Goal: Task Accomplishment & Management: Use online tool/utility

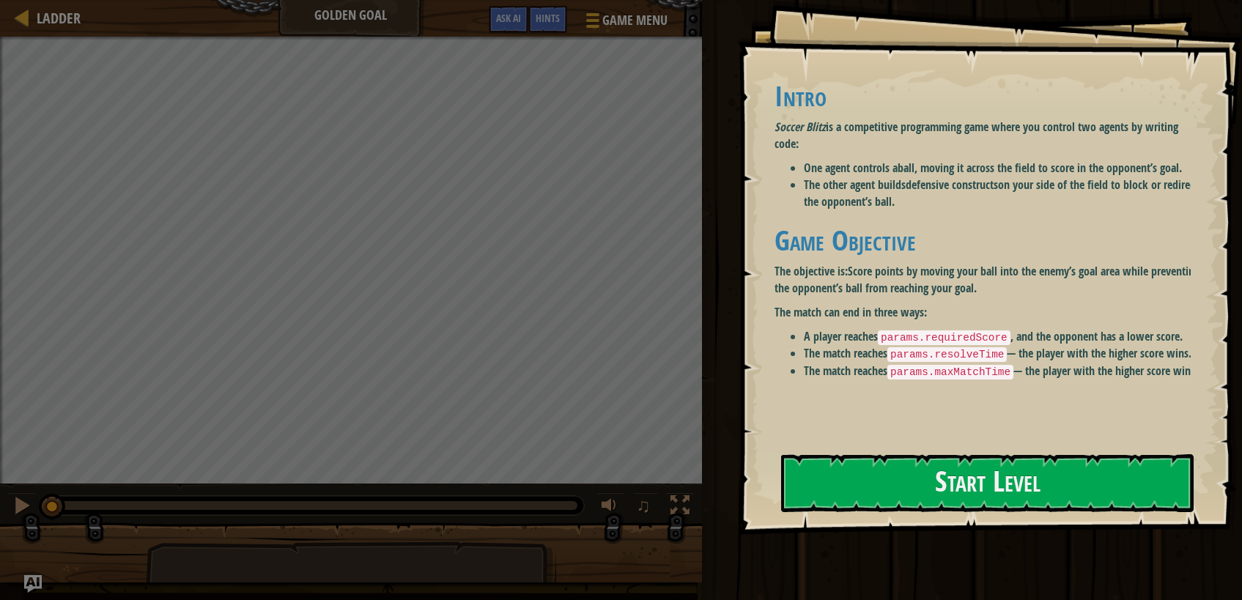
drag, startPoint x: 890, startPoint y: 146, endPoint x: 906, endPoint y: 193, distance: 50.1
click at [906, 193] on div "Intro Soccer Blitz is a competitive programming game where you control two agen…" at bounding box center [988, 230] width 427 height 299
click at [906, 195] on li "The other agent builds defensive constructs on your side of the field to block …" at bounding box center [1003, 194] width 398 height 34
drag, startPoint x: 889, startPoint y: 135, endPoint x: 912, endPoint y: 221, distance: 88.7
click at [911, 218] on div "Intro Soccer Blitz is a competitive programming game where you control two agen…" at bounding box center [988, 230] width 427 height 299
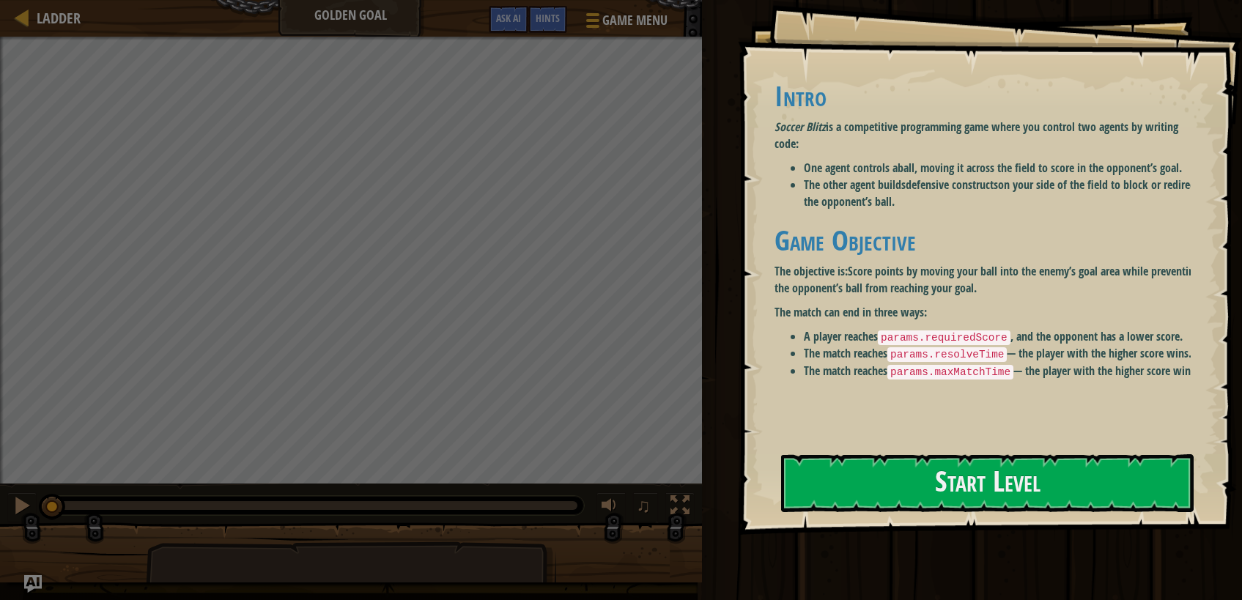
click at [913, 232] on h1 "Game Objective" at bounding box center [988, 240] width 427 height 31
click at [913, 480] on button "Start Level" at bounding box center [987, 483] width 413 height 58
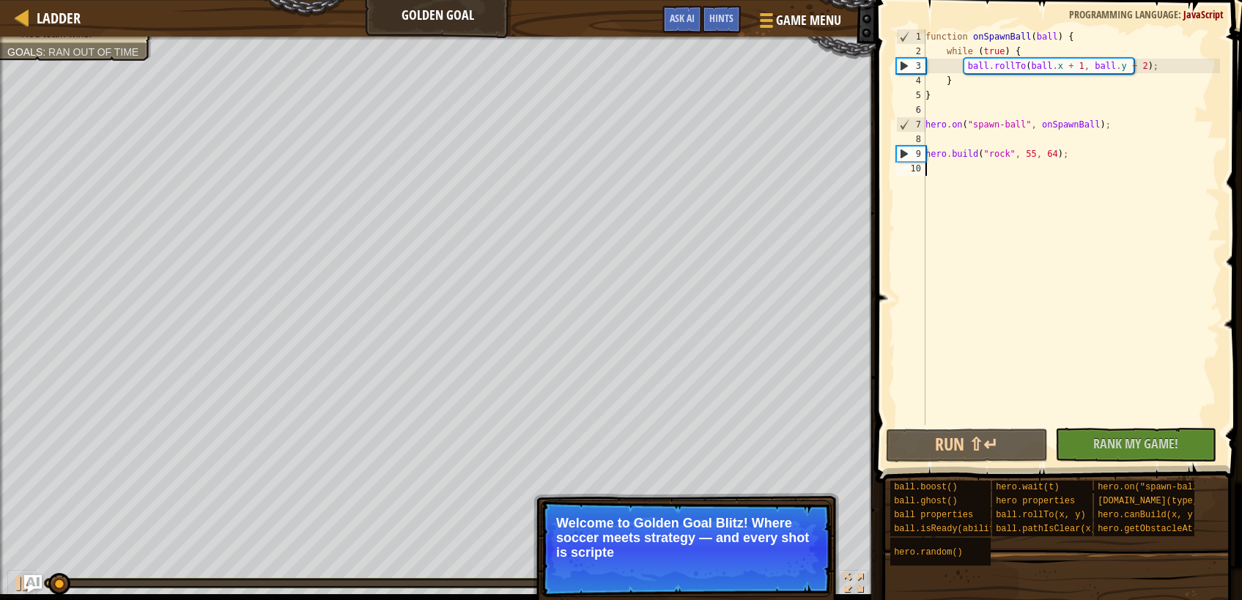
click at [927, 225] on div "function onSpawnBall ( ball ) { while ( true ) { ball . rollTo ( ball . x + 1 ,…" at bounding box center [1072, 241] width 298 height 425
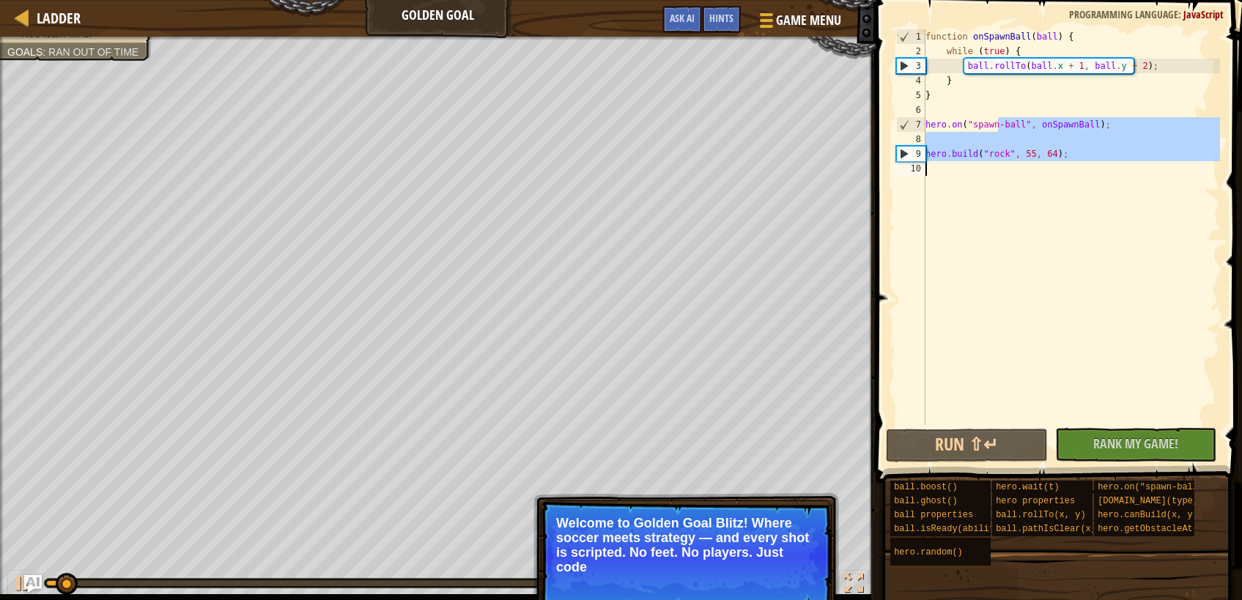
drag, startPoint x: 1000, startPoint y: 122, endPoint x: 1016, endPoint y: 227, distance: 105.9
click at [1016, 227] on div "function onSpawnBall ( ball ) { while ( true ) { ball . rollTo ( ball . x + 1 ,…" at bounding box center [1072, 241] width 298 height 425
type textarea "hero.build("rock", 55, 64);"
click at [1016, 227] on div "function onSpawnBall ( ball ) { while ( true ) { ball . rollTo ( ball . x + 1 ,…" at bounding box center [1072, 227] width 298 height 396
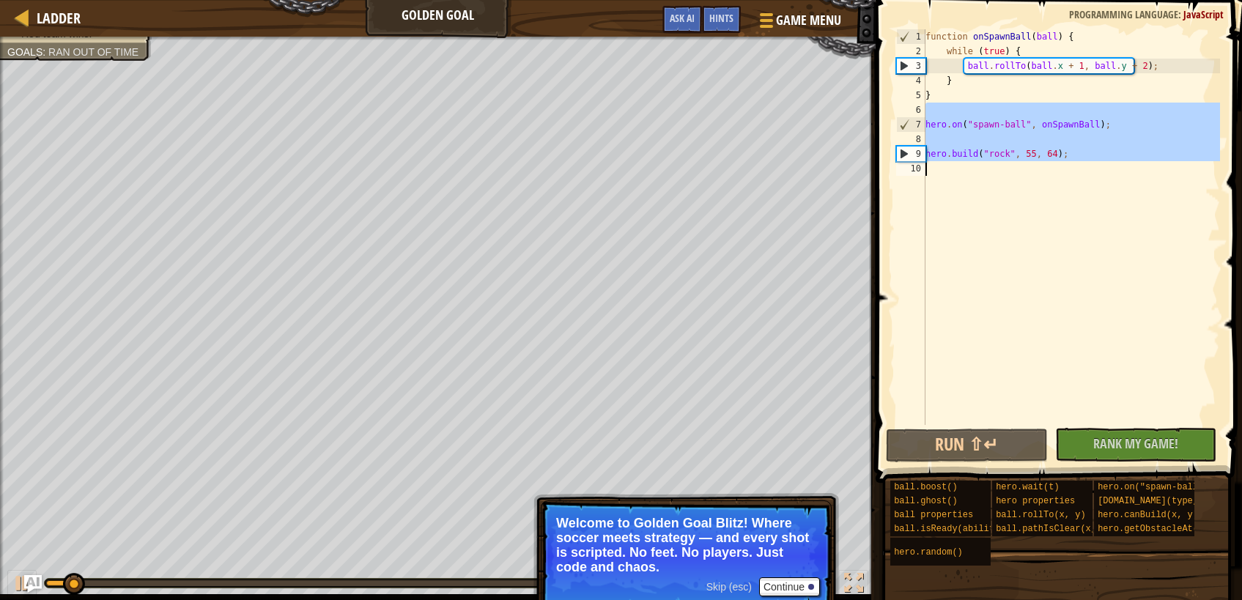
drag, startPoint x: 997, startPoint y: 95, endPoint x: 1011, endPoint y: 265, distance: 169.9
click at [1011, 265] on div "function onSpawnBall ( ball ) { while ( true ) { ball . rollTo ( ball . x + 1 ,…" at bounding box center [1072, 241] width 298 height 425
type textarea "hero.build("rock", 55, 64);"
click at [1011, 265] on div "function onSpawnBall ( ball ) { while ( true ) { ball . rollTo ( ball . x + 1 ,…" at bounding box center [1072, 227] width 298 height 396
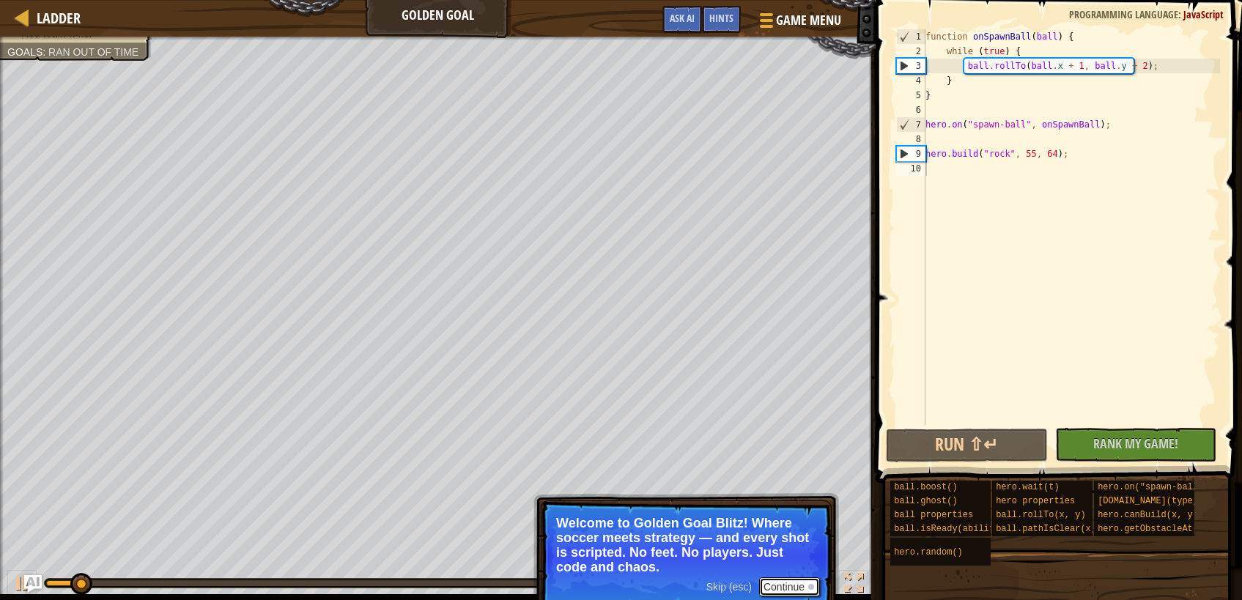
click at [783, 582] on button "Continue" at bounding box center [789, 586] width 61 height 19
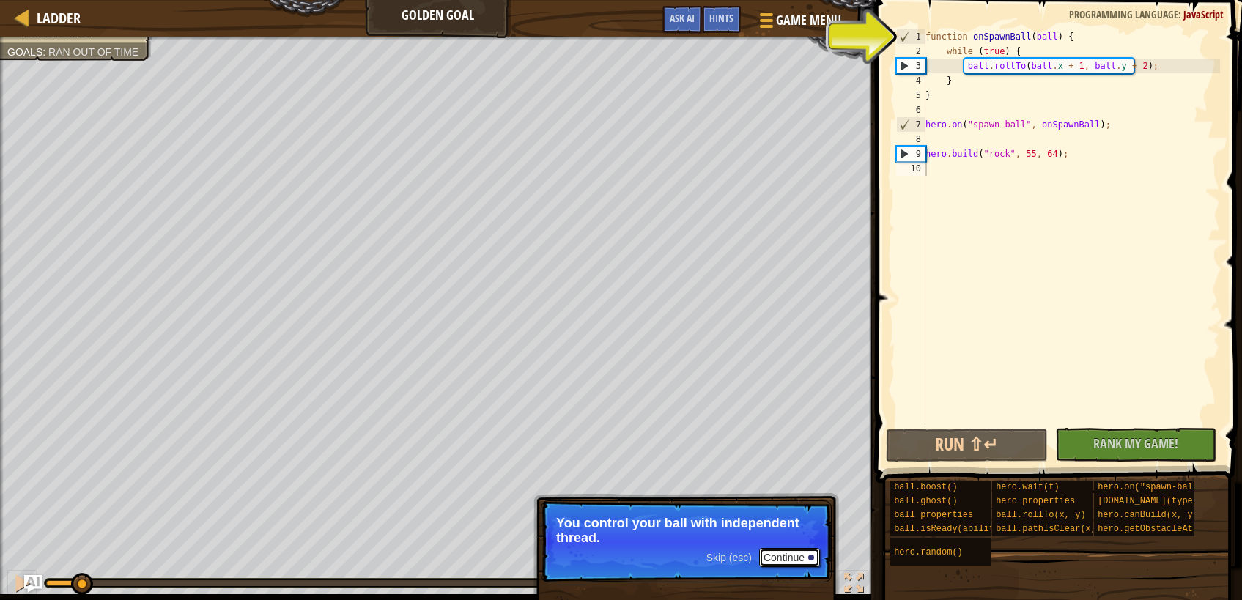
click at [794, 562] on button "Continue" at bounding box center [789, 557] width 61 height 19
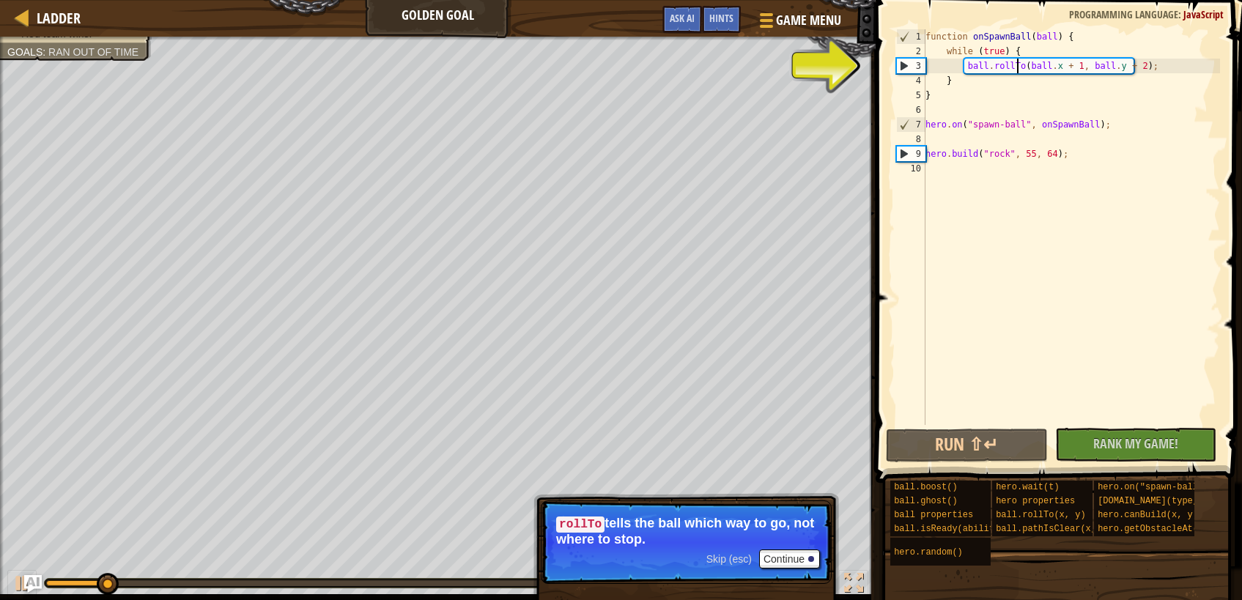
click at [1019, 71] on div "function onSpawnBall ( ball ) { while ( true ) { ball . rollTo ( ball . x + 1 ,…" at bounding box center [1072, 241] width 298 height 425
click at [1027, 71] on div "function onSpawnBall ( ball ) { while ( true ) { ball . rollTo ( ball . x + 1 ,…" at bounding box center [1072, 241] width 298 height 425
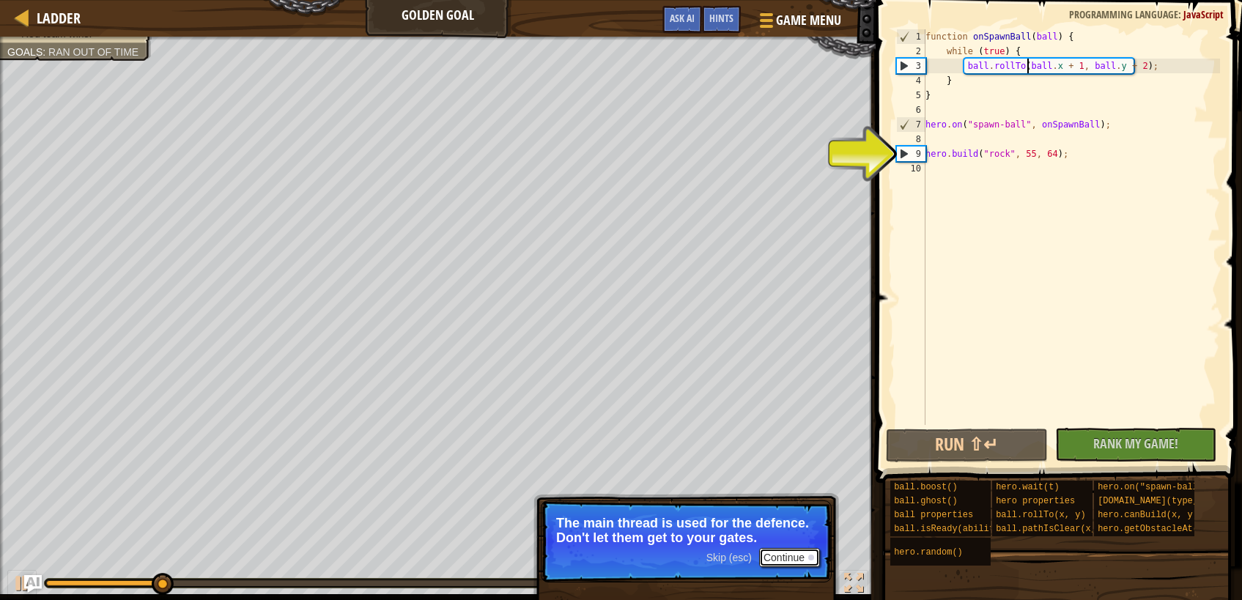
click at [810, 548] on button "Continue" at bounding box center [789, 557] width 61 height 19
click at [795, 565] on button "Continue" at bounding box center [789, 557] width 61 height 19
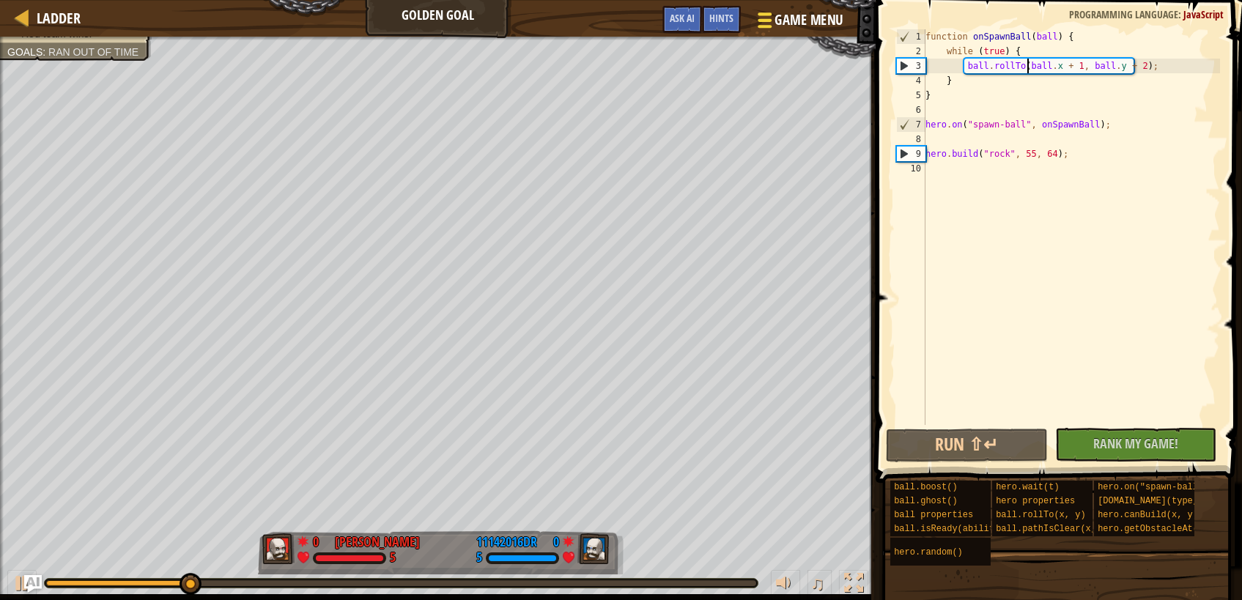
click at [789, 25] on span "Game Menu" at bounding box center [809, 20] width 68 height 20
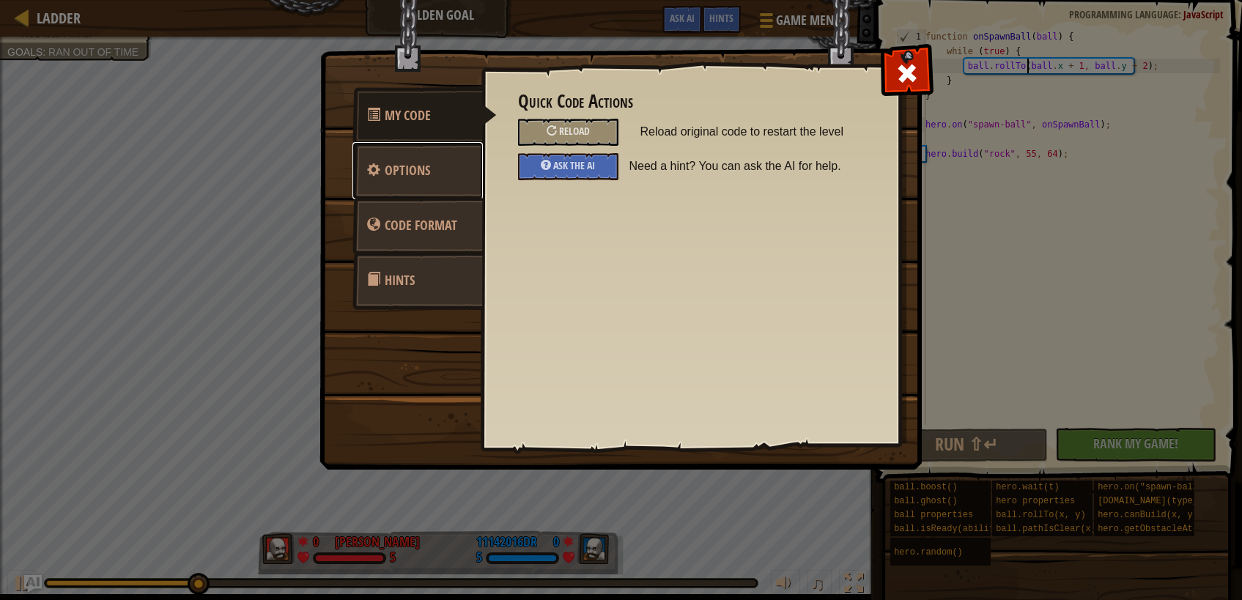
click at [427, 181] on link "Options" at bounding box center [417, 170] width 130 height 57
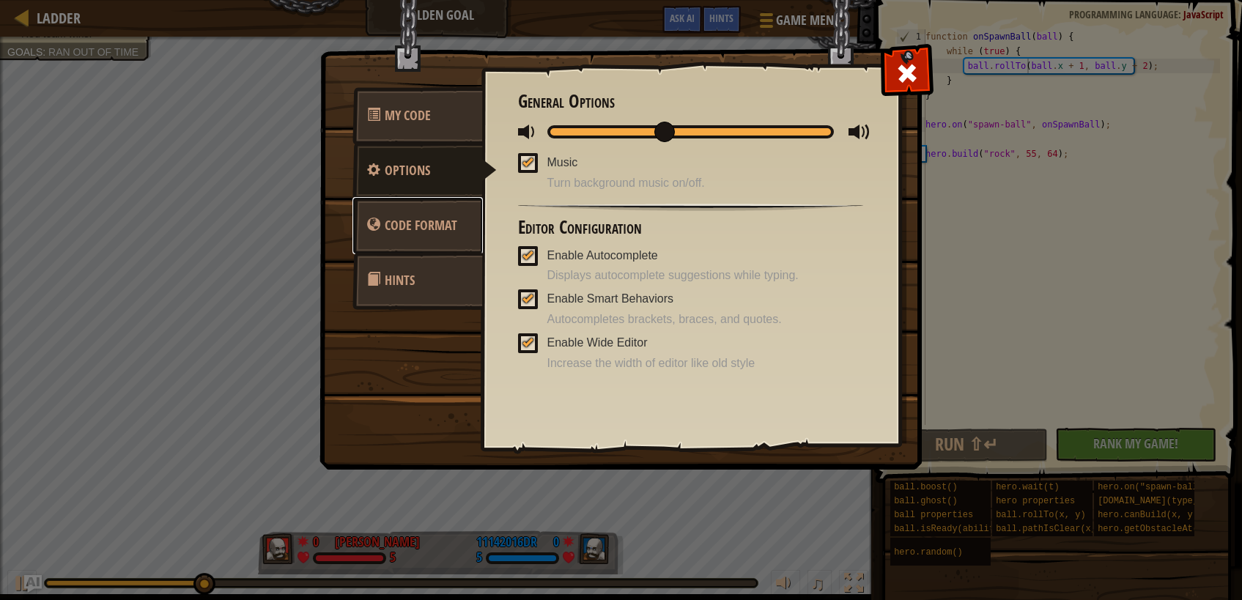
click at [437, 213] on link "Code Format" at bounding box center [417, 225] width 130 height 57
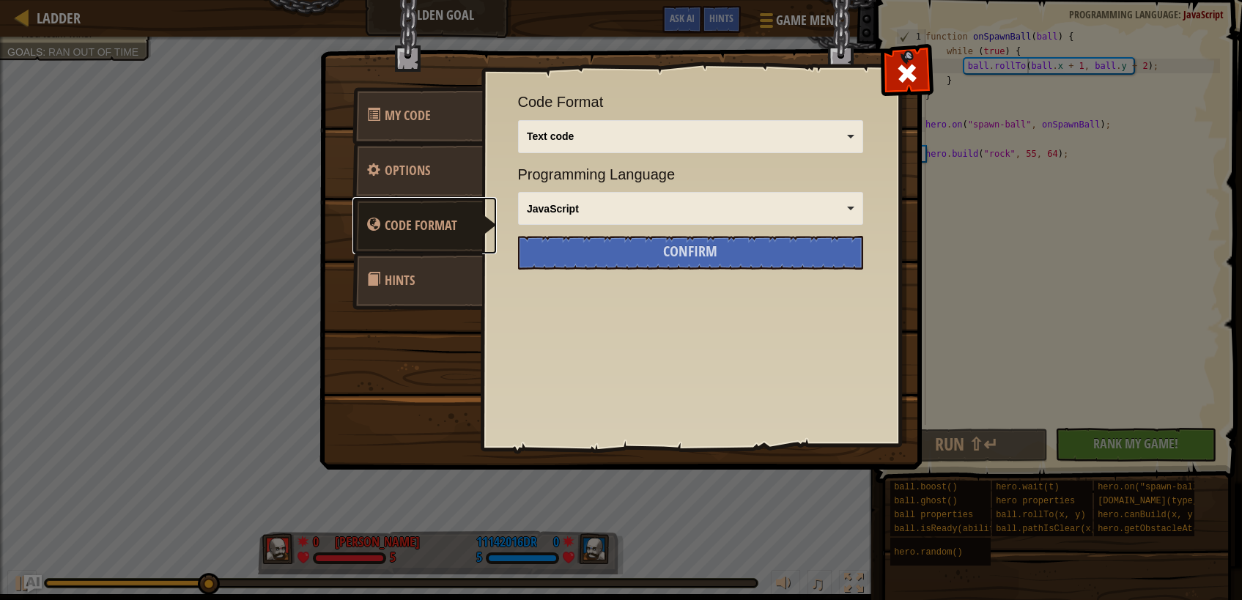
click at [596, 212] on div "JavaScript" at bounding box center [686, 209] width 318 height 15
click at [607, 262] on div "Confirm" at bounding box center [690, 253] width 345 height 34
click at [696, 262] on div "Confirm" at bounding box center [690, 253] width 345 height 34
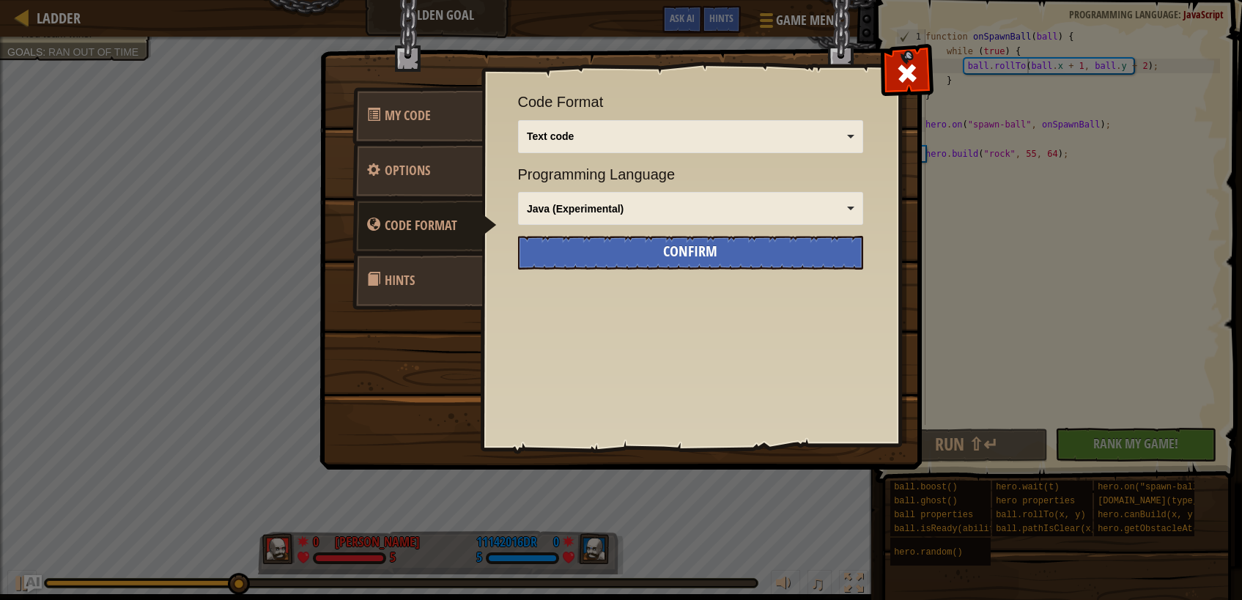
click at [696, 262] on div "Confirm" at bounding box center [690, 253] width 345 height 34
click at [903, 72] on span at bounding box center [907, 73] width 23 height 23
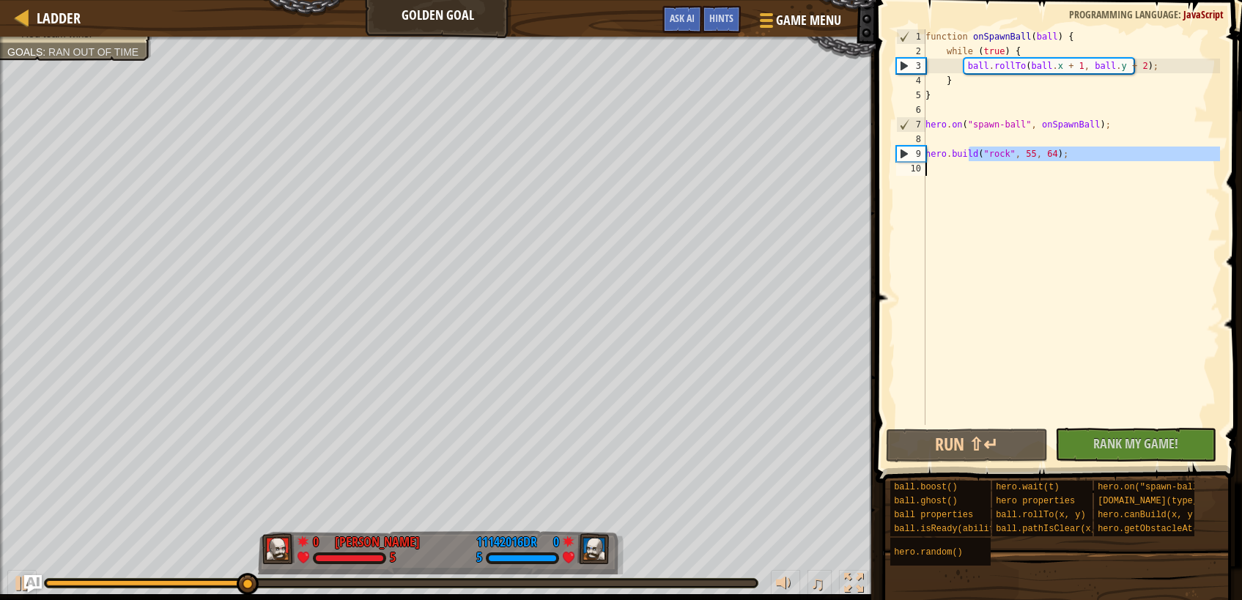
drag, startPoint x: 970, startPoint y: 152, endPoint x: 992, endPoint y: 226, distance: 76.3
click at [992, 223] on div "function onSpawnBall ( ball ) { while ( true ) { ball . rollTo ( ball . x + 1 ,…" at bounding box center [1072, 241] width 298 height 425
type textarea "hero.build("rock", 55, 64);"
click at [992, 226] on div "function onSpawnBall ( ball ) { while ( true ) { ball . rollTo ( ball . x + 1 ,…" at bounding box center [1072, 227] width 298 height 396
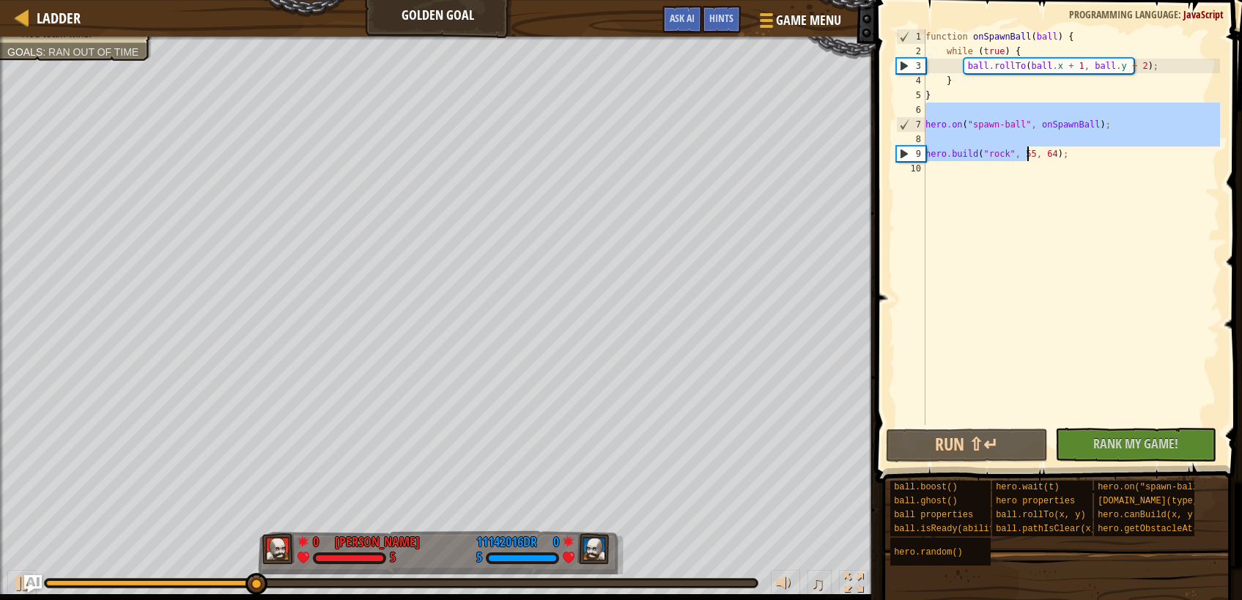
drag, startPoint x: 1019, startPoint y: 116, endPoint x: 1031, endPoint y: 160, distance: 45.7
click at [1031, 159] on div "function onSpawnBall ( ball ) { while ( true ) { ball . rollTo ( ball . x + 1 ,…" at bounding box center [1072, 241] width 298 height 425
type textarea "hero.build("rock", 55, 64);"
click at [1031, 161] on div "function onSpawnBall ( ball ) { while ( true ) { ball . rollTo ( ball . x + 1 ,…" at bounding box center [1072, 241] width 298 height 425
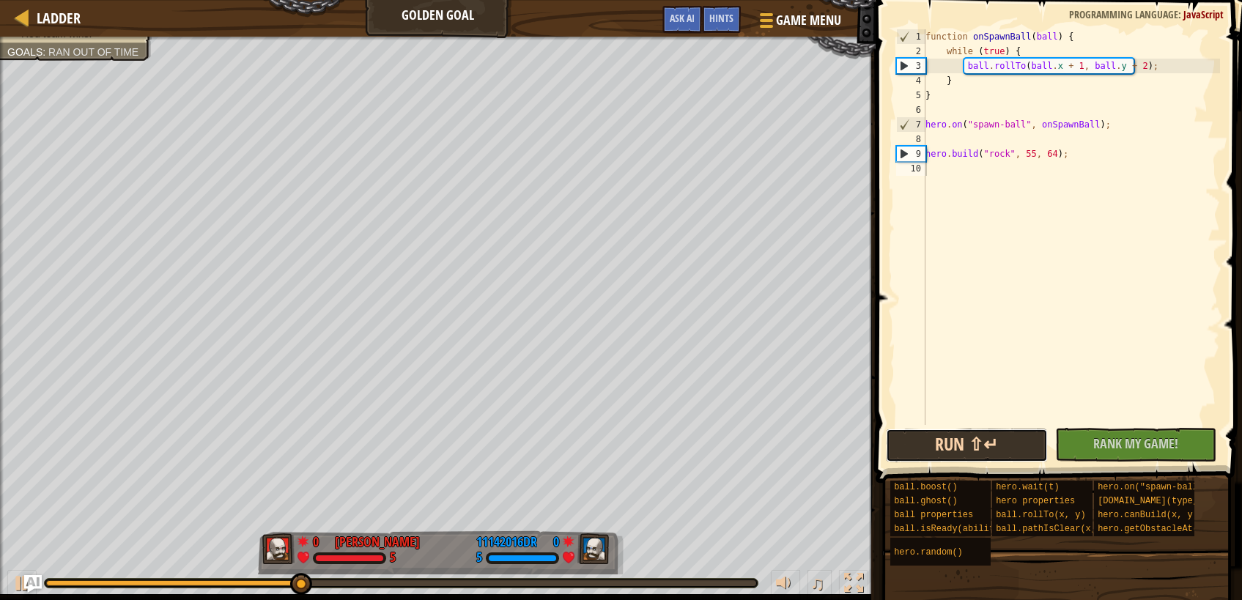
click at [908, 451] on button "Run ⇧↵" at bounding box center [967, 446] width 162 height 34
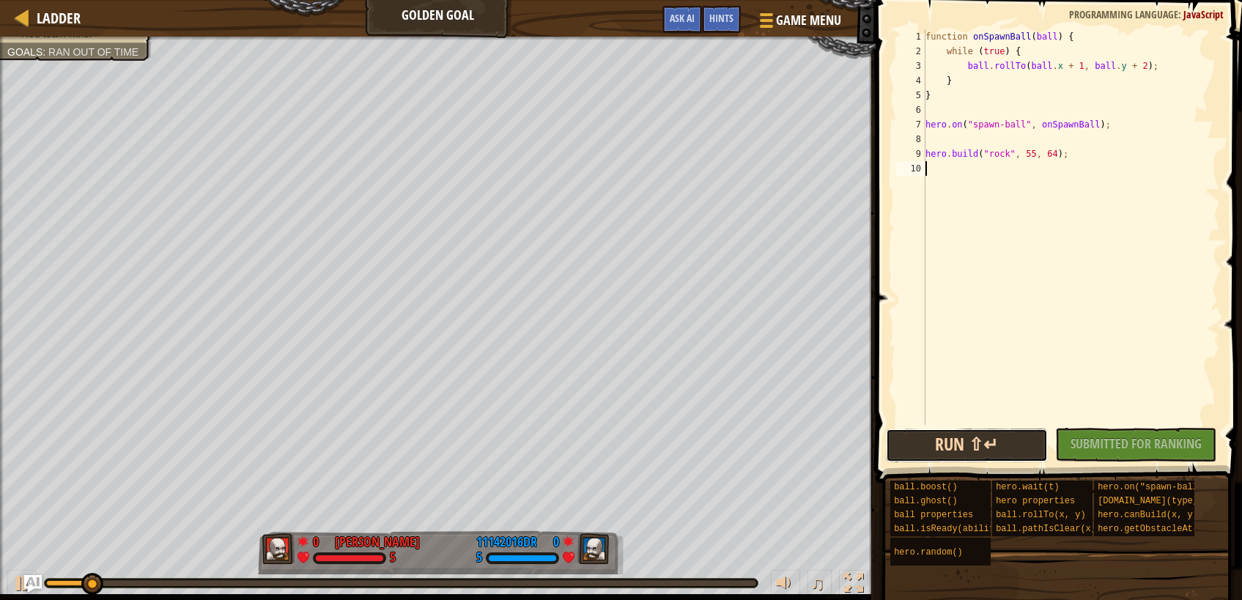
click at [942, 454] on button "Run ⇧↵" at bounding box center [967, 446] width 162 height 34
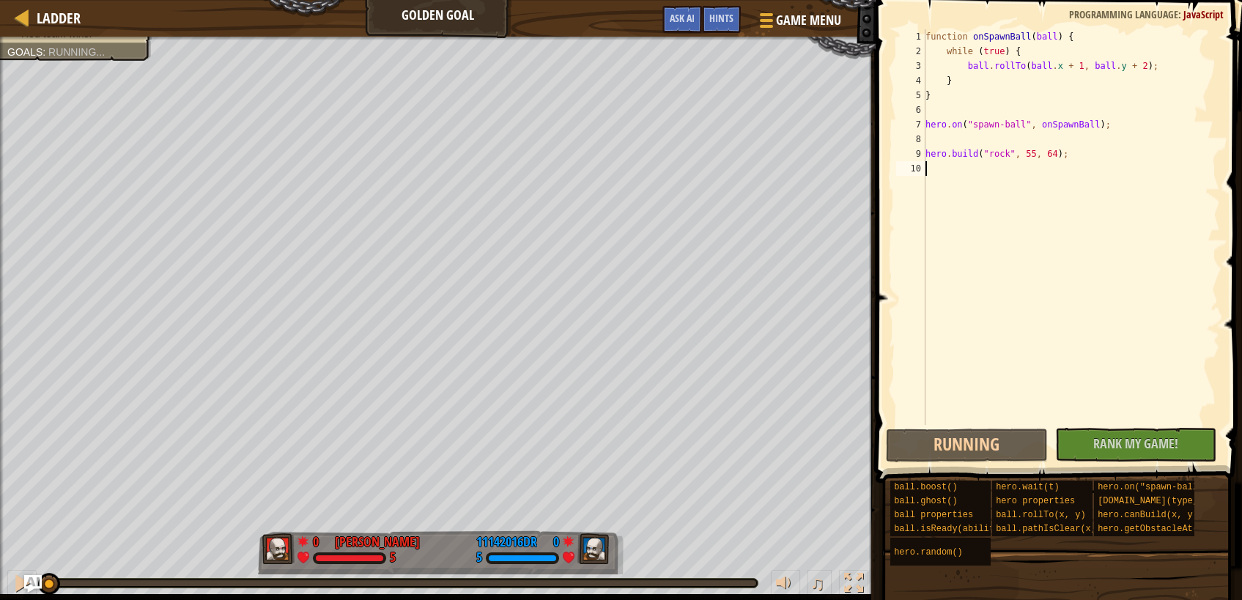
click at [959, 372] on div "function onSpawnBall ( ball ) { while ( true ) { ball . rollTo ( ball . x + 1 ,…" at bounding box center [1072, 241] width 298 height 425
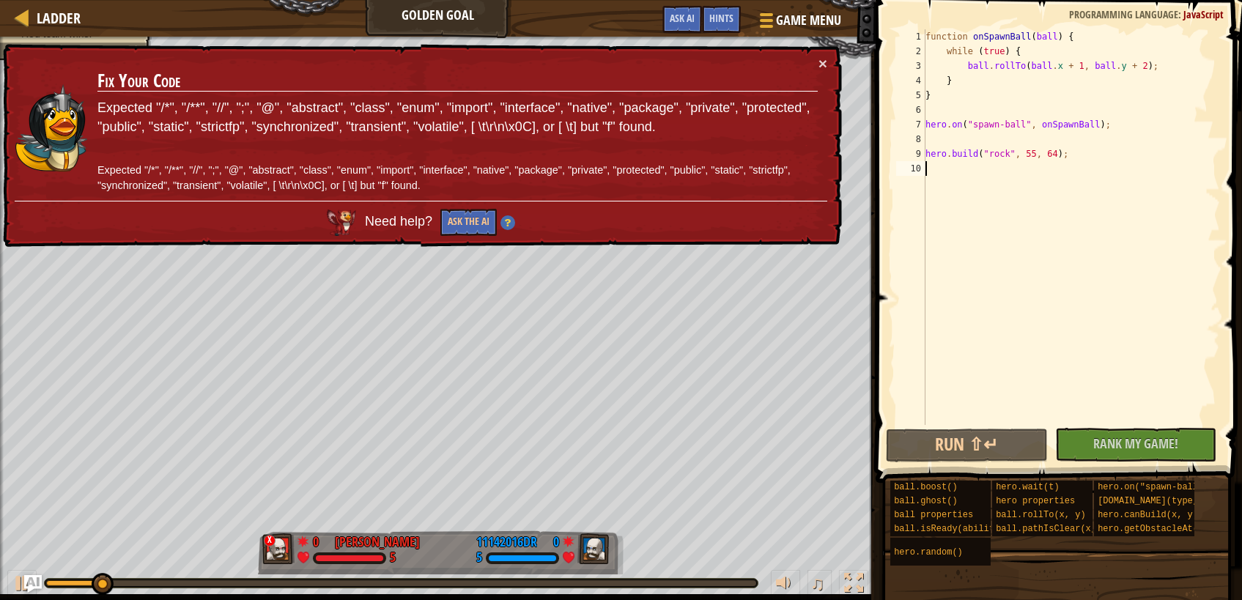
click at [962, 119] on div "function onSpawnBall ( ball ) { while ( true ) { ball . rollTo ( ball . x + 1 ,…" at bounding box center [1072, 241] width 298 height 425
type textarea "hero.on("spawn-ball", onSpawnBall);"
click at [827, 63] on div "× Fix Your Code Expected "/*", "/**", "//", ";", "@", "abstract", "class", "enu…" at bounding box center [421, 146] width 842 height 204
click at [822, 56] on button "×" at bounding box center [823, 63] width 9 height 15
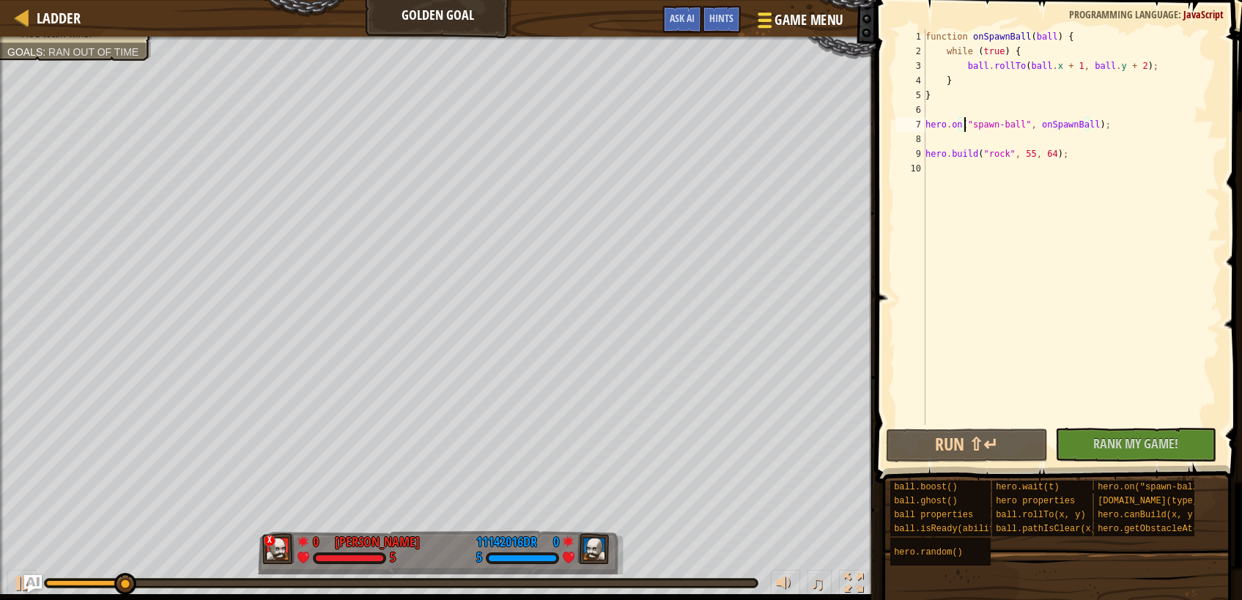
click at [816, 30] on button "Game Menu" at bounding box center [799, 23] width 107 height 36
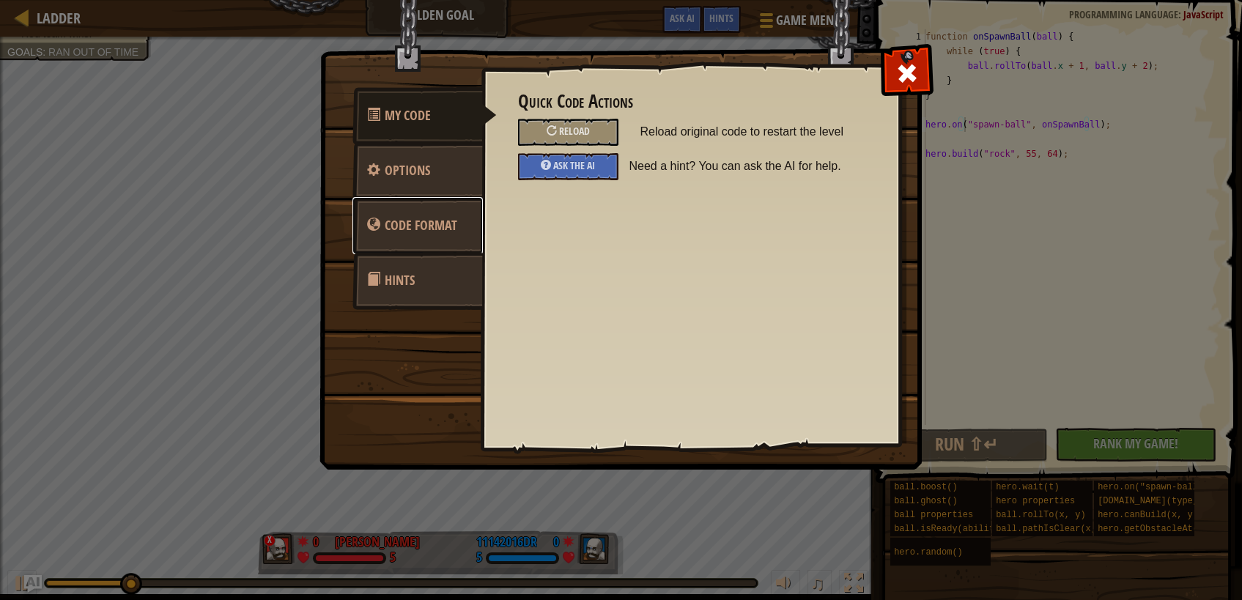
click at [429, 216] on link "Code Format" at bounding box center [417, 225] width 130 height 57
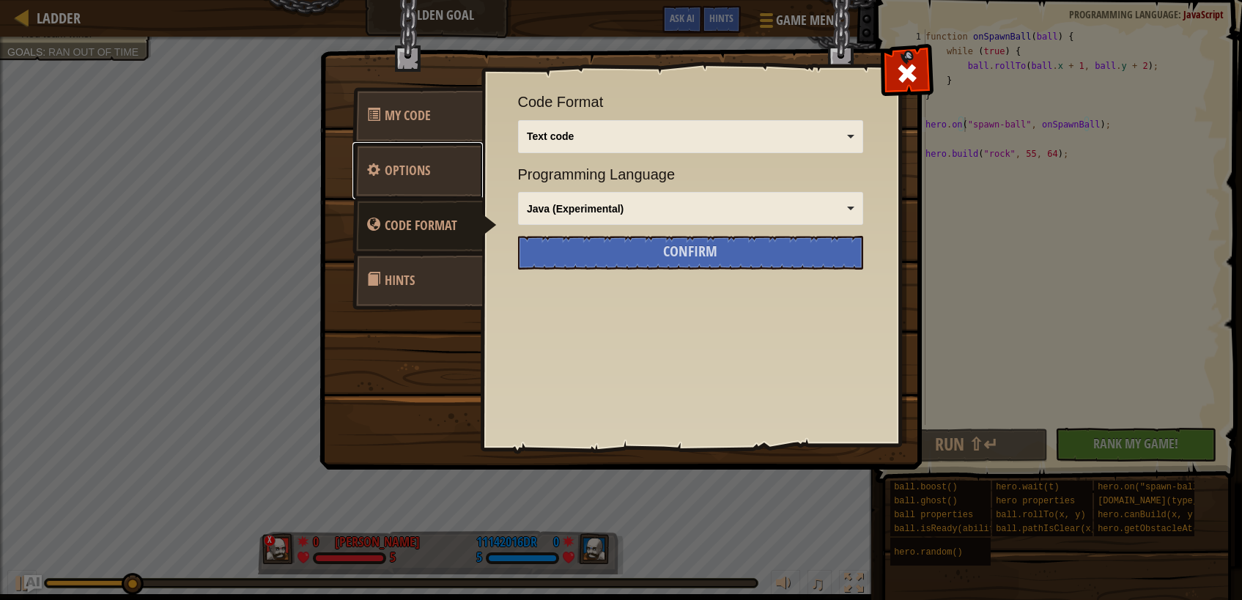
click at [438, 168] on link "Options" at bounding box center [417, 170] width 130 height 57
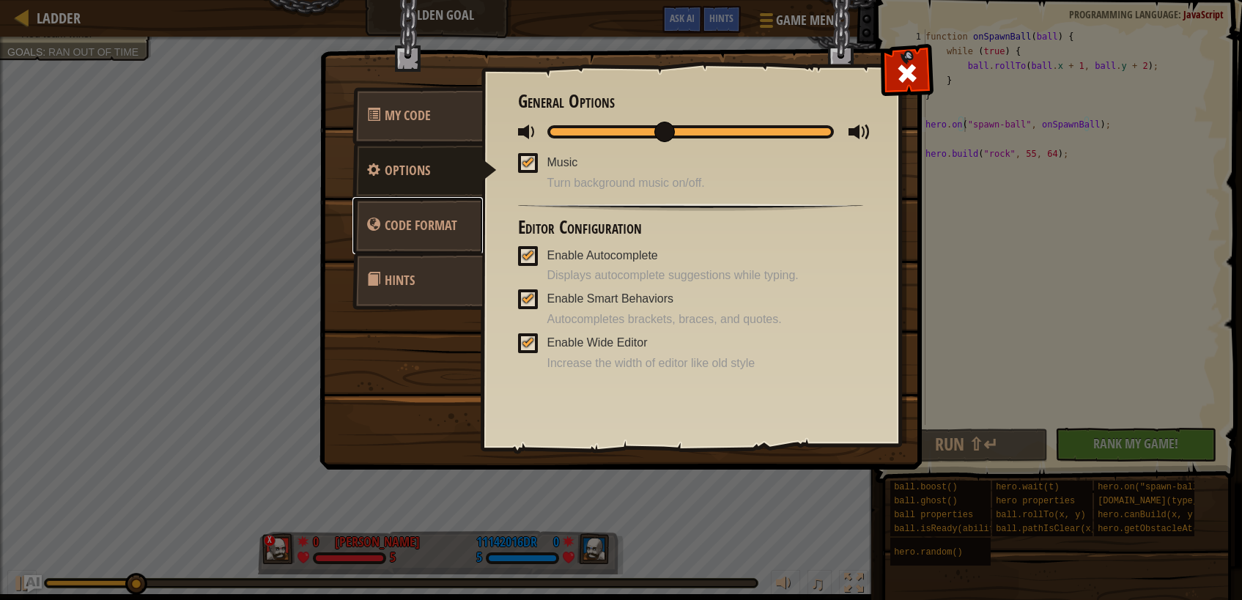
click at [466, 229] on link "Code Format" at bounding box center [417, 225] width 130 height 57
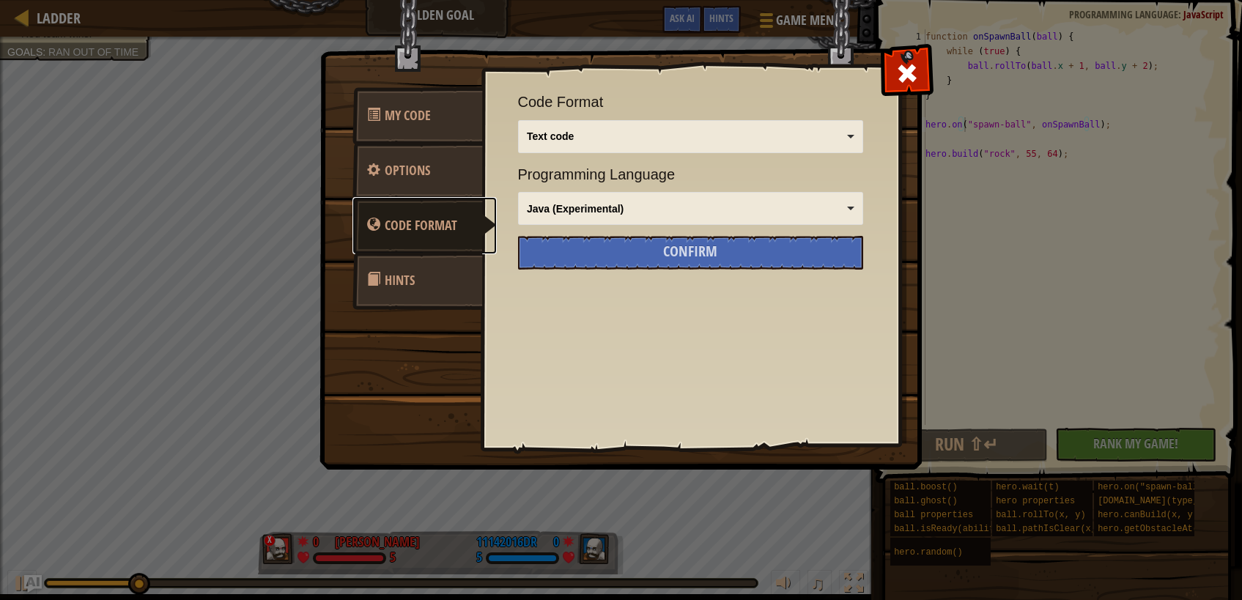
click at [566, 213] on div "Java (Experimental)" at bounding box center [686, 209] width 318 height 15
drag, startPoint x: 641, startPoint y: 309, endPoint x: 633, endPoint y: 309, distance: 8.1
click at [633, 309] on div "Quick Code Actions Reload Reload original code to restart the level Ask the AI …" at bounding box center [690, 232] width 418 height 363
click at [623, 215] on div "JavaScript" at bounding box center [686, 209] width 318 height 15
click at [629, 273] on div "Quick Code Actions Reload Reload original code to restart the level Ask the AI …" at bounding box center [690, 232] width 418 height 363
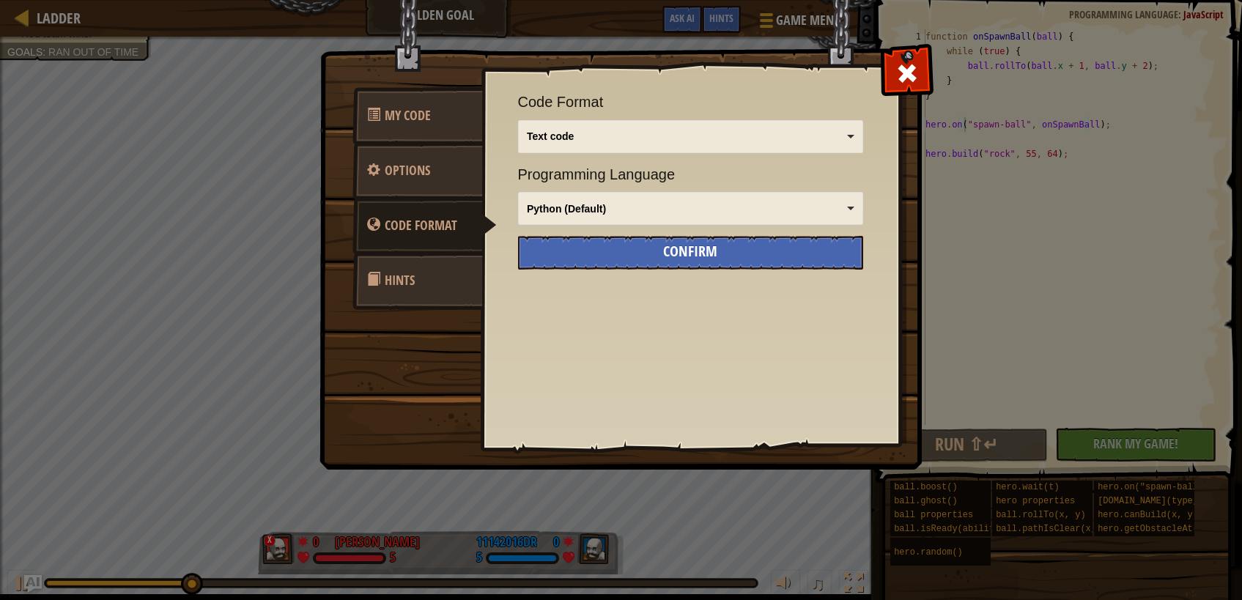
click at [633, 262] on div "Confirm" at bounding box center [690, 253] width 345 height 34
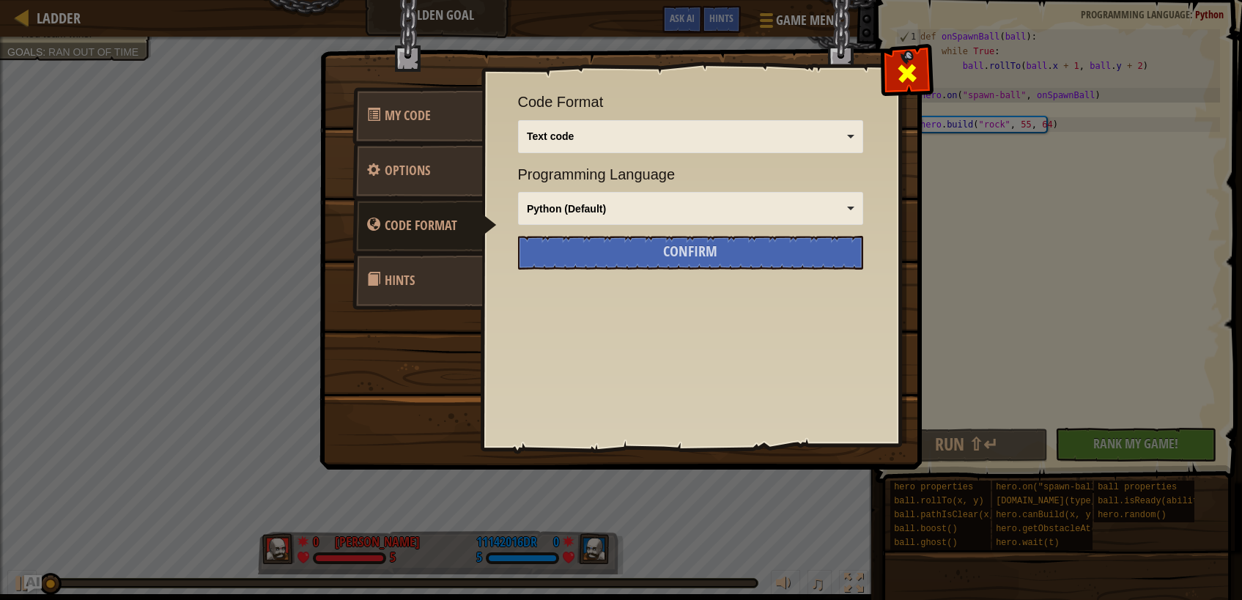
click at [907, 80] on span at bounding box center [907, 73] width 23 height 23
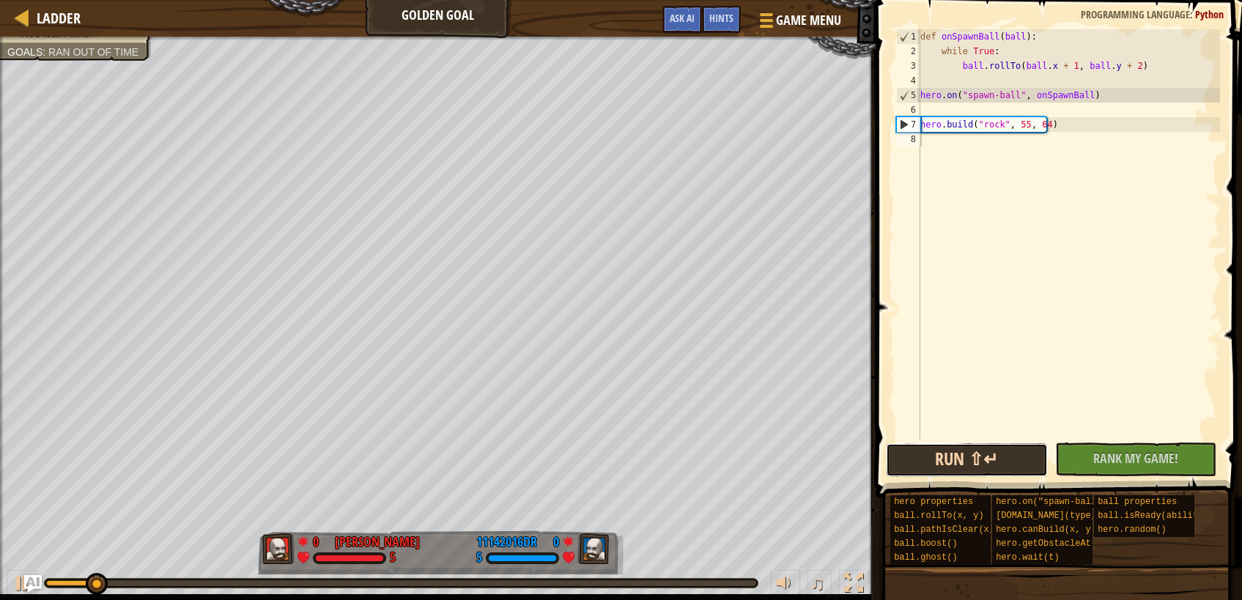
click at [901, 462] on button "Run ⇧↵" at bounding box center [967, 460] width 162 height 34
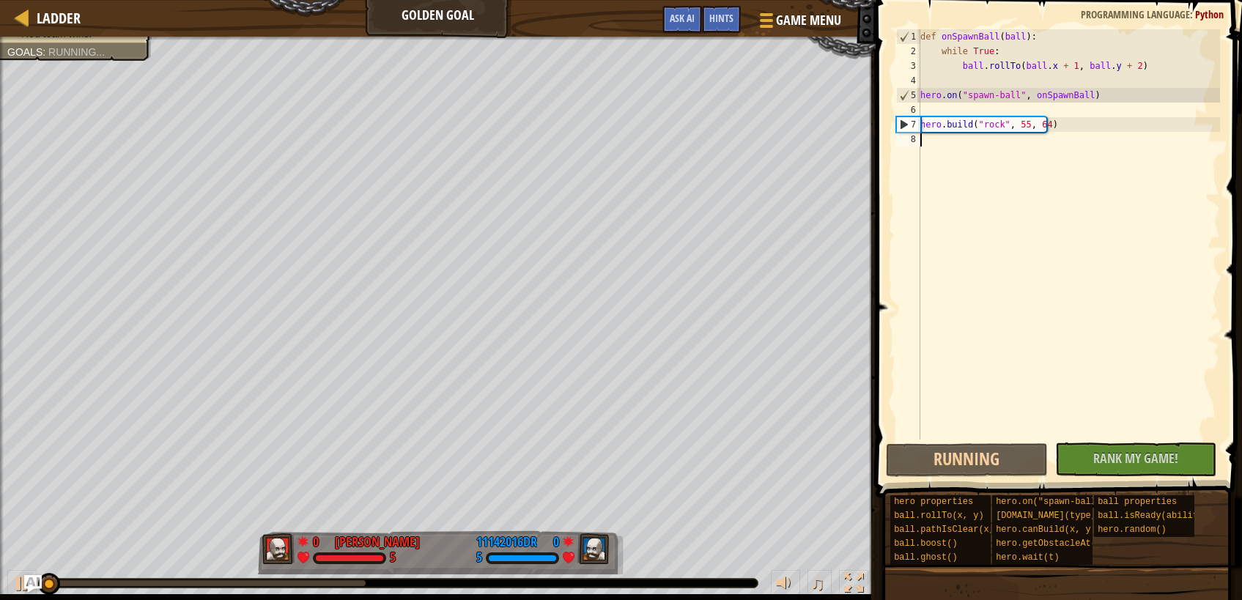
click at [1024, 183] on div "def onSpawnBall ( ball ) : while True : ball . rollTo ( ball . x + 1 , ball . y…" at bounding box center [1068, 249] width 303 height 440
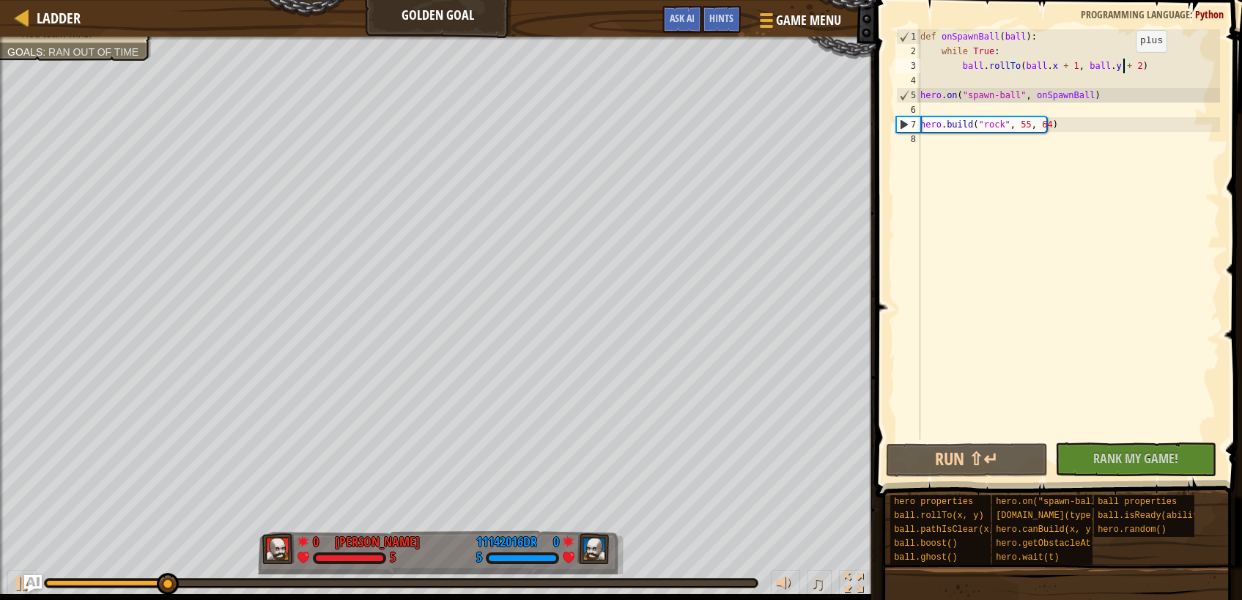
click at [1123, 67] on div "def onSpawnBall ( ball ) : while True : ball . rollTo ( ball . x + 1 , ball . y…" at bounding box center [1068, 249] width 303 height 440
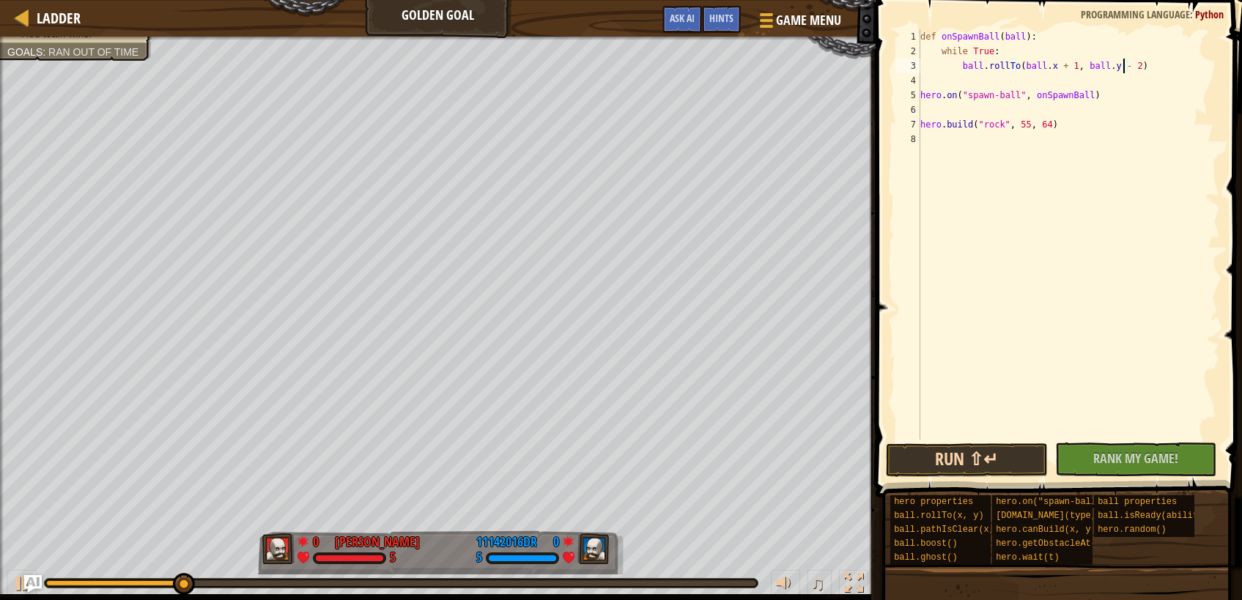
type textarea "ball.rollTo(ball.x + 1, ball.y - 2)"
click at [979, 460] on button "Run ⇧↵" at bounding box center [967, 460] width 162 height 34
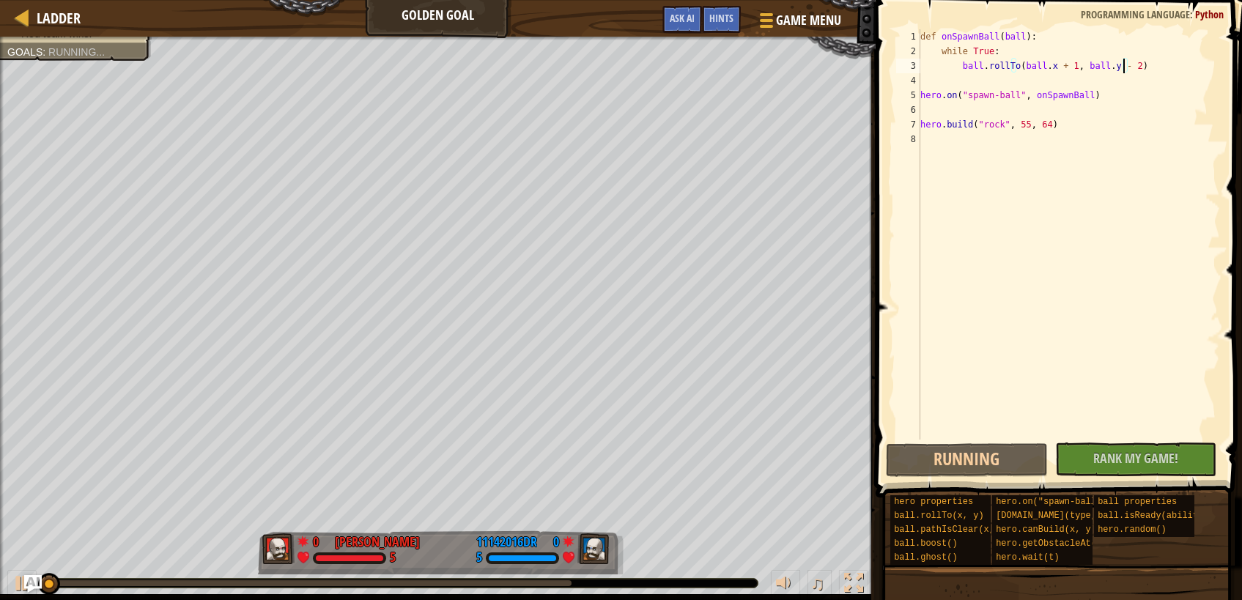
click at [967, 333] on div "def onSpawnBall ( ball ) : while True : ball . rollTo ( ball . x + 1 , ball . y…" at bounding box center [1068, 249] width 303 height 440
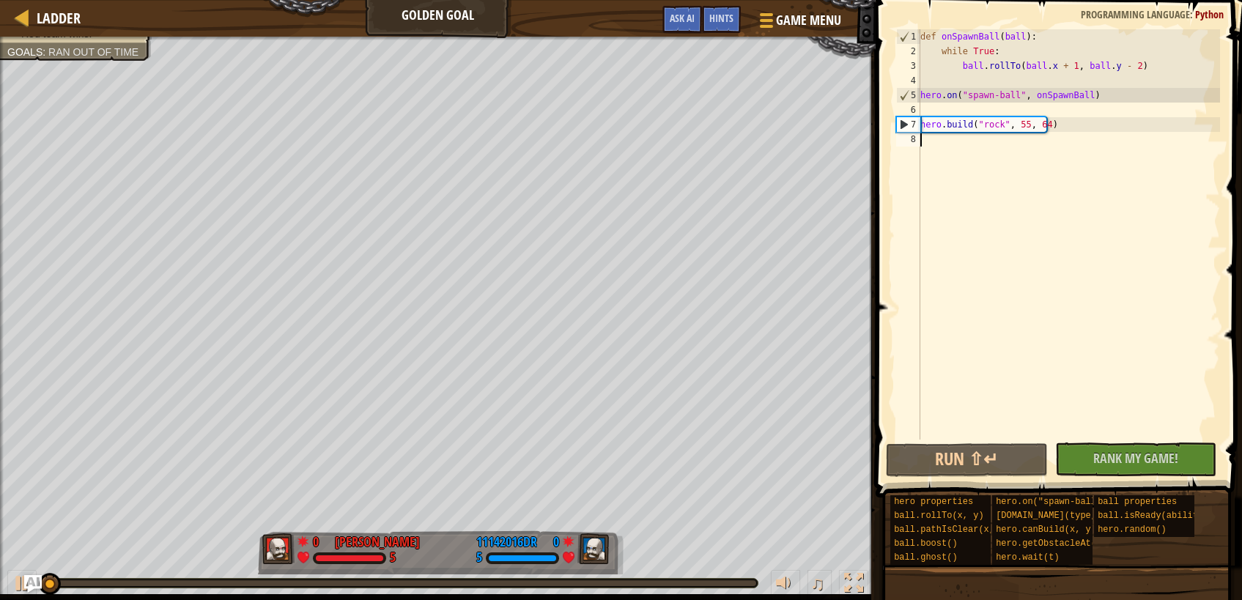
scroll to position [7, 0]
click at [1074, 124] on div "def onSpawnBall ( ball ) : while True : ball . rollTo ( ball . x + 1 , ball . y…" at bounding box center [1068, 249] width 303 height 440
drag, startPoint x: 1141, startPoint y: 67, endPoint x: 959, endPoint y: 66, distance: 182.5
click at [959, 66] on div "def onSpawnBall ( ball ) : while True : ball . rollTo ( ball . x + 1 , ball . y…" at bounding box center [1068, 249] width 303 height 440
type textarea "ball.rollTo(ball.x + 1, ball.y - 2)"
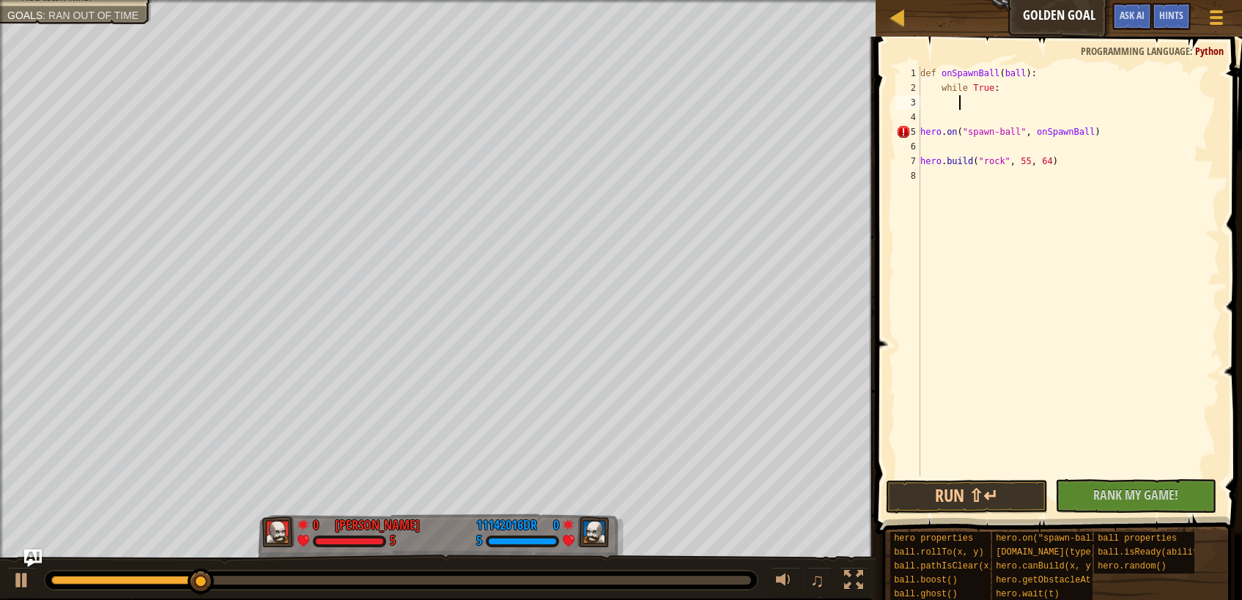
type textarea "h"
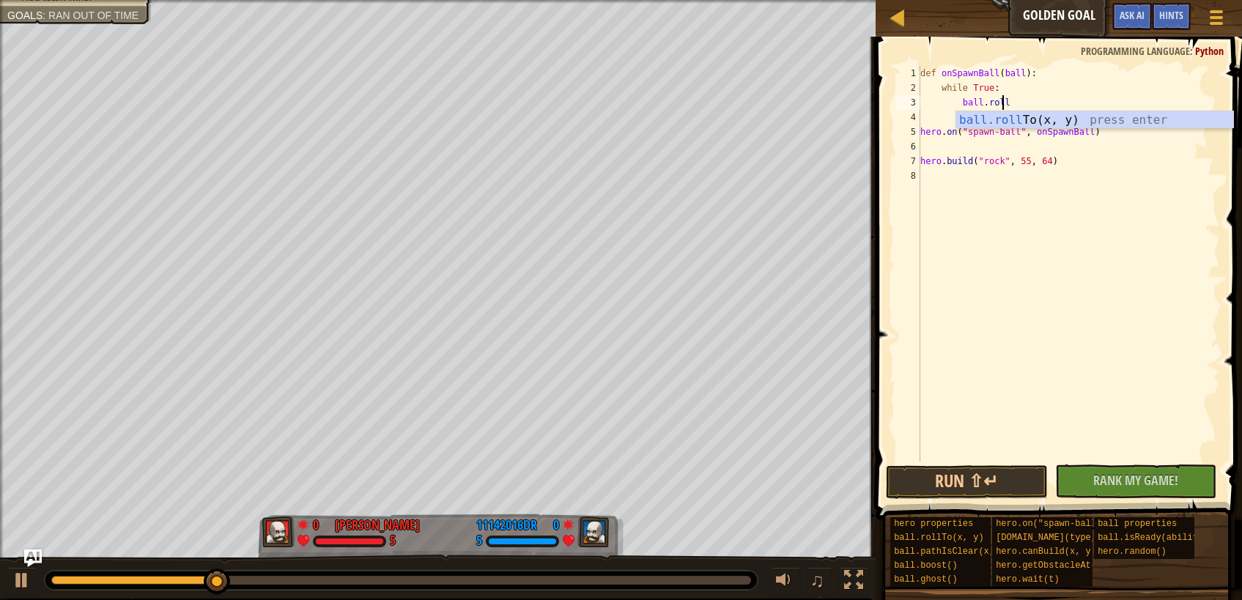
scroll to position [7, 6]
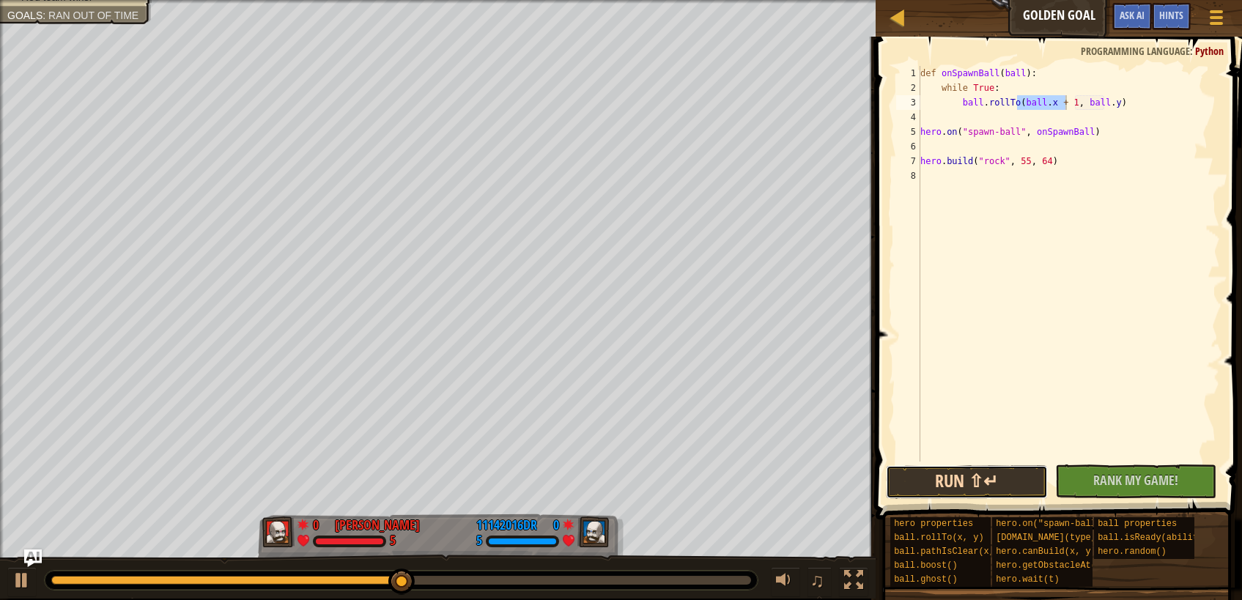
click at [928, 487] on button "Run ⇧↵" at bounding box center [967, 482] width 162 height 34
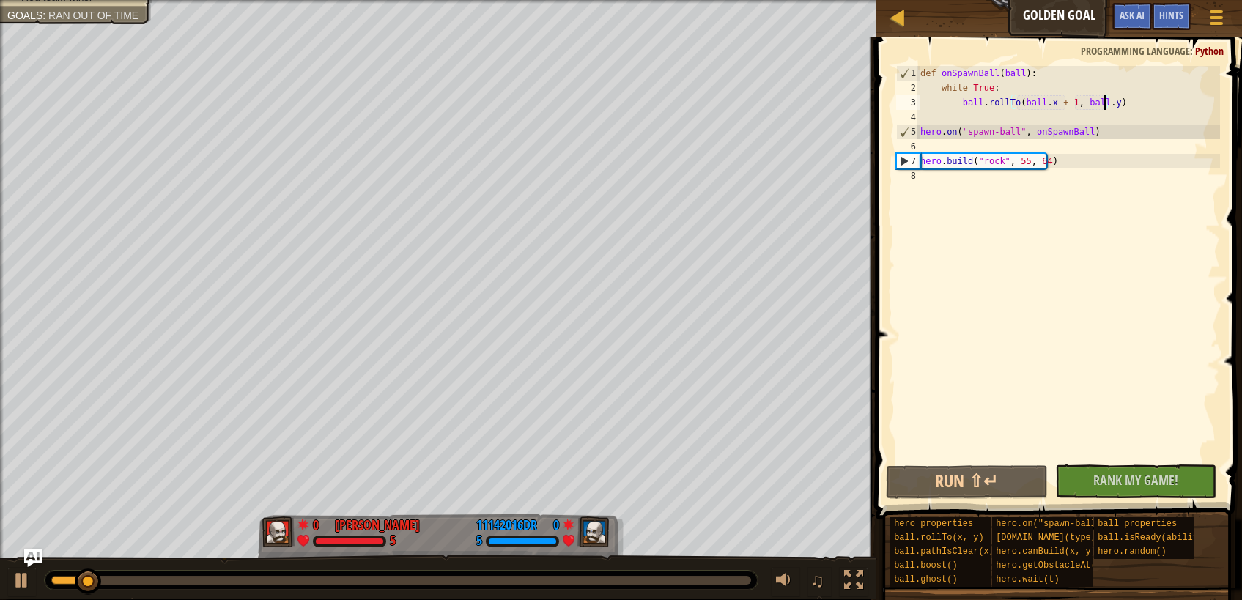
click at [1105, 100] on div "def onSpawnBall ( ball ) : while True : ball . rollTo ( ball . x + 1 , ball . y…" at bounding box center [1068, 278] width 303 height 425
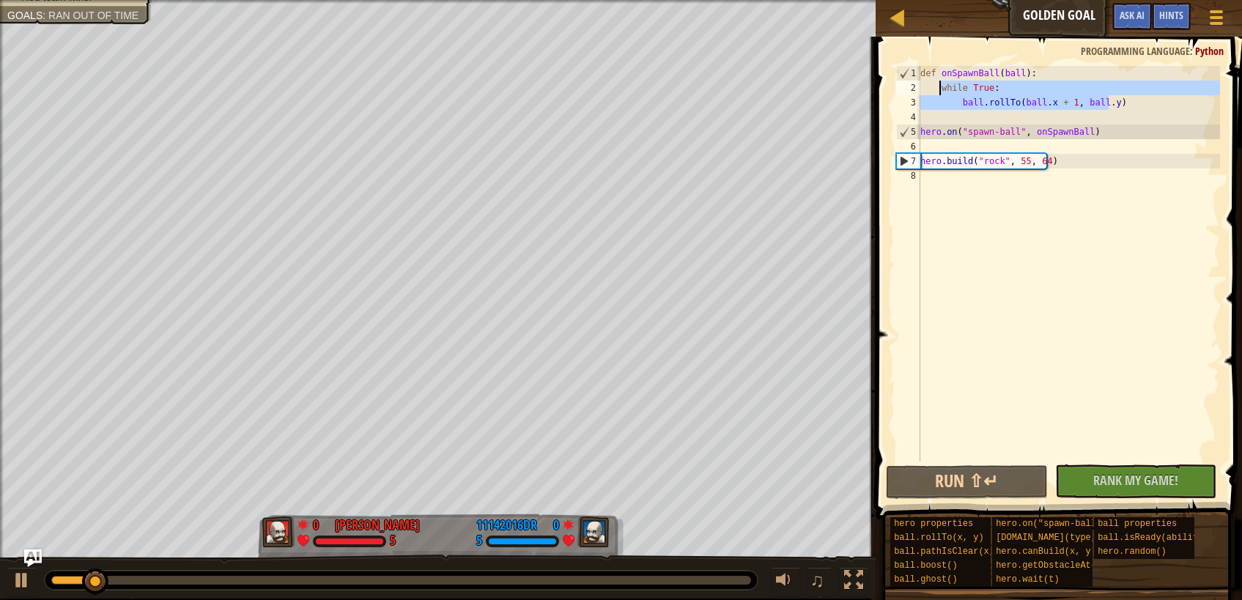
drag, startPoint x: 1121, startPoint y: 103, endPoint x: 939, endPoint y: 82, distance: 183.6
click at [939, 82] on div "def onSpawnBall ( ball ) : while True : ball . rollTo ( ball . x + 1 , ball . y…" at bounding box center [1068, 278] width 303 height 425
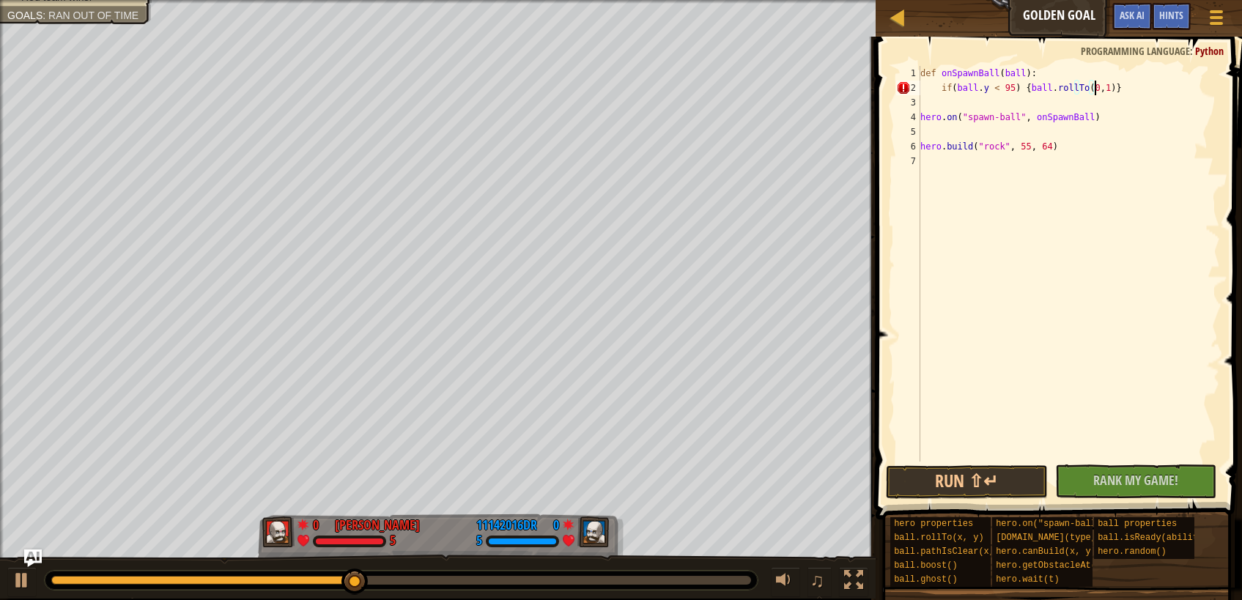
scroll to position [7, 14]
type textarea "if(ball.y < 95) {ball.rollTo(0,95)}"
click at [1118, 91] on div "def onSpawnBall ( ball ) : if ( ball . y < 95 ) { ball . rollTo ( 0 , 95 )} her…" at bounding box center [1068, 278] width 303 height 425
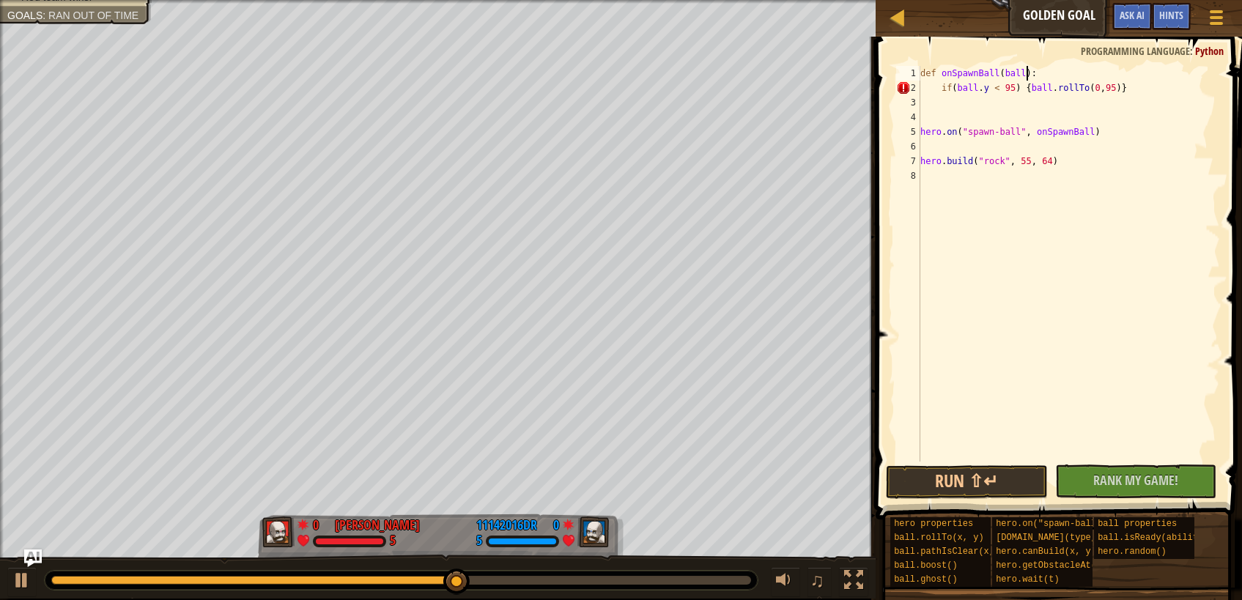
click at [1037, 78] on div "def onSpawnBall ( ball ) : if ( ball . y < 95 ) { ball . rollTo ( 0 , 95 )} her…" at bounding box center [1068, 278] width 303 height 425
type textarea "def onSpawnBall(ball):"
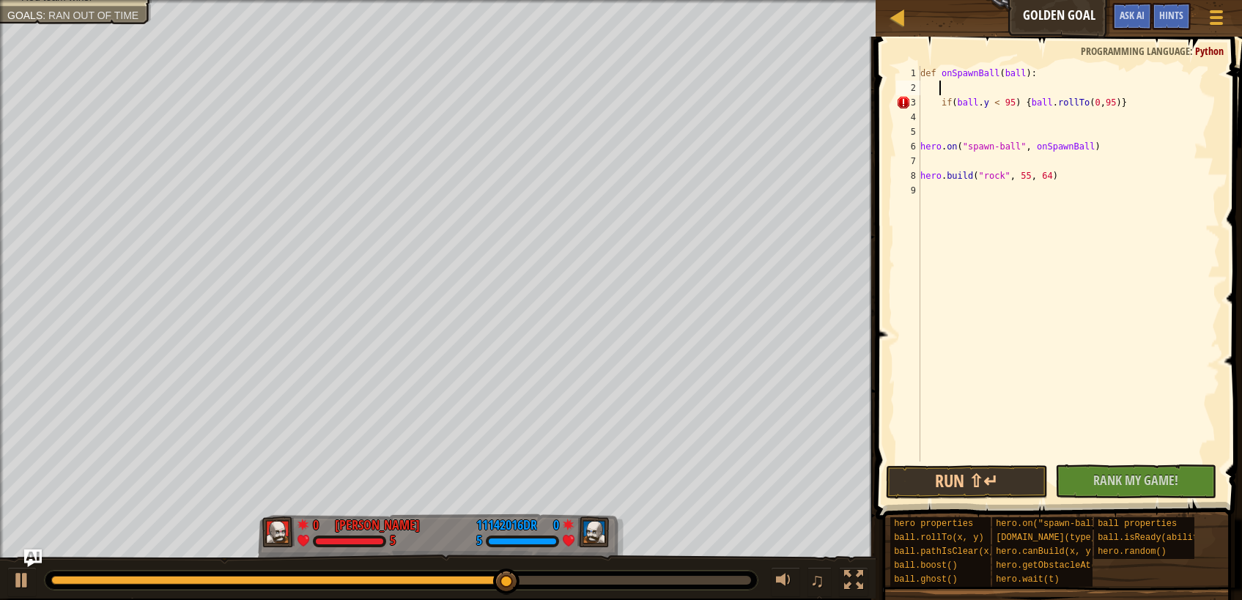
scroll to position [7, 1]
type textarea "i"
type textarea "stage = 0;"
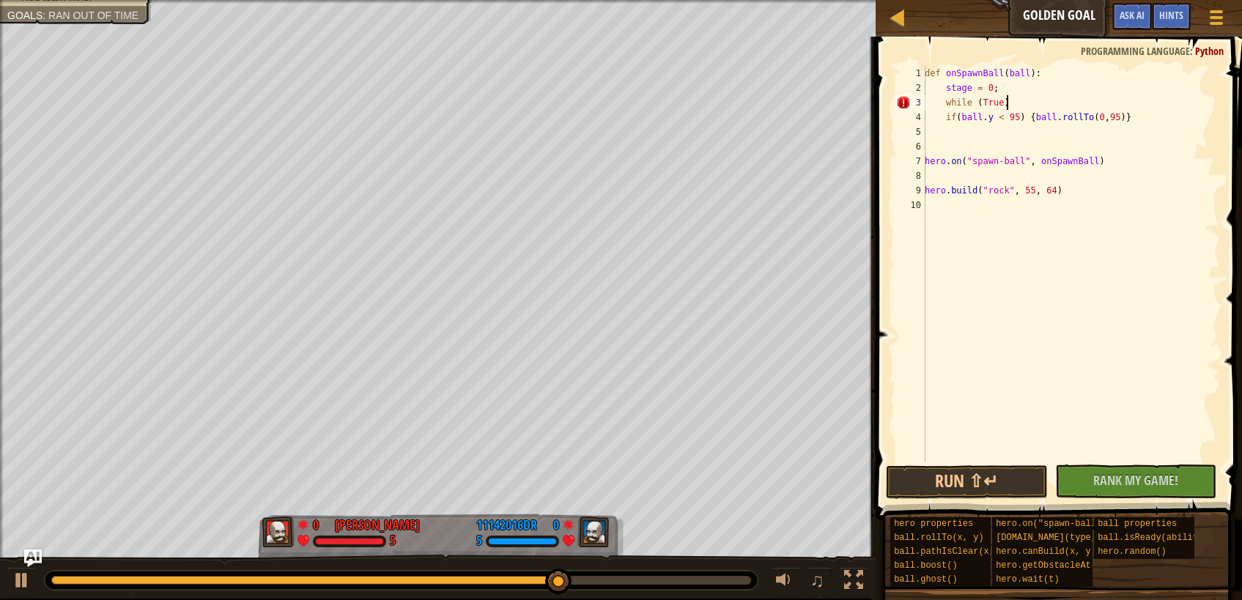
scroll to position [7, 6]
click at [943, 117] on div "def onSpawnBall ( ball ) : stage = 0 ; while ( True ) : if ( ball . y < 95 ) { …" at bounding box center [1071, 278] width 298 height 425
type textarea "if(ball.y < 95) {ball.rollTo(0,95)}"
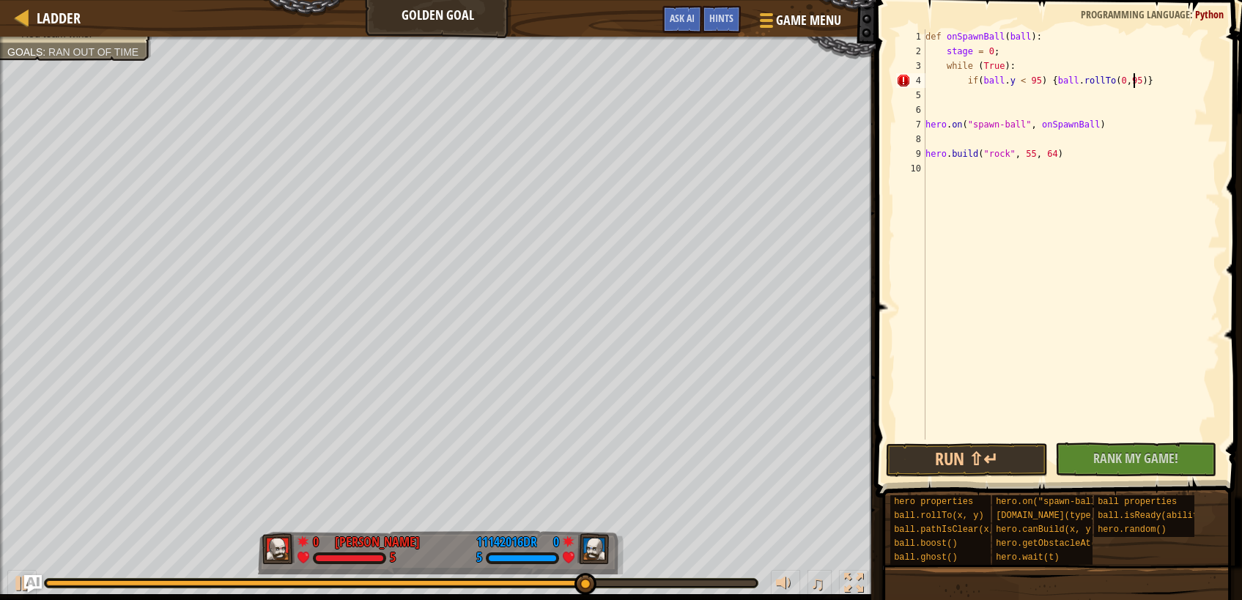
click at [1145, 82] on div "def onSpawnBall ( ball ) : stage = 0 ; while ( True ) : if ( ball . y < 95 ) { …" at bounding box center [1072, 249] width 298 height 440
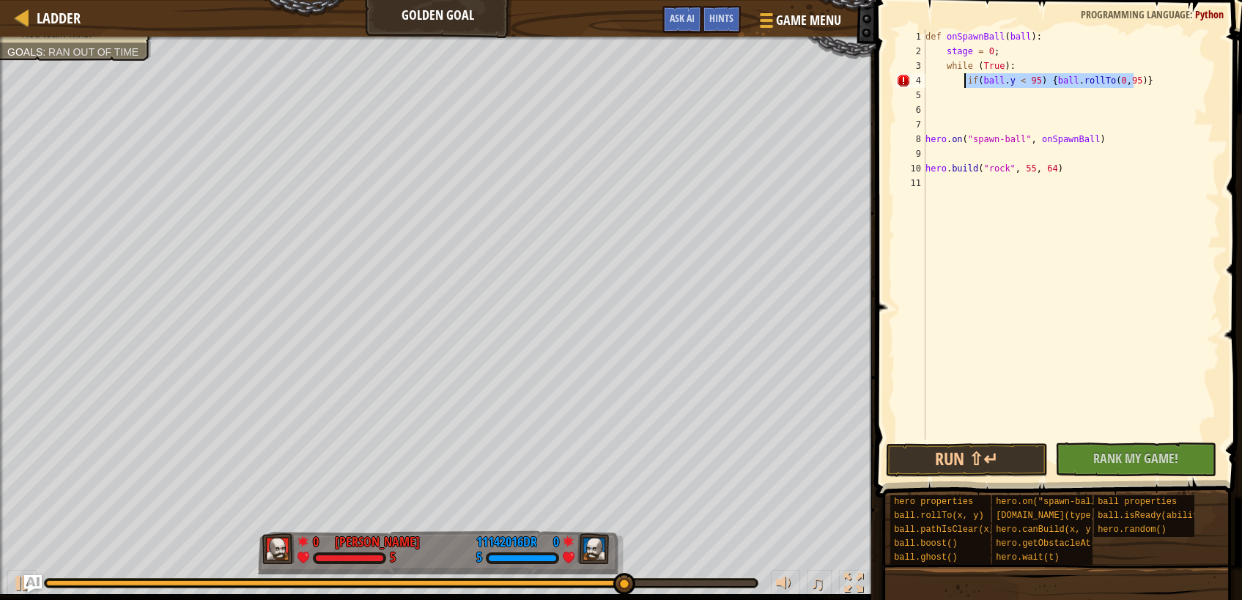
drag, startPoint x: 1150, startPoint y: 78, endPoint x: 966, endPoint y: 76, distance: 183.9
click at [966, 76] on div "def onSpawnBall ( ball ) : stage = 0 ; while ( True ) : if ( ball . y < 95 ) { …" at bounding box center [1072, 249] width 298 height 440
click at [1046, 81] on div "def onSpawnBall ( ball ) : stage = 0 ; while ( True ) : if ( ball . y < 95 ) { …" at bounding box center [1072, 234] width 298 height 410
drag, startPoint x: 1046, startPoint y: 81, endPoint x: 1121, endPoint y: 85, distance: 74.8
click at [1121, 85] on div "def onSpawnBall ( ball ) : stage = 0 ; while ( True ) : if ( ball . y < 95 ) { …" at bounding box center [1072, 249] width 298 height 440
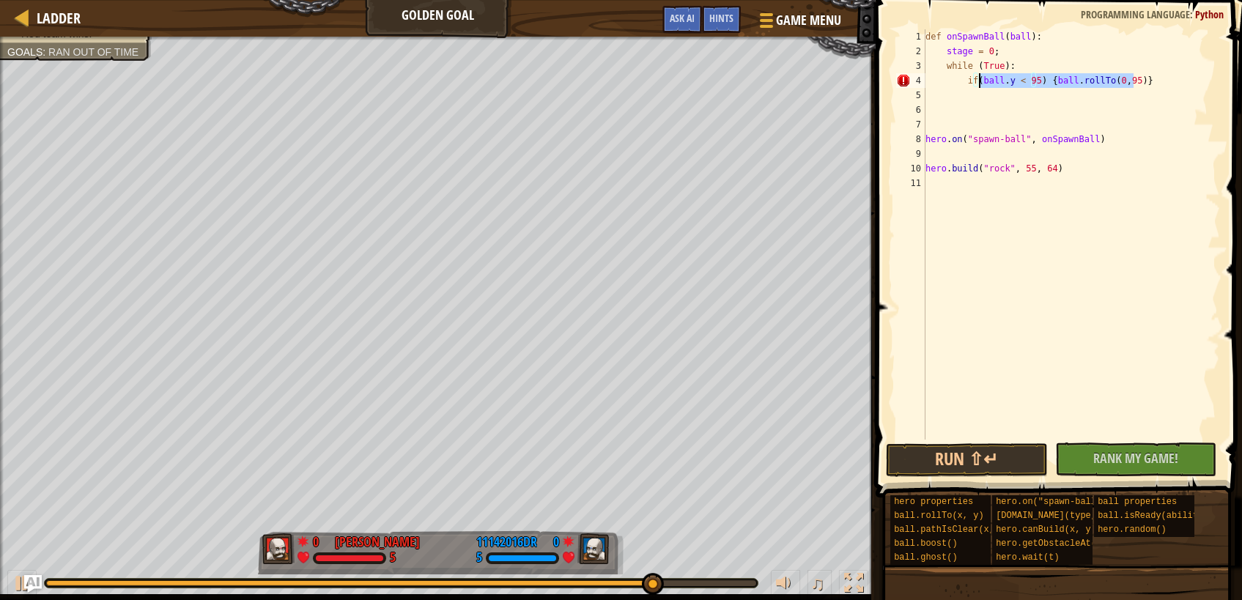
drag, startPoint x: 1143, startPoint y: 85, endPoint x: 977, endPoint y: 80, distance: 166.4
click at [977, 80] on div "def onSpawnBall ( ball ) : stage = 0 ; while ( True ) : if ( ball . y < 95 ) { …" at bounding box center [1072, 249] width 298 height 440
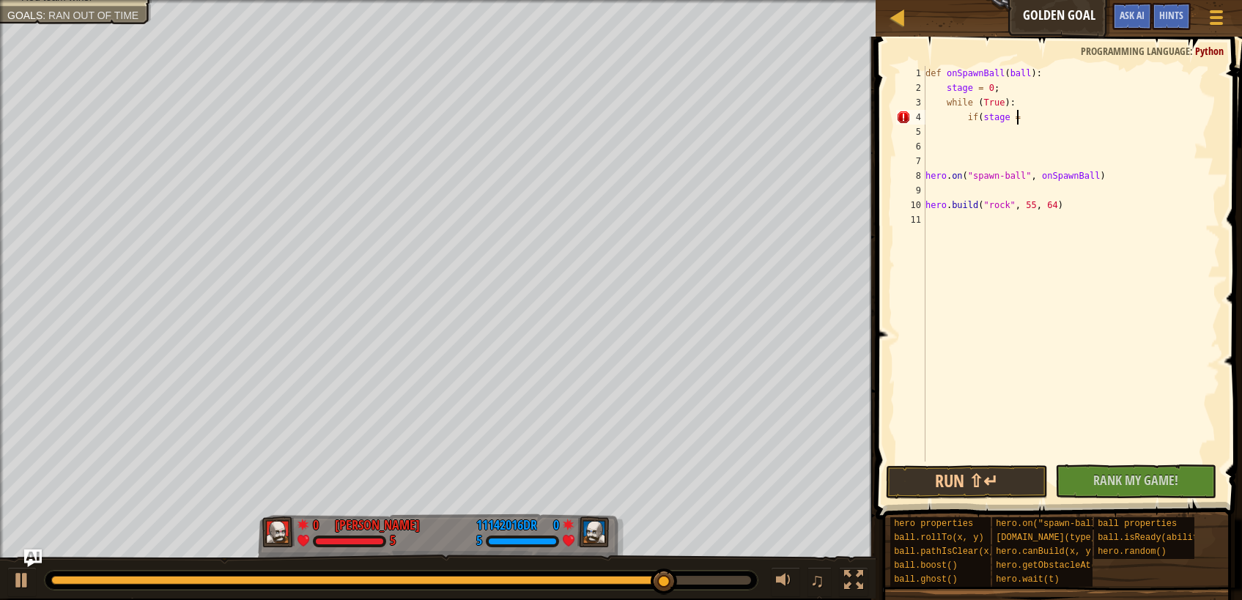
scroll to position [7, 7]
type textarea "if(stage = 0):"
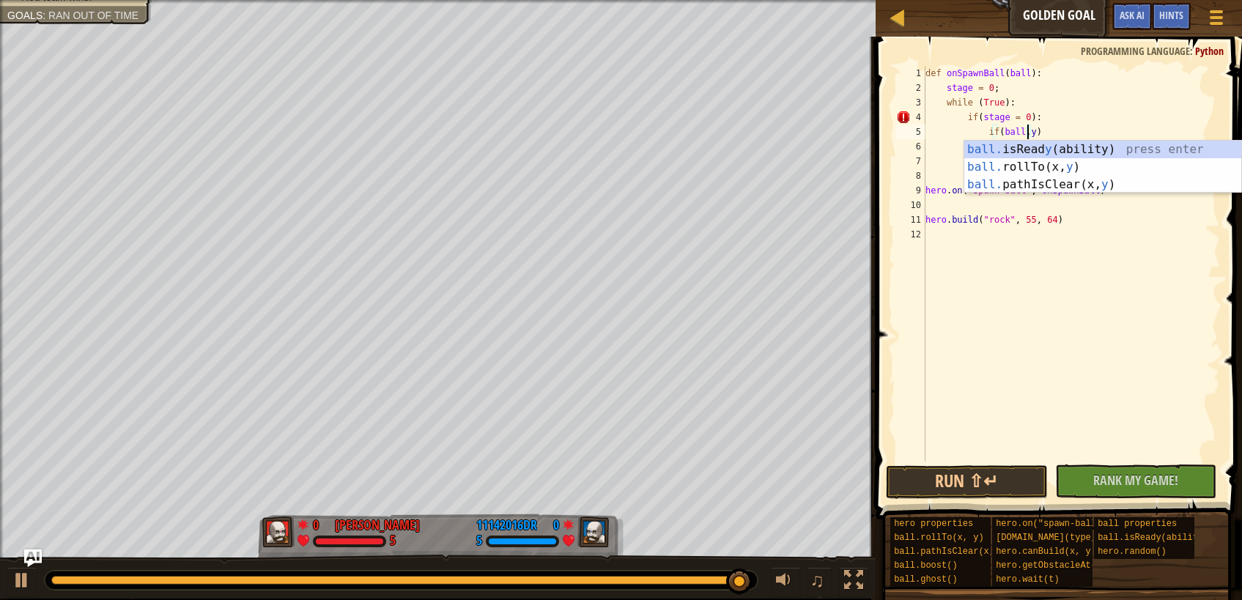
scroll to position [7, 8]
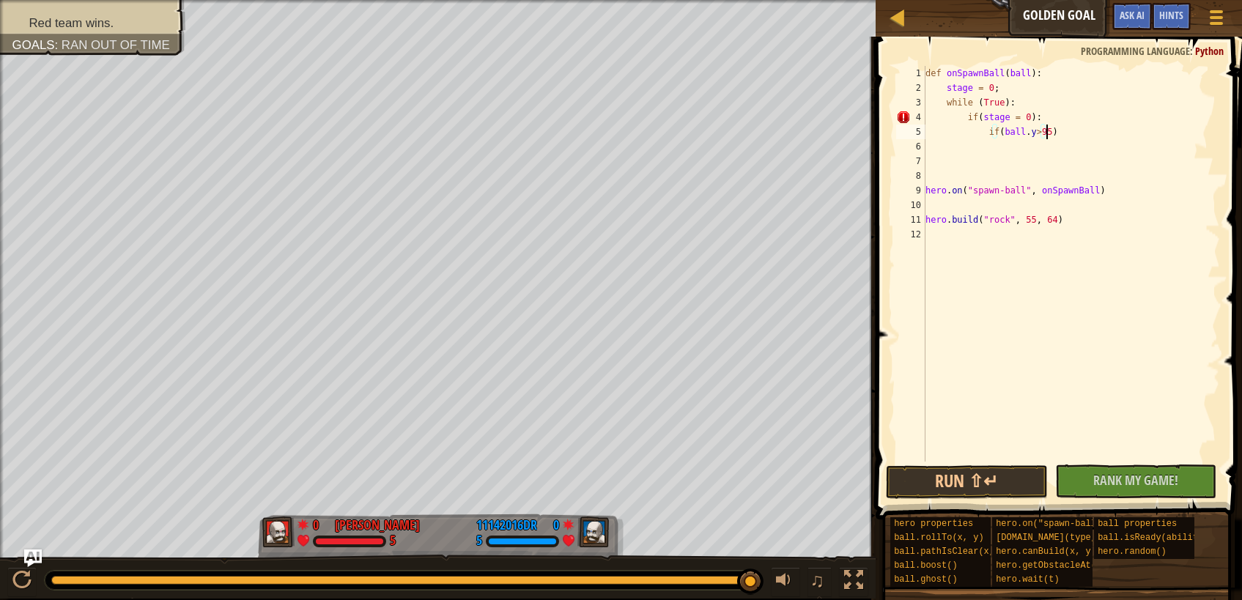
type textarea "if(ball.y>95):)"
click at [1047, 120] on div "def onSpawnBall ( ball ) : stage = 0 ; while ( True ) : if ( stage = 0 ) : if (…" at bounding box center [1072, 278] width 298 height 425
type textarea "if(stage = 0):"
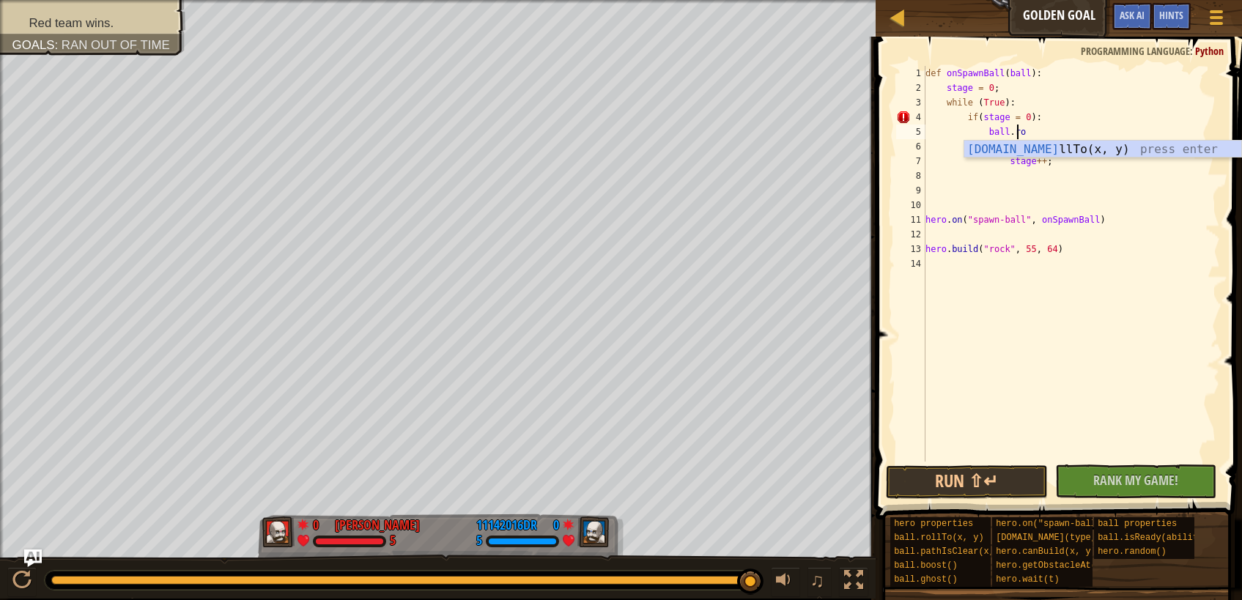
scroll to position [7, 7]
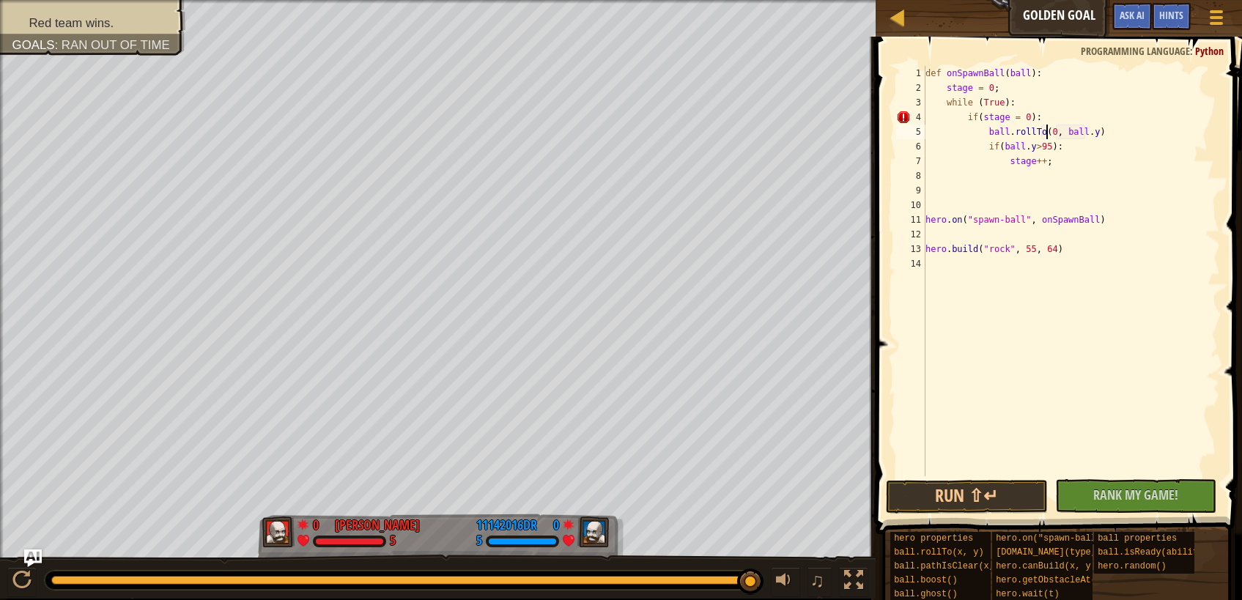
click at [1084, 96] on div "def onSpawnBall ( ball ) : stage = 0 ; while ( True ) : if ( stage = 0 ) : ball…" at bounding box center [1072, 286] width 298 height 440
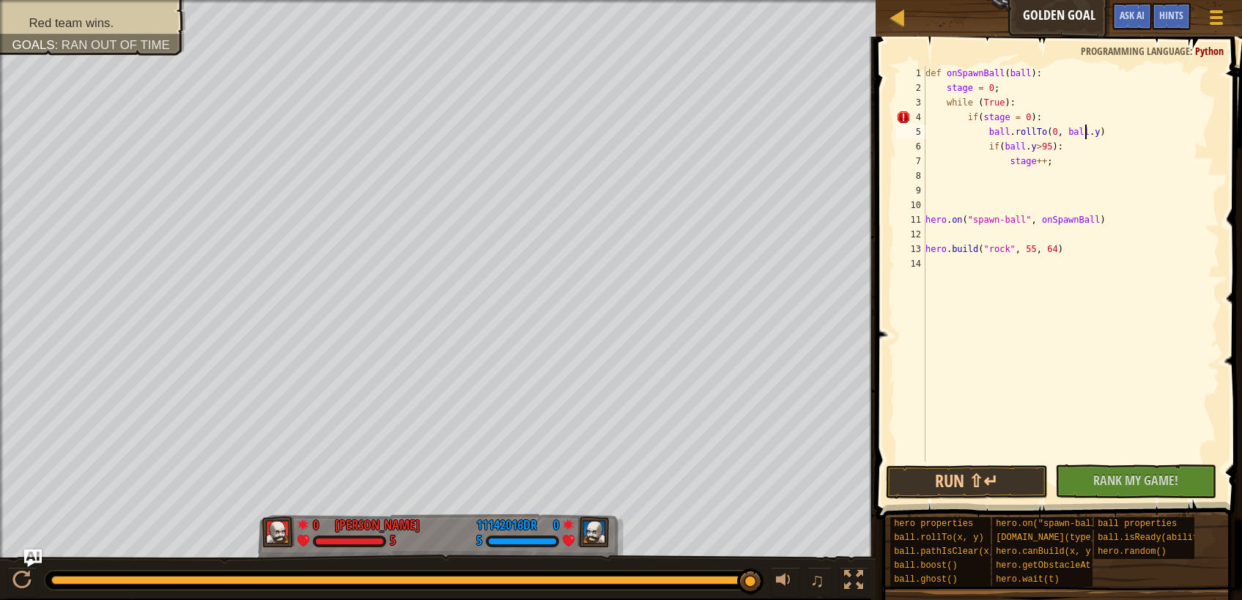
click at [1084, 128] on div "def onSpawnBall ( ball ) : stage = 0 ; while ( True ) : if ( stage = 0 ) : ball…" at bounding box center [1072, 278] width 298 height 425
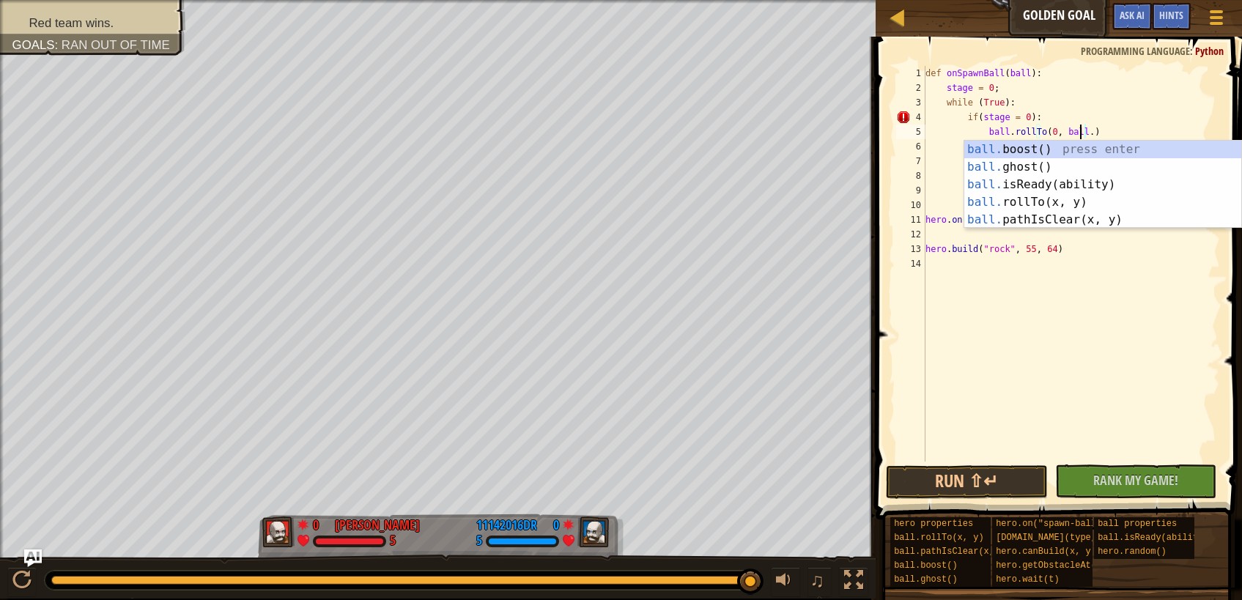
scroll to position [7, 13]
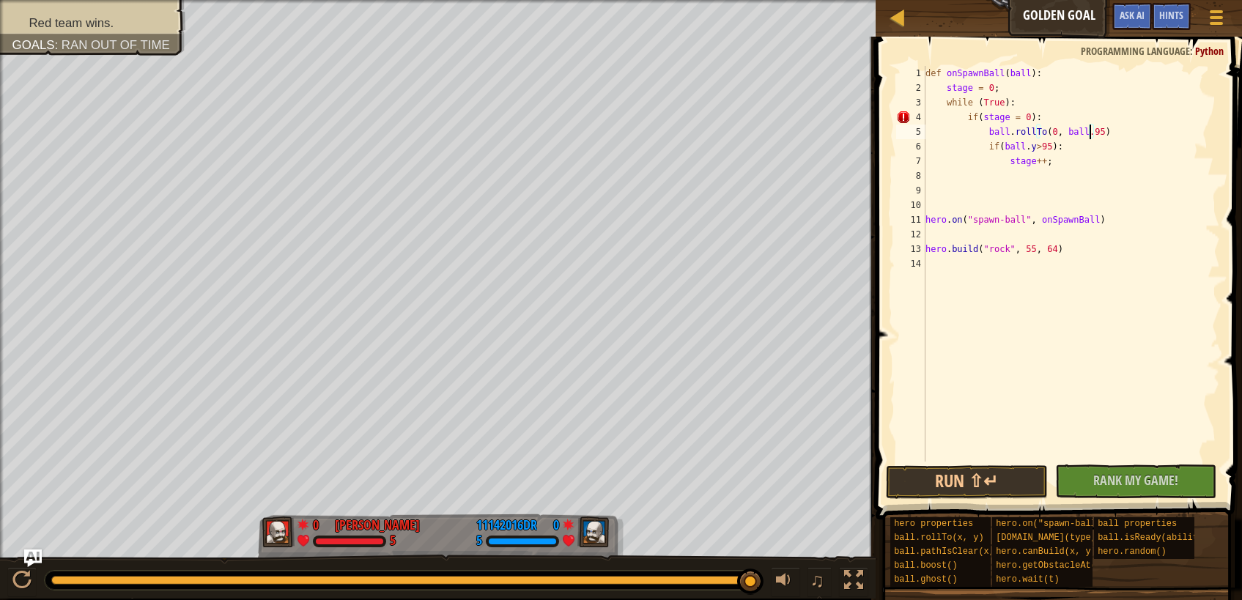
click at [1071, 161] on div "def onSpawnBall ( ball ) : stage = 0 ; while ( True ) : if ( stage = 0 ) : ball…" at bounding box center [1072, 278] width 298 height 425
type textarea "stage++;"
type textarea "if(stage = 1);)"
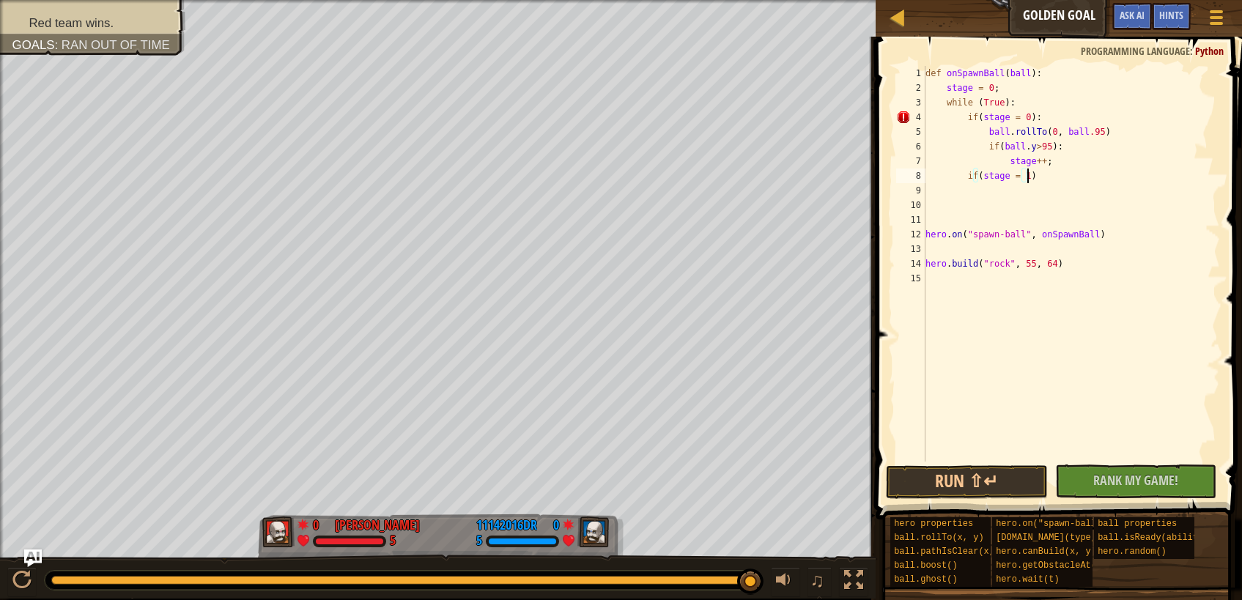
type textarea "if(stage = 1):"
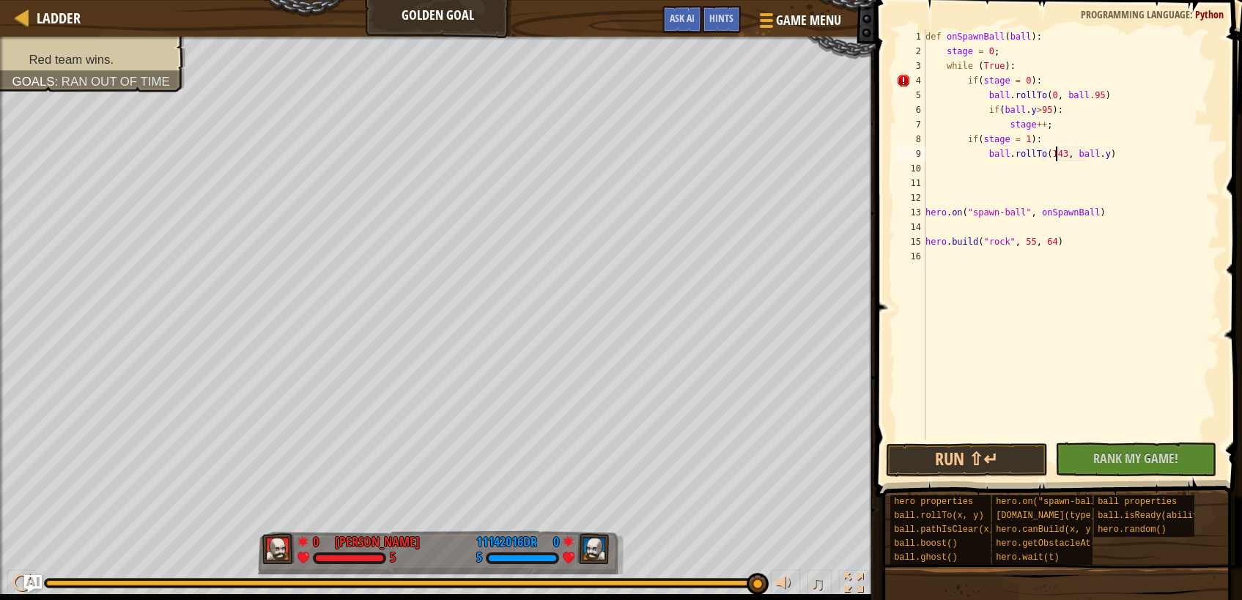
scroll to position [7, 11]
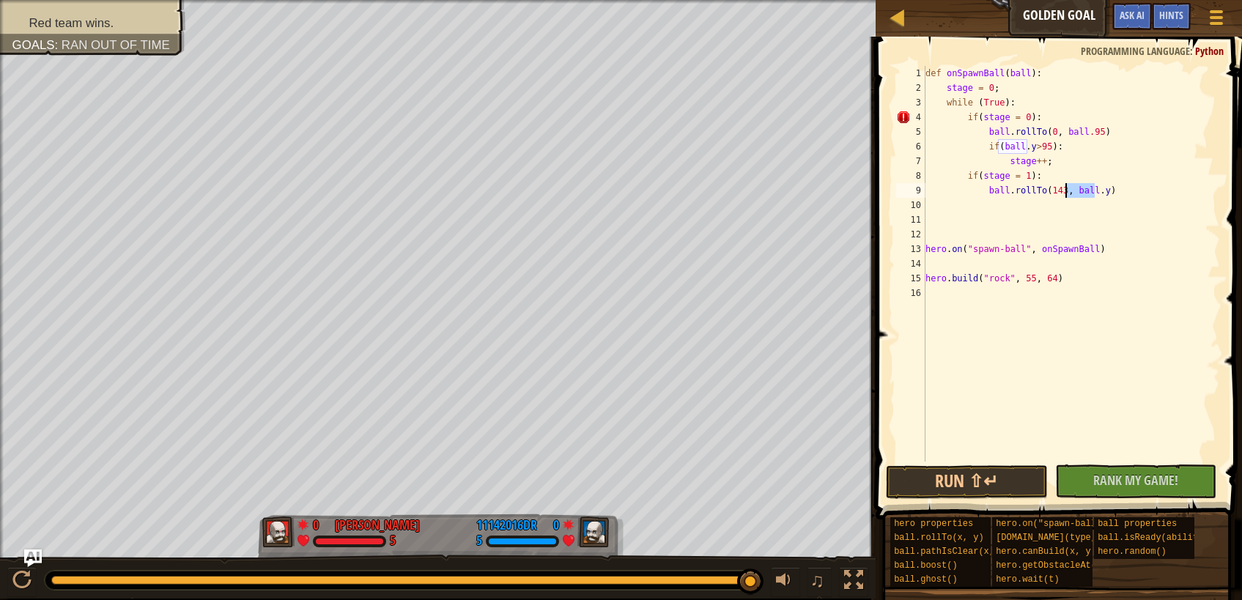
drag, startPoint x: 1096, startPoint y: 192, endPoint x: 1064, endPoint y: 194, distance: 32.3
click at [1064, 194] on div "def onSpawnBall ( ball ) : stage = 0 ; while ( True ) : if ( stage = 0 ) : ball…" at bounding box center [1072, 278] width 298 height 425
type textarea "ball.rollTo(143, 66)"
click at [1117, 195] on div "def onSpawnBall ( ball ) : stage = 0 ; while ( True ) : if ( stage = 0 ) : ball…" at bounding box center [1072, 278] width 298 height 425
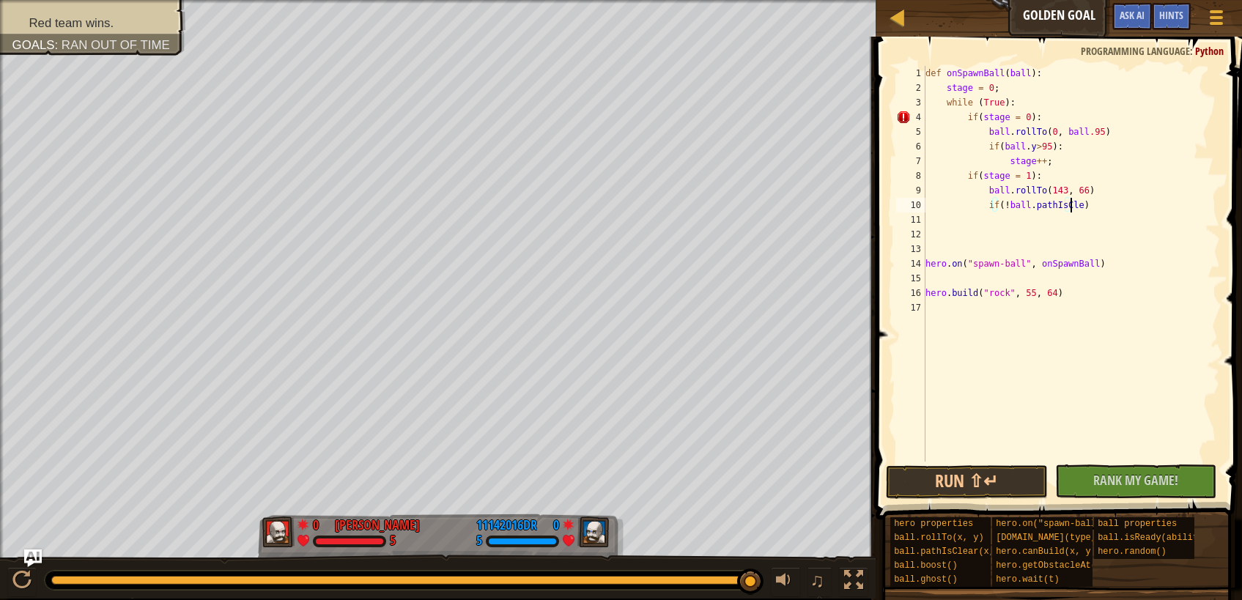
scroll to position [7, 12]
click at [1058, 190] on div "def onSpawnBall ( ball ) : stage = 0 ; while ( True ) : if ( stage = 0 ) : ball…" at bounding box center [1072, 278] width 298 height 425
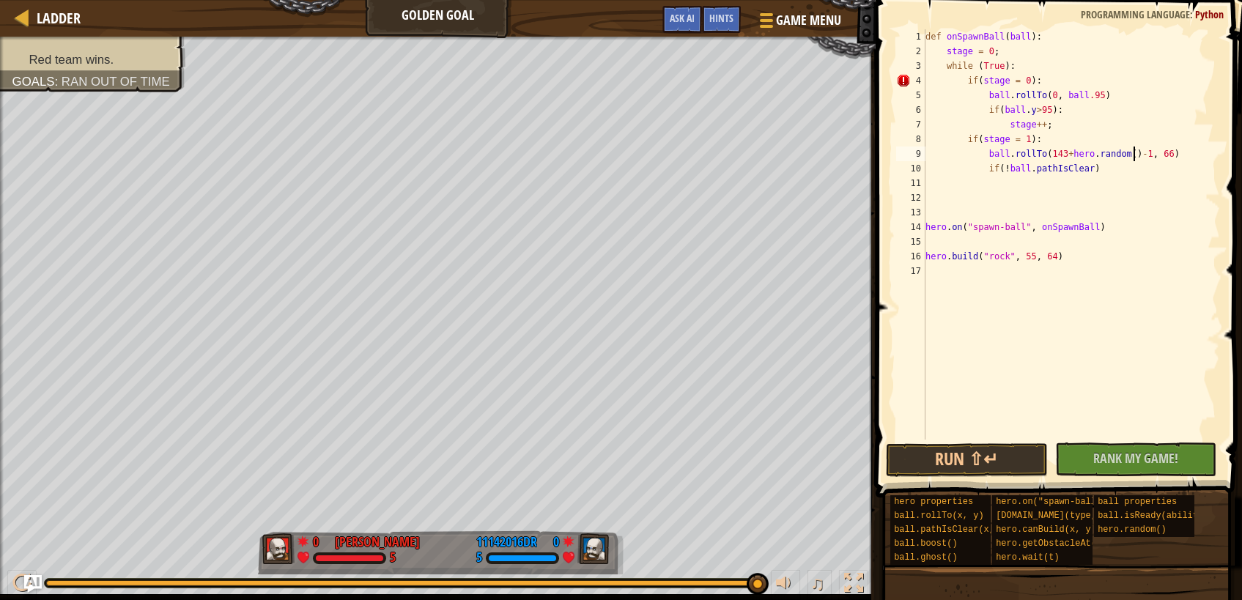
scroll to position [7, 18]
click at [1062, 155] on div "def onSpawnBall ( ball ) : stage = 0 ; while ( True ) : if ( stage = 0 ) : ball…" at bounding box center [1072, 249] width 298 height 440
click at [1149, 155] on div "def onSpawnBall ( ball ) : stage = 0 ; while ( True ) : if ( stage = 0 ) : ball…" at bounding box center [1072, 249] width 298 height 440
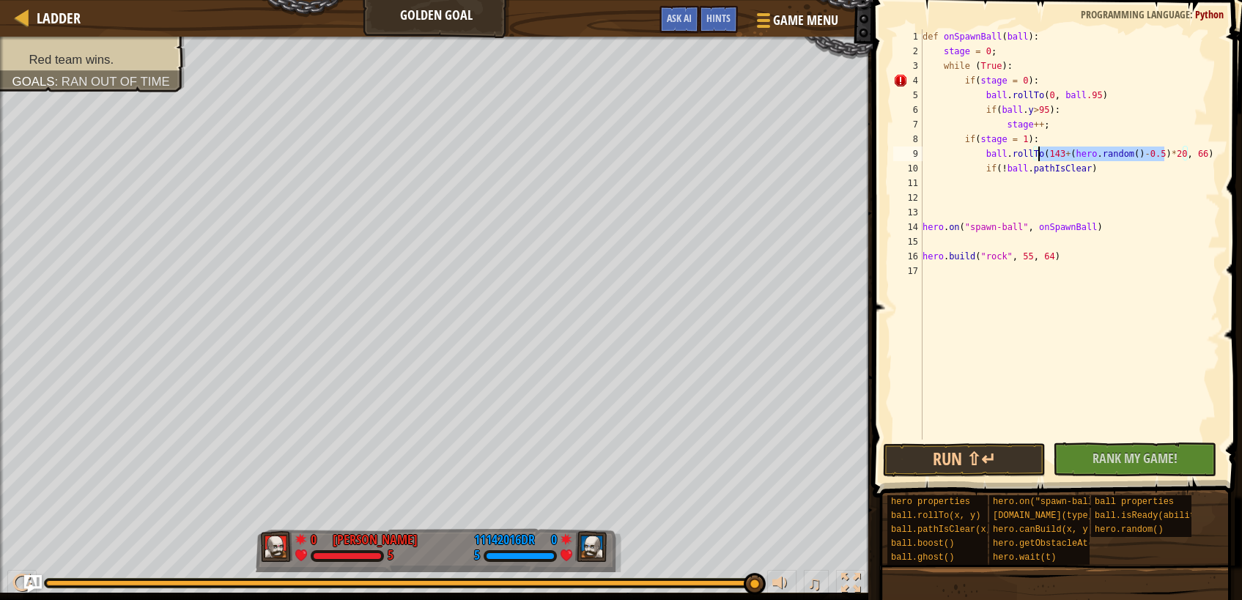
click at [1039, 152] on div "def onSpawnBall ( ball ) : stage = 0 ; while ( True ) : if ( stage = 0 ) : ball…" at bounding box center [1070, 249] width 300 height 440
paste textarea
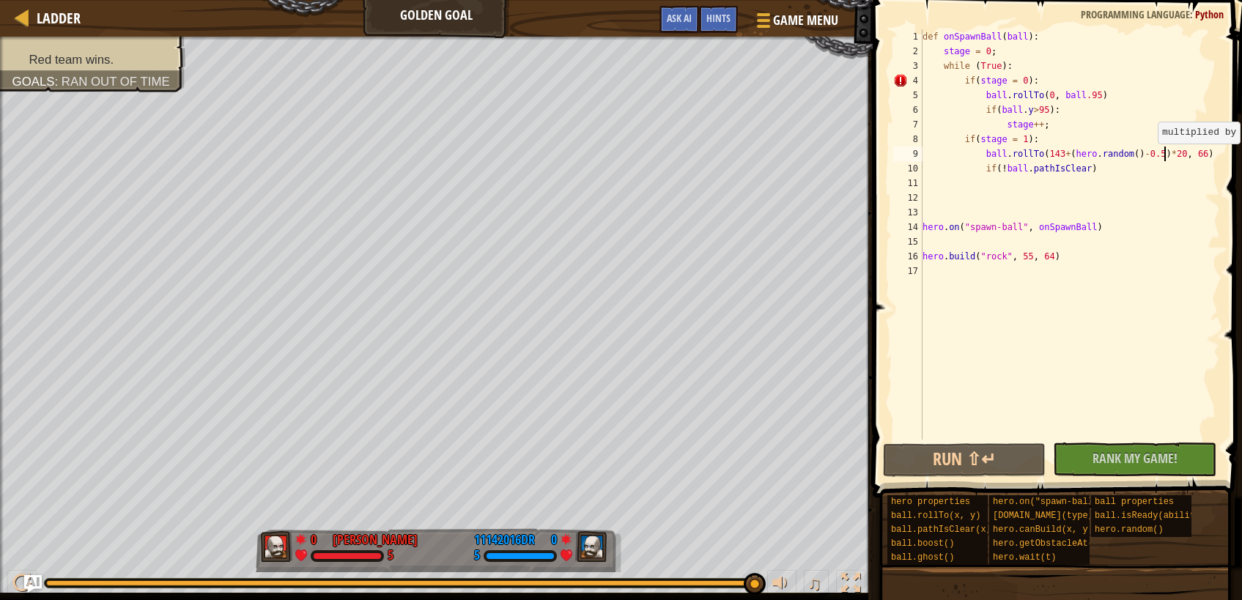
click at [1184, 158] on div "def onSpawnBall ( ball ) : stage = 0 ; while ( True ) : if ( stage = 0 ) : ball…" at bounding box center [1070, 249] width 300 height 440
paste textarea "143+(hero.random()-0.5)*20"
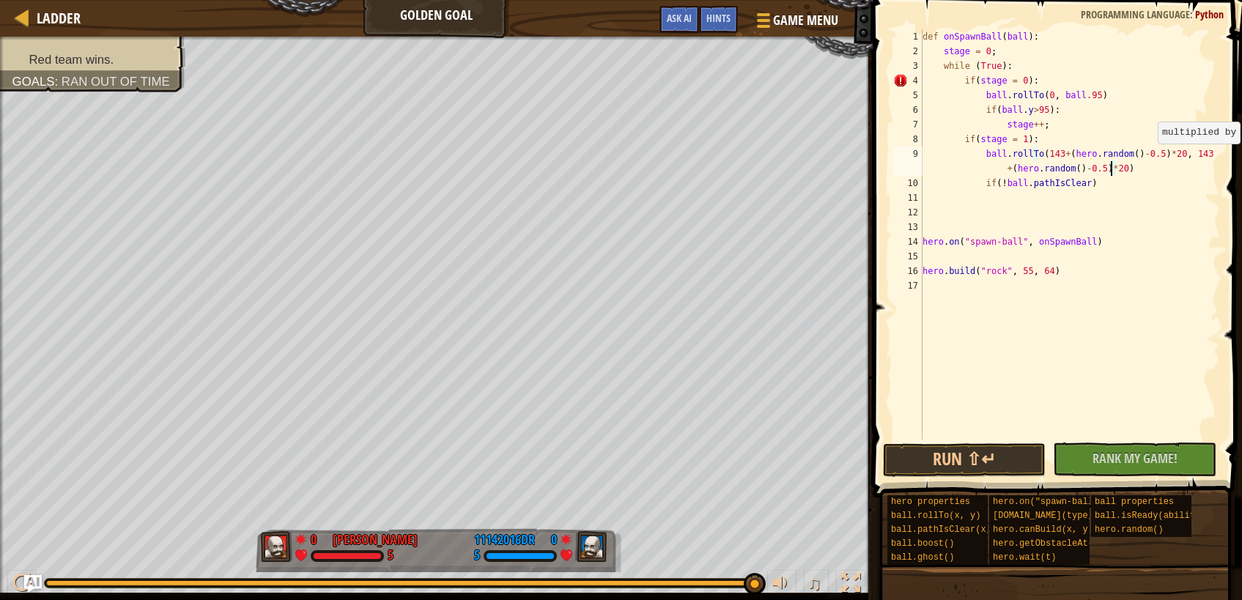
click at [1177, 155] on div "def onSpawnBall ( ball ) : stage = 0 ; while ( True ) : if ( stage = 0 ) : ball…" at bounding box center [1070, 249] width 300 height 440
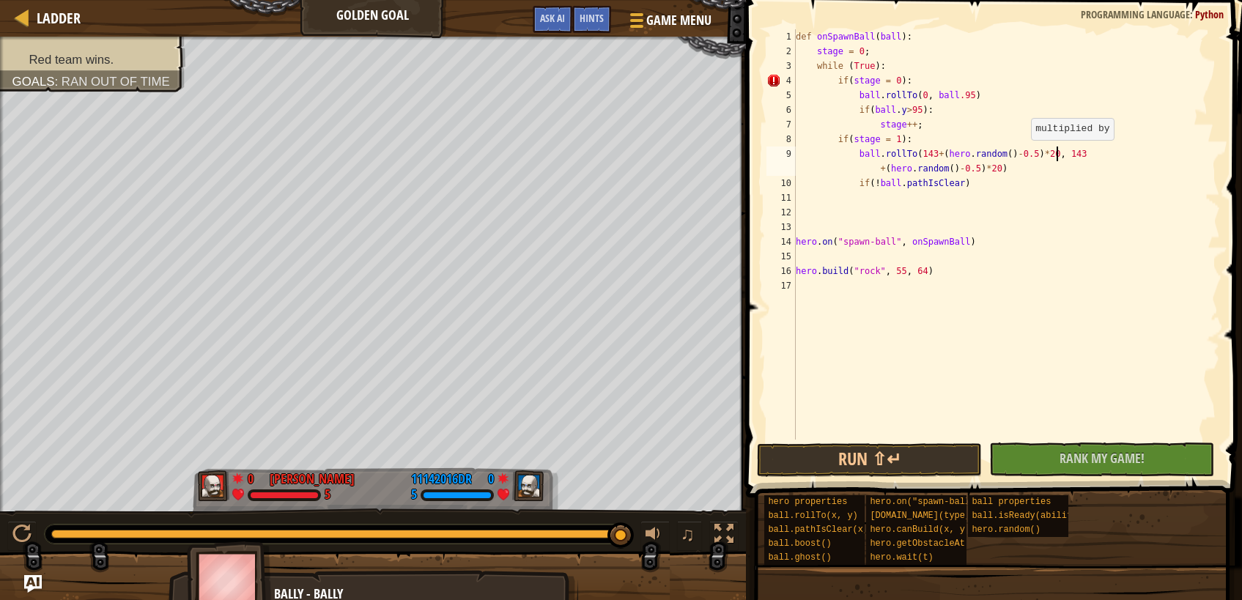
click at [1177, 155] on div "def onSpawnBall ( ball ) : stage = 0 ; while ( True ) : if ( stage = 0 ) : ball…" at bounding box center [1006, 249] width 427 height 440
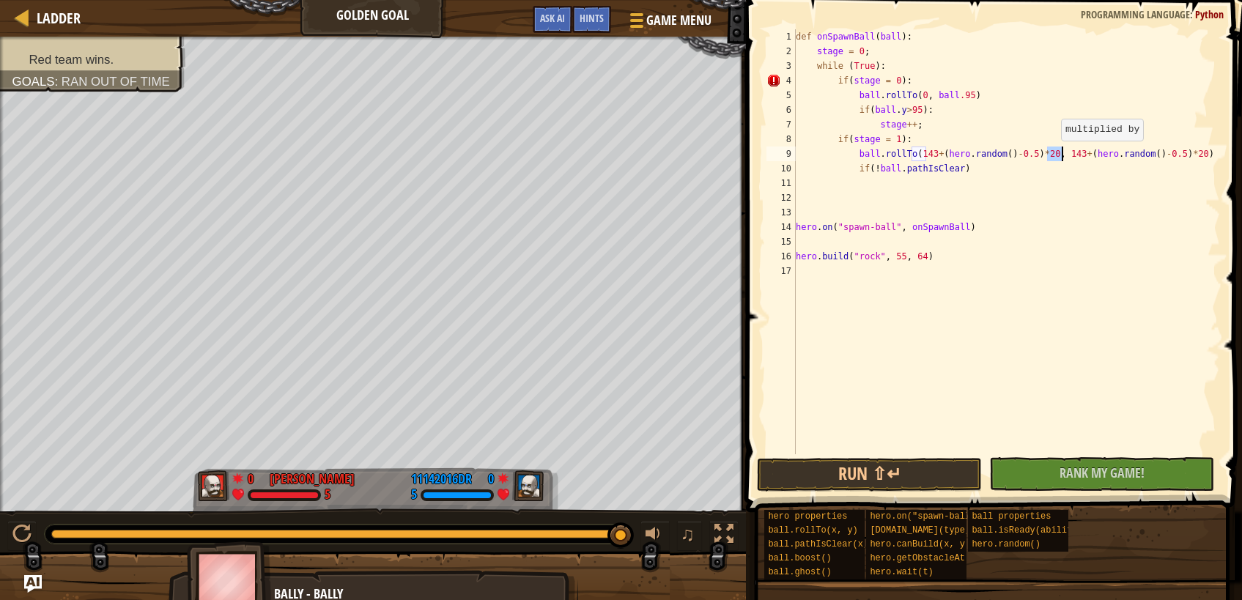
click at [1054, 155] on div "def onSpawnBall ( ball ) : stage = 0 ; while ( True ) : if ( stage = 0 ) : ball…" at bounding box center [1006, 241] width 427 height 425
click at [1054, 155] on div "def onSpawnBall ( ball ) : stage = 0 ; while ( True ) : if ( stage = 0 ) : ball…" at bounding box center [1006, 256] width 427 height 454
click at [989, 174] on div "def onSpawnBall ( ball ) : stage = 0 ; while ( True ) : if ( stage = 0 ) : ball…" at bounding box center [1006, 256] width 427 height 454
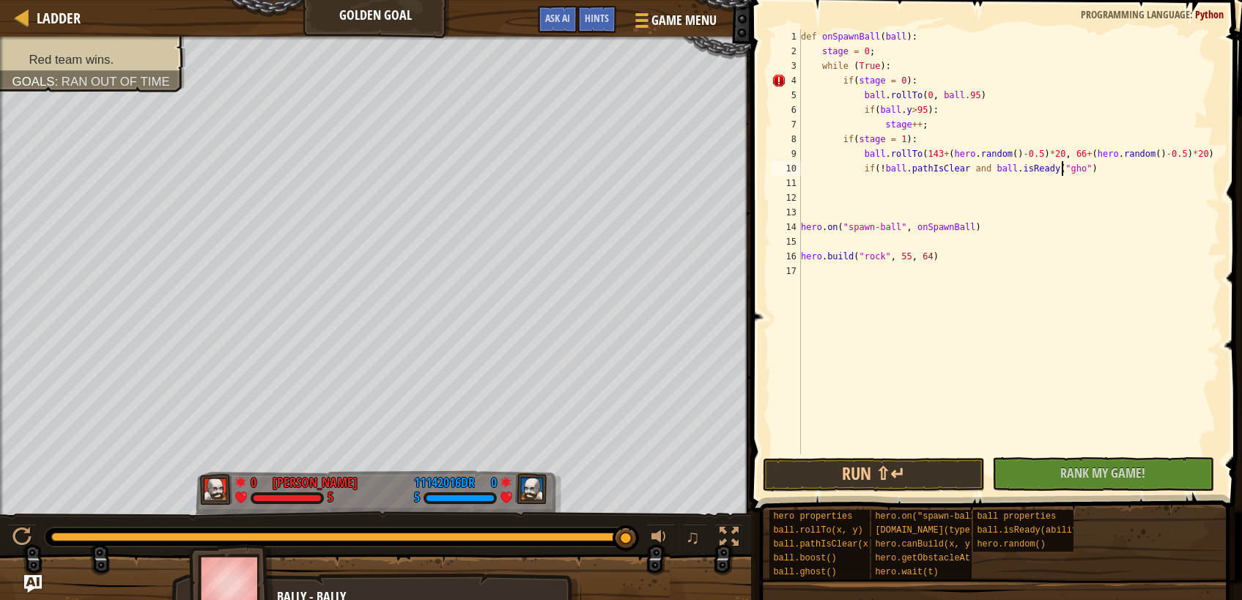
scroll to position [7, 23]
click at [1115, 168] on div "def onSpawnBall ( ball ) : stage = 0 ; while ( True ) : if ( stage = 0 ) : ball…" at bounding box center [1009, 256] width 422 height 454
type textarea "if(!ball.pathIsClear and ball.isReady("ghost"):"
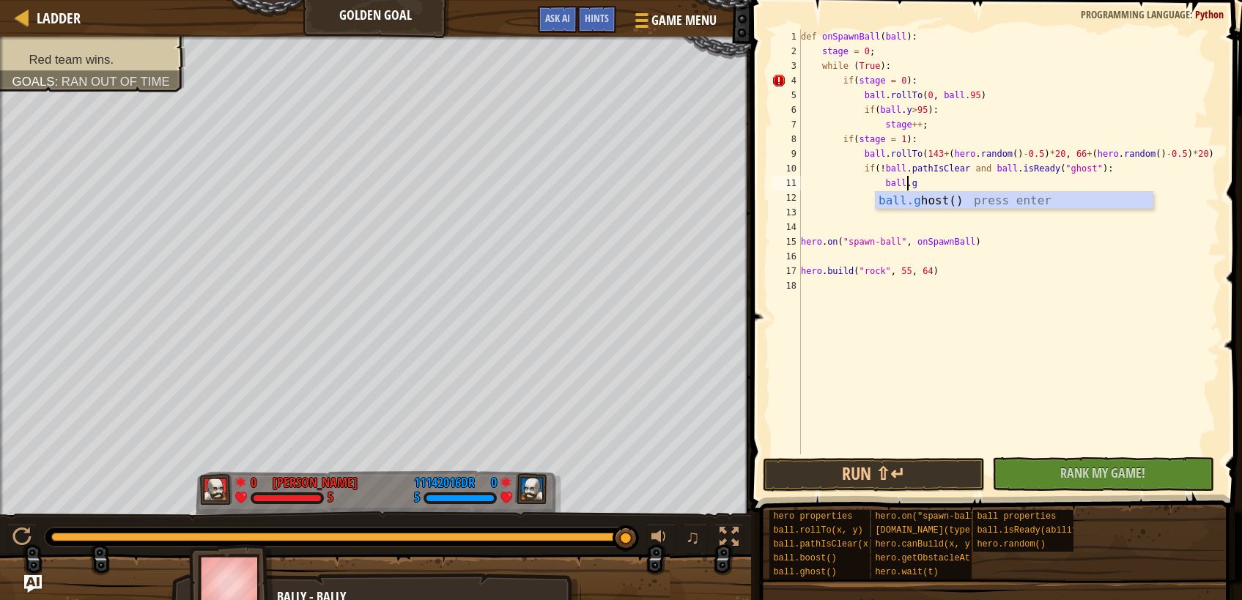
type textarea "ball.ghost"
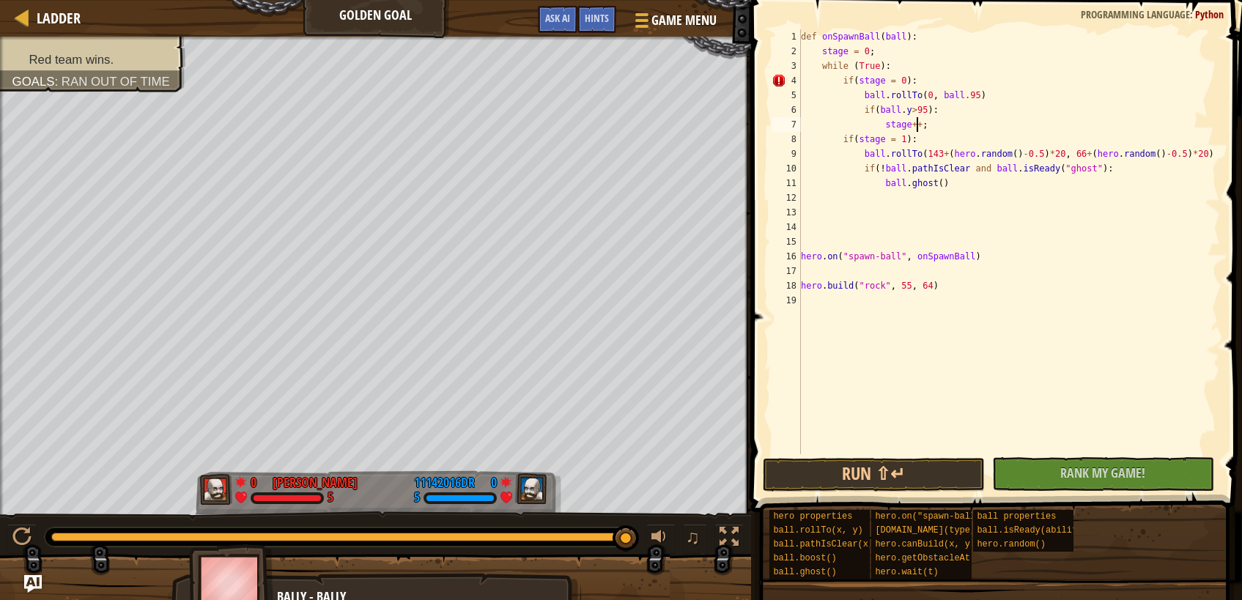
click at [953, 122] on div "def onSpawnBall ( ball ) : stage = 0 ; while ( True ) : if ( stage = 0 ) : ball…" at bounding box center [1009, 256] width 422 height 454
type textarea "stage++"
click at [987, 224] on div "def onSpawnBall ( ball ) : stage = 0 ; while ( True ) : if ( stage = 0 ) : ball…" at bounding box center [1009, 256] width 422 height 454
click at [935, 287] on div "def onSpawnBall ( ball ) : stage = 0 ; while ( True ) : if ( stage = 0 ) : ball…" at bounding box center [1009, 256] width 422 height 454
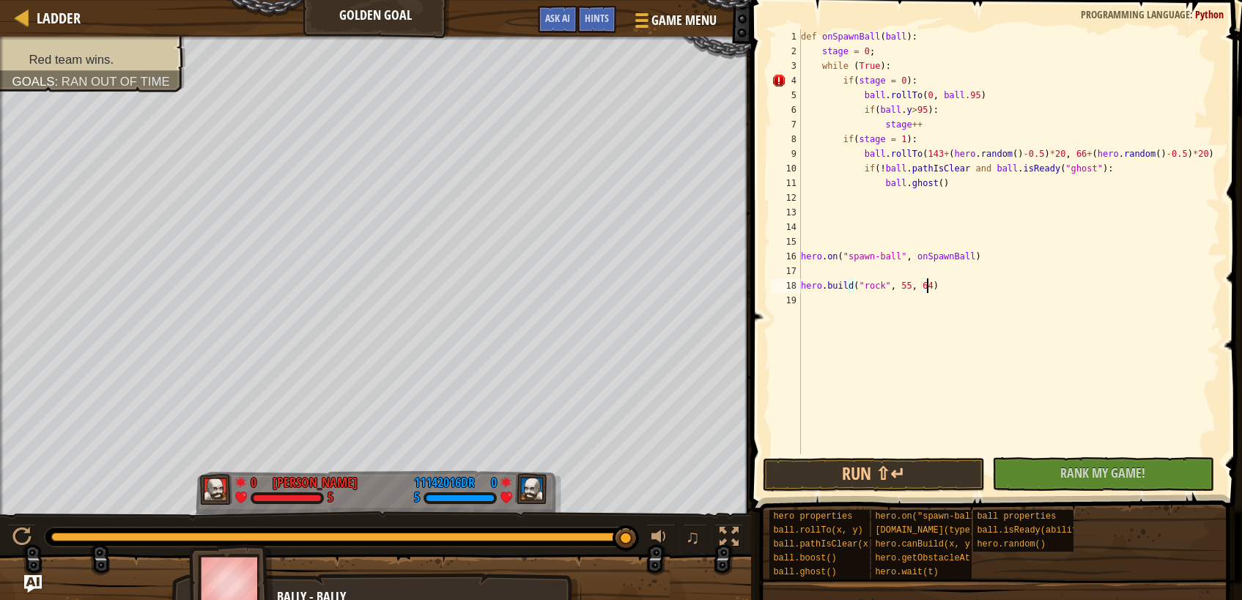
click at [921, 287] on div "def onSpawnBall ( ball ) : stage = 0 ; while ( True ) : if ( stage = 0 ) : ball…" at bounding box center [1009, 256] width 422 height 454
click at [917, 287] on div "def onSpawnBall ( ball ) : stage = 0 ; while ( True ) : if ( stage = 0 ) : ball…" at bounding box center [1009, 241] width 422 height 425
click at [904, 287] on div "def onSpawnBall ( ball ) : stage = 0 ; while ( True ) : if ( stage = 0 ) : ball…" at bounding box center [1009, 256] width 422 height 454
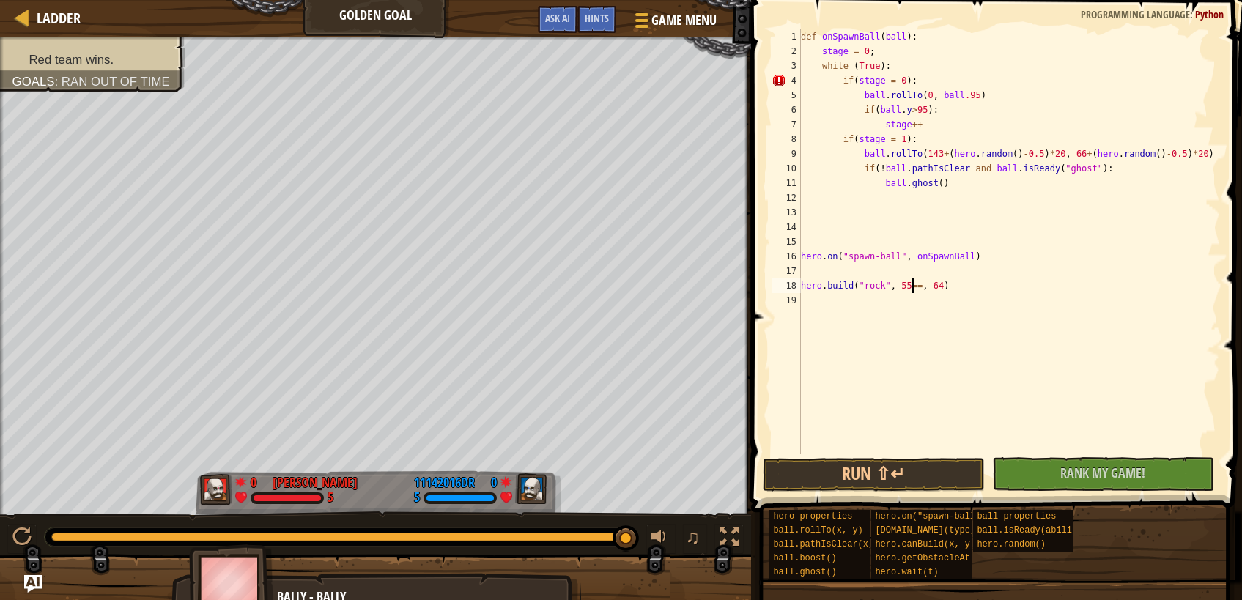
type textarea "hero.build("rock", 55, 64)"
click at [897, 275] on div "def onSpawnBall ( ball ) : stage = 0 ; while ( True ) : if ( stage = 0 ) : ball…" at bounding box center [1009, 256] width 422 height 454
click at [796, 297] on div "19" at bounding box center [786, 300] width 29 height 15
click at [800, 297] on div "19" at bounding box center [786, 300] width 29 height 15
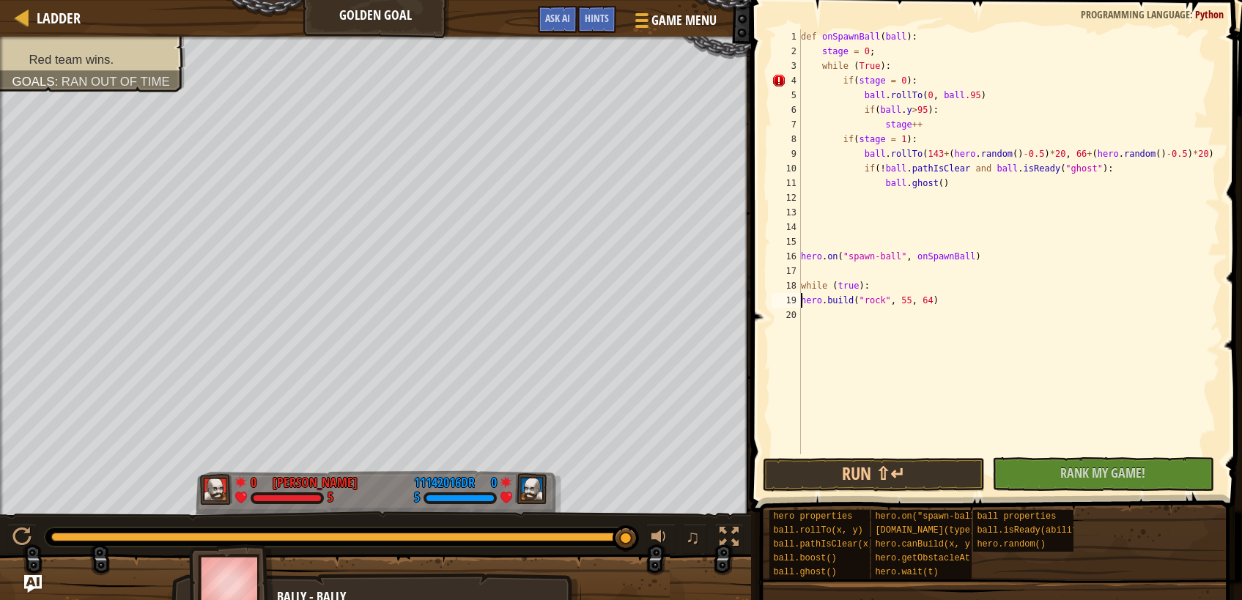
click at [805, 298] on div "def onSpawnBall ( ball ) : stage = 0 ; while ( True ) : if ( stage = 0 ) : ball…" at bounding box center [1009, 256] width 422 height 454
click at [805, 300] on div "def onSpawnBall ( ball ) : stage = 0 ; while ( True ) : if ( stage = 0 ) : ball…" at bounding box center [1009, 256] width 422 height 454
click at [802, 303] on div "def onSpawnBall ( ball ) : stage = 0 ; while ( True ) : if ( stage = 0 ) : ball…" at bounding box center [1009, 256] width 422 height 454
drag, startPoint x: 955, startPoint y: 302, endPoint x: 820, endPoint y: 299, distance: 134.9
click at [820, 299] on div "def onSpawnBall ( ball ) : stage = 0 ; while ( True ) : if ( stage = 0 ) : ball…" at bounding box center [1009, 256] width 422 height 454
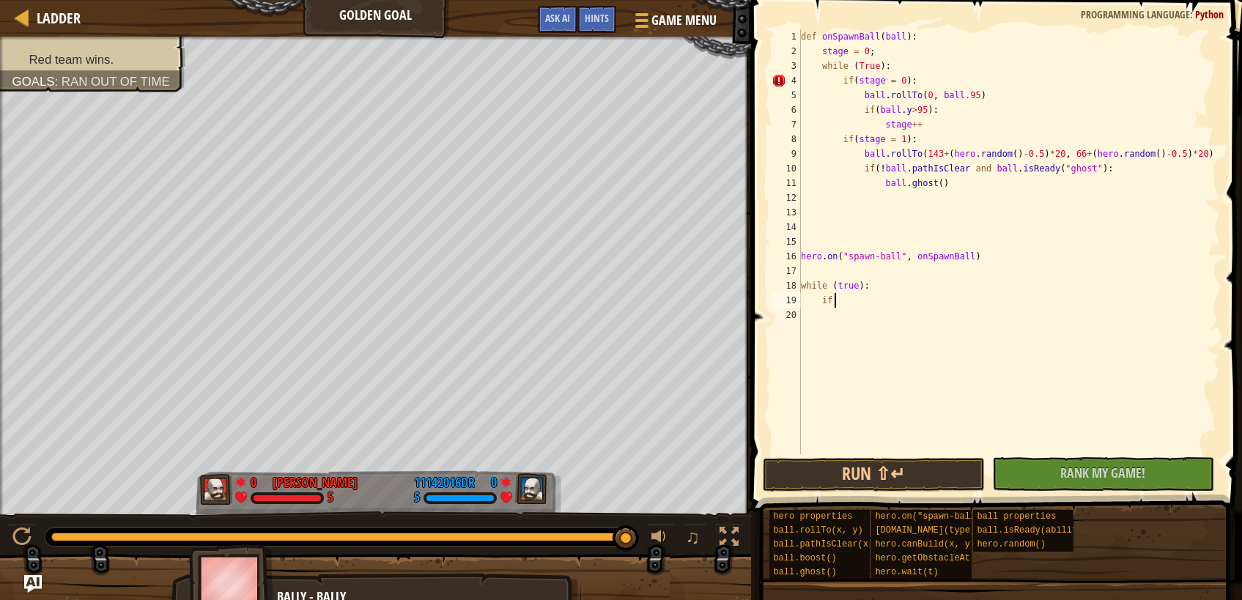
type textarea "i"
type textarea "x="
type textarea ")"
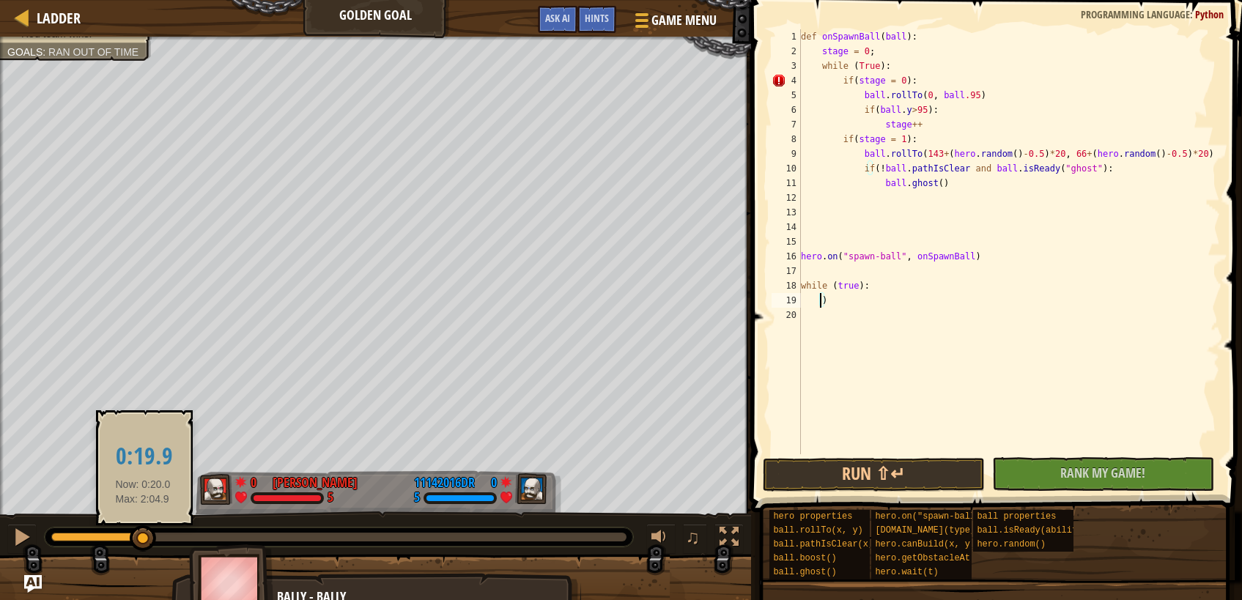
click at [141, 537] on div at bounding box center [97, 537] width 92 height 9
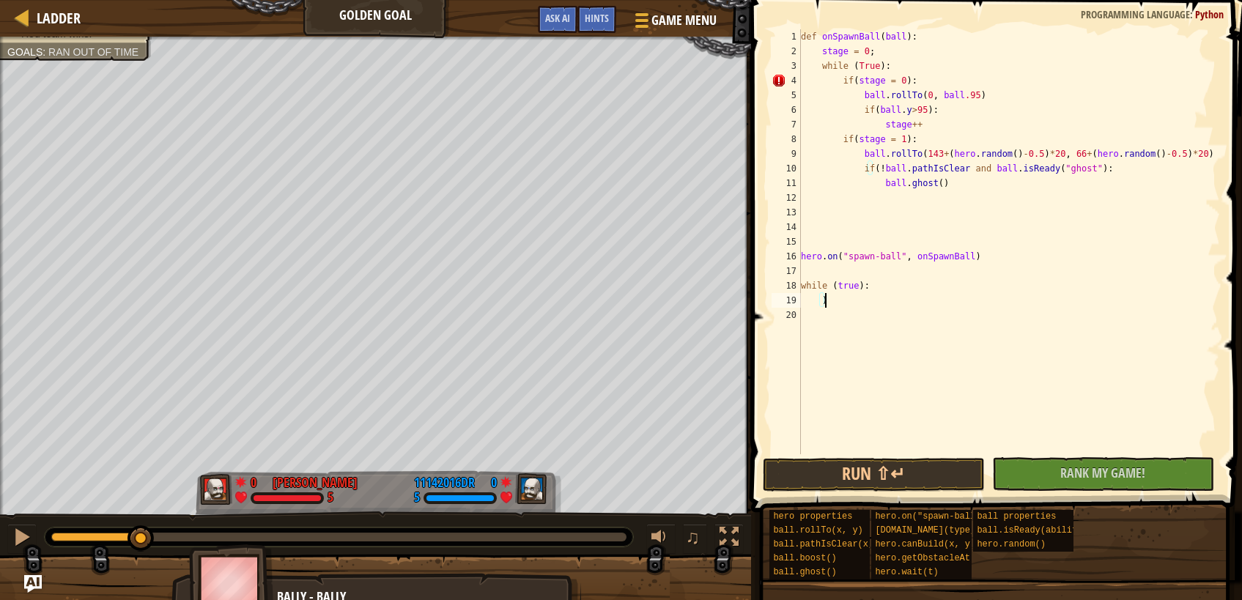
click at [862, 306] on div "def onSpawnBall ( ball ) : stage = 0 ; while ( True ) : if ( stage = 0 ) : ball…" at bounding box center [1009, 256] width 422 height 454
type textarea "x"
type textarea "x=55"
type textarea "y=66"
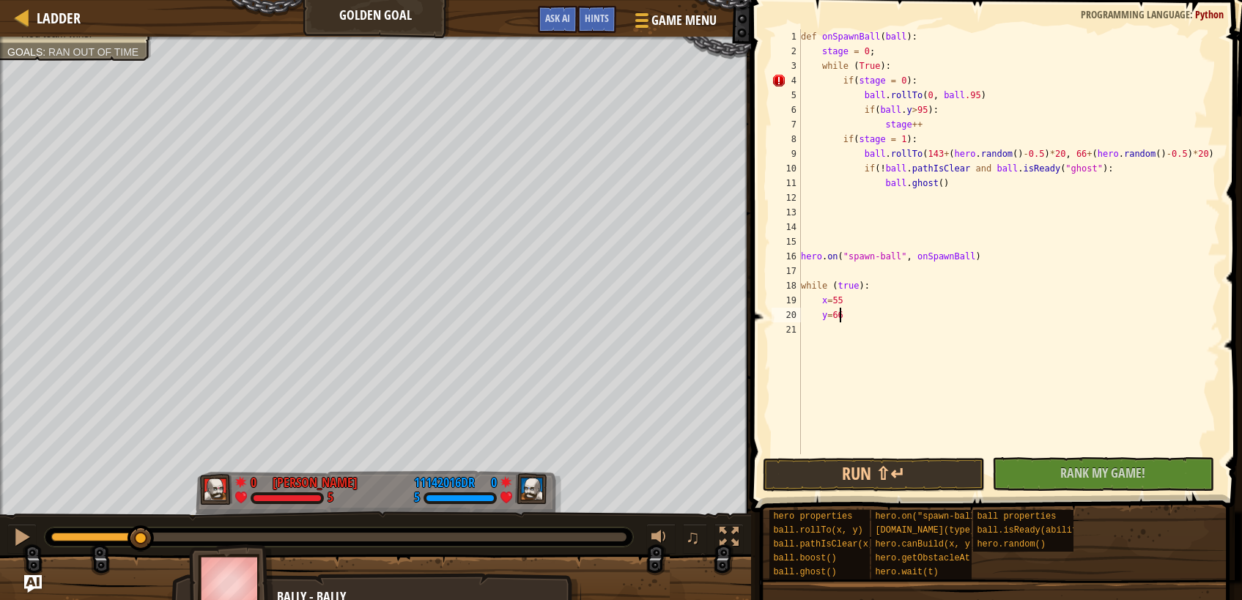
scroll to position [7, 1]
click at [890, 60] on div "def onSpawnBall ( ball ) : stage = 0 ; while ( True ) : if ( stage = 0 ) : ball…" at bounding box center [1009, 256] width 422 height 454
click at [891, 53] on div "def onSpawnBall ( ball ) : stage = 0 ; while ( True ) : if ( stage = 0 ) : ball…" at bounding box center [1009, 256] width 422 height 454
click at [912, 305] on div "def onSpawnBall ( ball ) : stage = 0 while ( True ) : if ( stage = 0 ) : ball .…" at bounding box center [1009, 256] width 422 height 454
click at [903, 314] on div "def onSpawnBall ( ball ) : stage = 0 while ( True ) : if ( stage = 0 ) : ball .…" at bounding box center [1009, 256] width 422 height 454
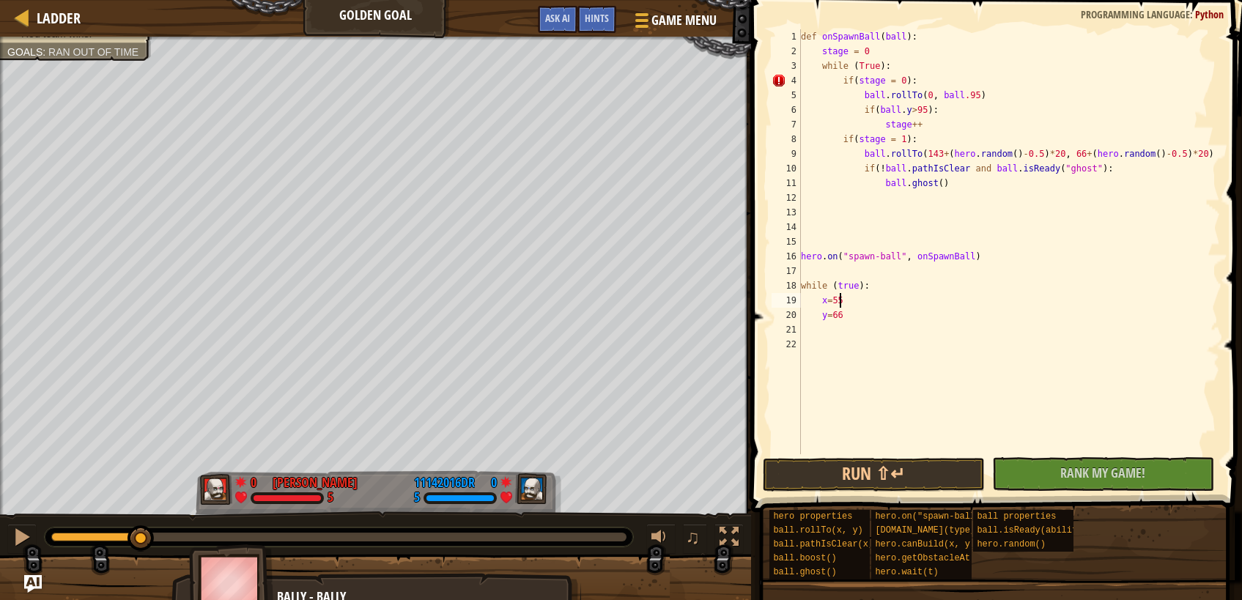
type textarea "y=66"
click at [892, 328] on div "def onSpawnBall ( ball ) : stage = 0 while ( True ) : if ( stage = 0 ) : ball .…" at bounding box center [1009, 256] width 422 height 454
drag, startPoint x: 1044, startPoint y: 155, endPoint x: 942, endPoint y: 157, distance: 101.9
click at [942, 157] on div "def onSpawnBall ( ball ) : stage = 0 while ( True ) : if ( stage = 0 ) : ball .…" at bounding box center [1009, 256] width 422 height 454
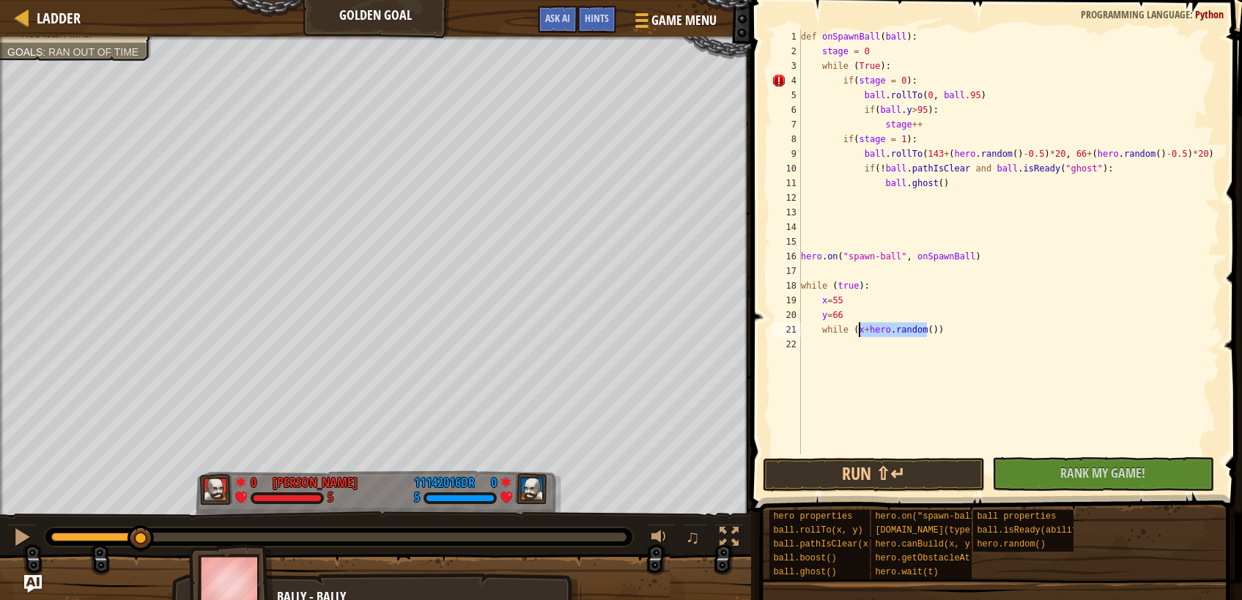
drag, startPoint x: 928, startPoint y: 331, endPoint x: 860, endPoint y: 333, distance: 68.2
click at [860, 333] on div "def onSpawnBall ( ball ) : stage = 0 while ( True ) : if ( stage = 0 ) : ball .…" at bounding box center [1009, 256] width 422 height 454
paste textarea "-0.5)*20"
click at [874, 300] on div "def onSpawnBall ( ball ) : stage = 0 while ( True ) : if ( stage = 0 ) : ball .…" at bounding box center [1009, 256] width 422 height 454
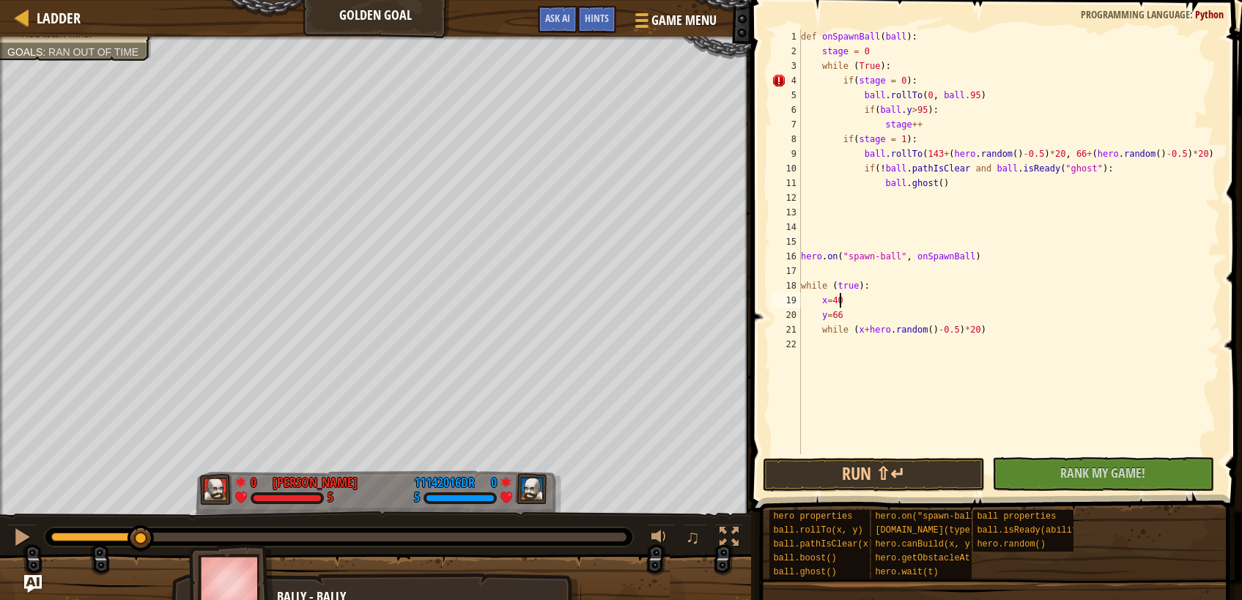
click at [854, 320] on div "def onSpawnBall ( ball ) : stage = 0 while ( True ) : if ( stage = 0 ) : ball .…" at bounding box center [1009, 256] width 422 height 454
click at [967, 329] on div "def onSpawnBall ( ball ) : stage = 0 while ( True ) : if ( stage = 0 ) : ball .…" at bounding box center [1009, 256] width 422 height 454
paste textarea "hero.random()-0.5)*20"
click at [1101, 334] on div "def onSpawnBall ( ball ) : stage = 0 while ( True ) : if ( stage = 0 ) : ball .…" at bounding box center [1009, 256] width 422 height 454
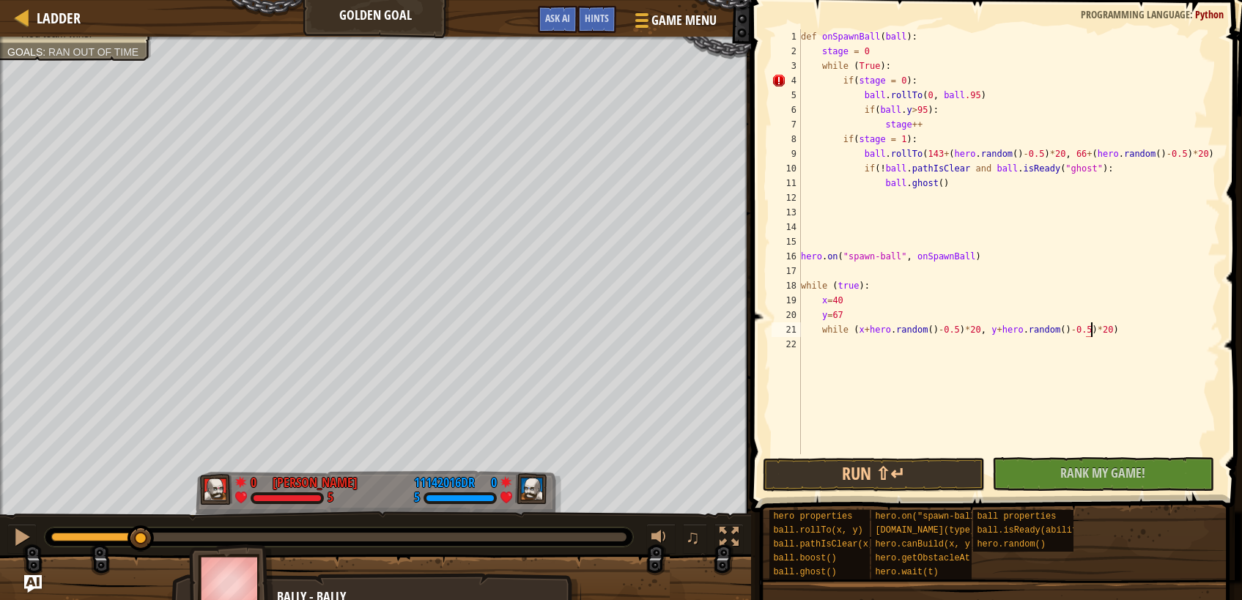
scroll to position [7, 24]
click at [950, 329] on div "def onSpawnBall ( ball ) : stage = 0 while ( True ) : if ( stage = 0 ) : ball .…" at bounding box center [1009, 256] width 422 height 454
click at [1065, 331] on div "def onSpawnBall ( ball ) : stage = 0 while ( True ) : if ( stage = 0 ) : ball .…" at bounding box center [1009, 256] width 422 height 454
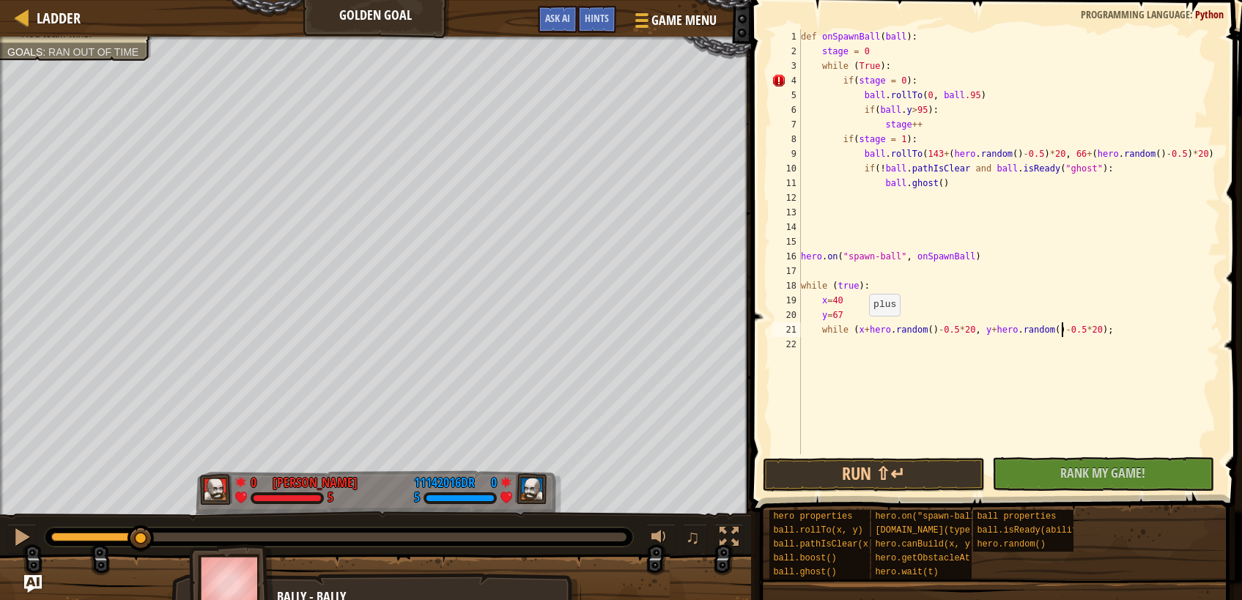
click at [863, 331] on div "def onSpawnBall ( ball ) : stage = 0 while ( True ) : if ( stage = 0 ) : ball .…" at bounding box center [1009, 256] width 422 height 454
click at [964, 329] on div "def onSpawnBall ( ball ) : stage = 0 while ( True ) : if ( stage = 0 ) : ball .…" at bounding box center [1009, 256] width 422 height 454
click at [993, 334] on div "def onSpawnBall ( ball ) : stage = 0 while ( True ) : if ( stage = 0 ) : ball .…" at bounding box center [1009, 256] width 422 height 454
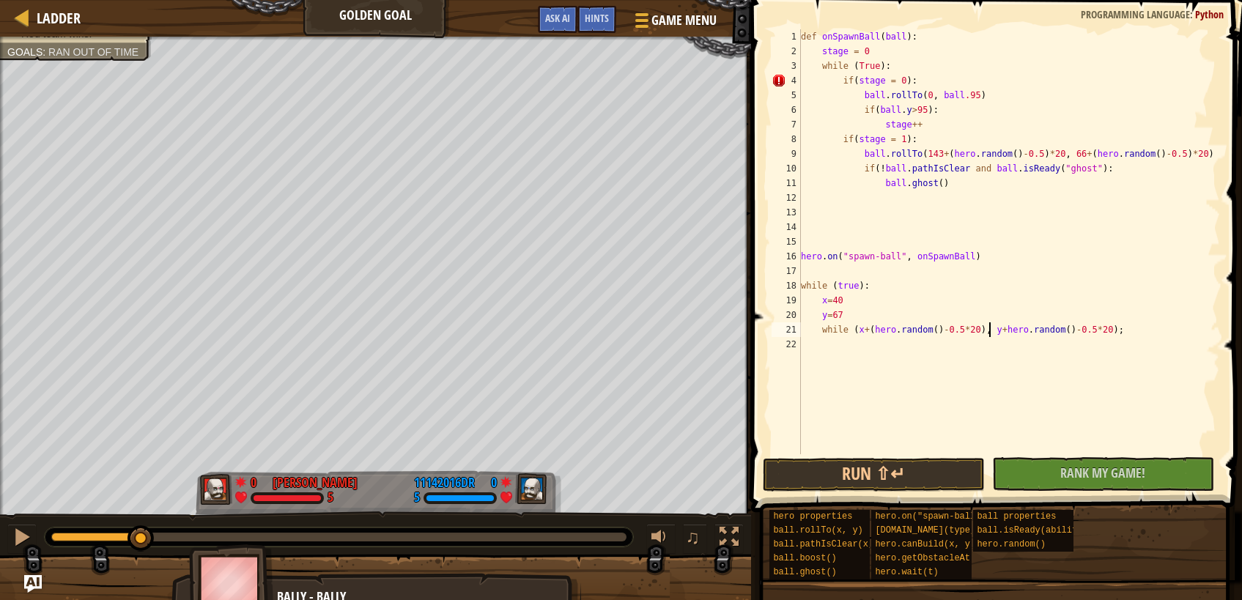
scroll to position [7, 17]
click at [1093, 330] on div "def onSpawnBall ( ball ) : stage = 0 while ( True ) : if ( stage = 0 ) : ball .…" at bounding box center [1009, 256] width 422 height 454
drag, startPoint x: 970, startPoint y: 330, endPoint x: 862, endPoint y: 330, distance: 108.5
click at [862, 330] on div "def onSpawnBall ( ball ) : stage = 0 while ( True ) : if ( stage = 0 ) : ball .…" at bounding box center [1009, 256] width 422 height 454
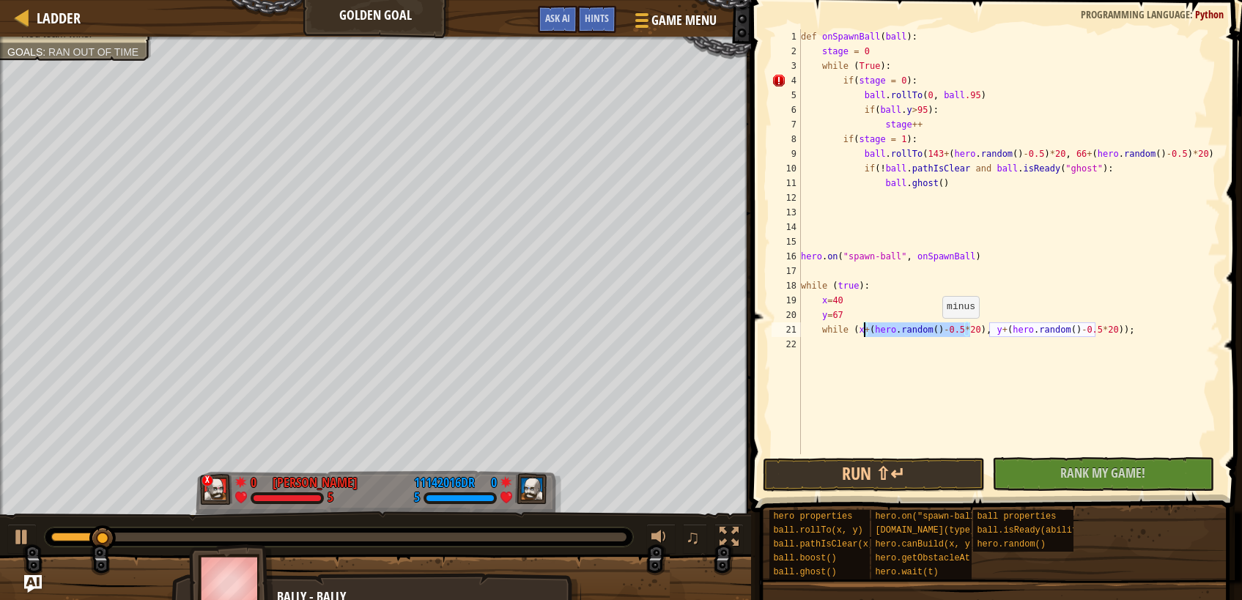
click at [937, 333] on div "def onSpawnBall ( ball ) : stage = 0 while ( True ) : if ( stage = 0 ) : ball .…" at bounding box center [1009, 241] width 422 height 425
click at [934, 331] on div "def onSpawnBall ( ball ) : stage = 0 while ( True ) : if ( stage = 0 ) : ball .…" at bounding box center [1009, 256] width 422 height 454
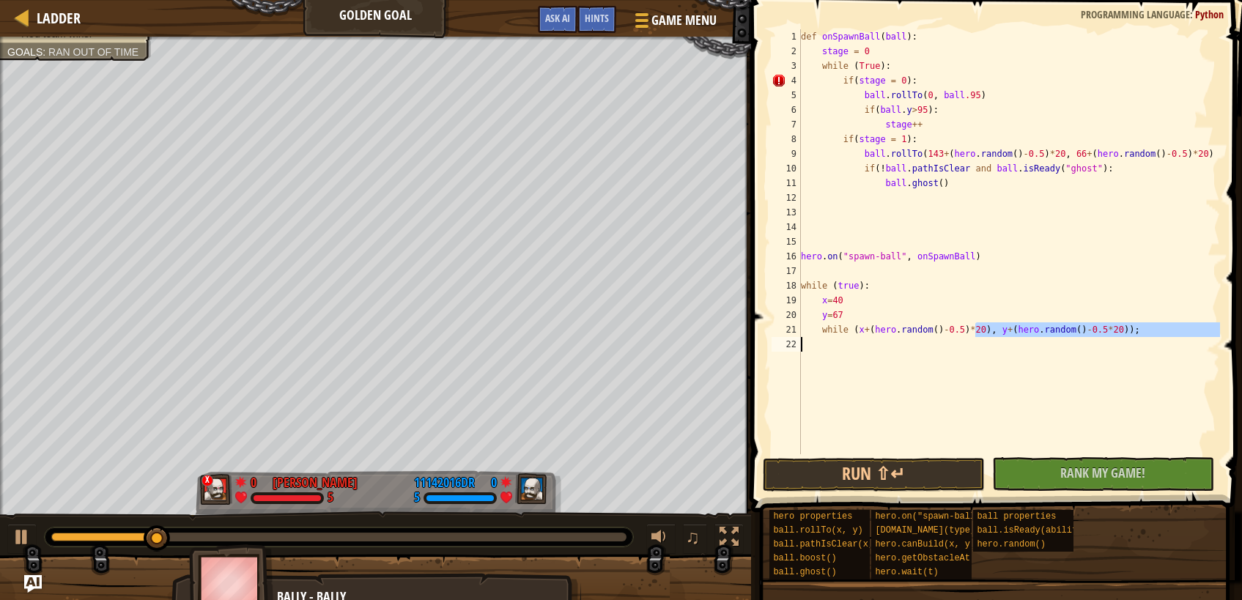
drag, startPoint x: 975, startPoint y: 331, endPoint x: 862, endPoint y: 336, distance: 113.0
click at [862, 336] on div "def onSpawnBall ( ball ) : stage = 0 while ( True ) : if ( stage = 0 ) : ball .…" at bounding box center [1009, 256] width 422 height 454
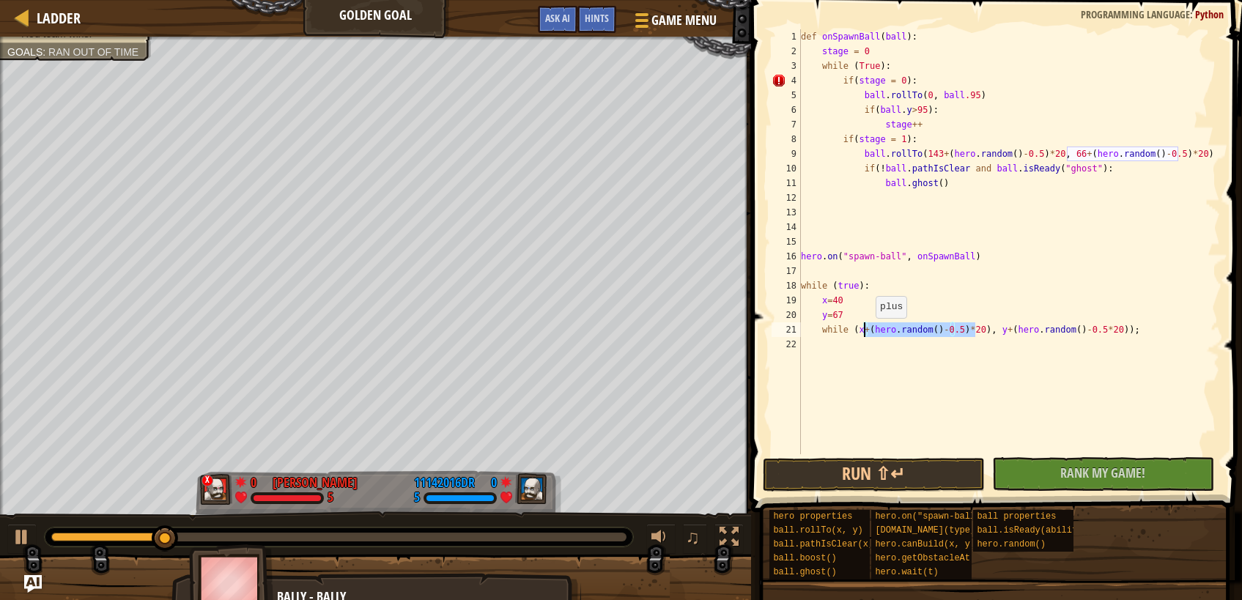
click at [868, 333] on div "def onSpawnBall ( ball ) : stage = 0 while ( True ) : if ( stage = 0 ) : ball .…" at bounding box center [1009, 241] width 422 height 425
drag, startPoint x: 981, startPoint y: 328, endPoint x: 866, endPoint y: 333, distance: 114.4
click at [866, 333] on div "def onSpawnBall ( ball ) : stage = 0 while ( True ) : if ( stage = 0 ) : ball .…" at bounding box center [1009, 256] width 422 height 454
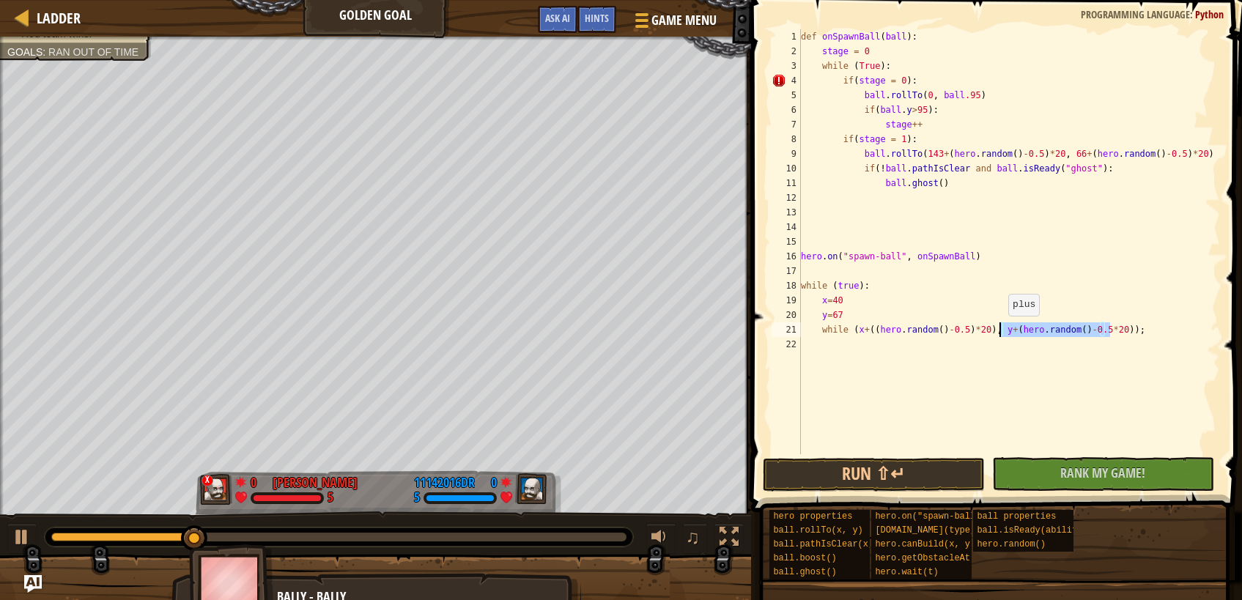
drag, startPoint x: 1112, startPoint y: 328, endPoint x: 1001, endPoint y: 331, distance: 111.4
click at [1001, 331] on div "def onSpawnBall ( ball ) : stage = 0 while ( True ) : if ( stage = 0 ) : ball .…" at bounding box center [1009, 256] width 422 height 454
paste textarea "(hero.random()-0.5)*20"
click at [977, 332] on div "def onSpawnBall ( ball ) : stage = 0 while ( True ) : if ( stage = 0 ) : ball .…" at bounding box center [1009, 256] width 422 height 454
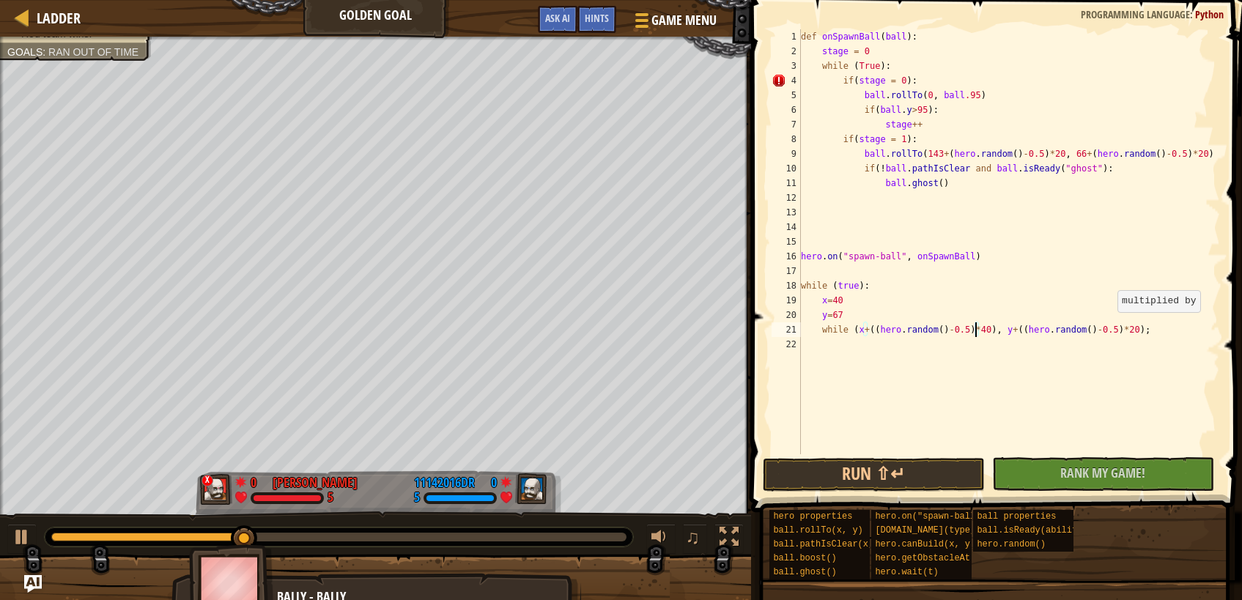
click at [1110, 327] on div "def onSpawnBall ( ball ) : stage = 0 while ( True ) : if ( stage = 0 ) : ball .…" at bounding box center [1009, 256] width 422 height 454
click at [1110, 329] on div "def onSpawnBall ( ball ) : stage = 0 while ( True ) : if ( stage = 0 ) : ball .…" at bounding box center [1009, 256] width 422 height 454
click at [851, 331] on div "def onSpawnBall ( ball ) : stage = 0 while ( True ) : if ( stage = 0 ) : ball .…" at bounding box center [1009, 256] width 422 height 454
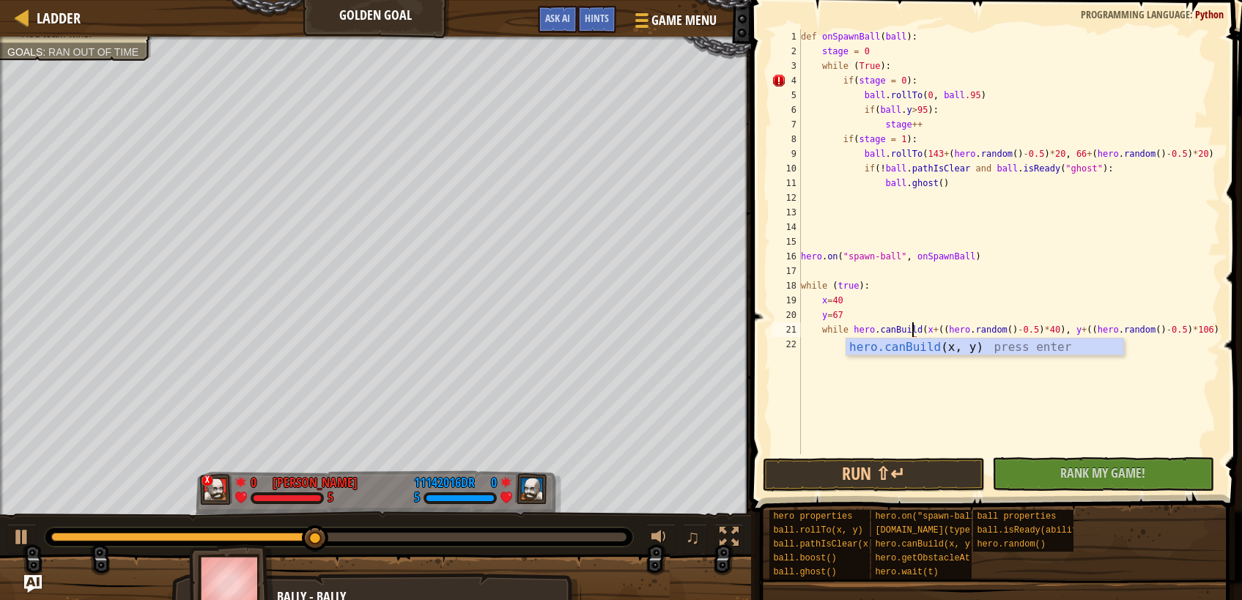
scroll to position [7, 10]
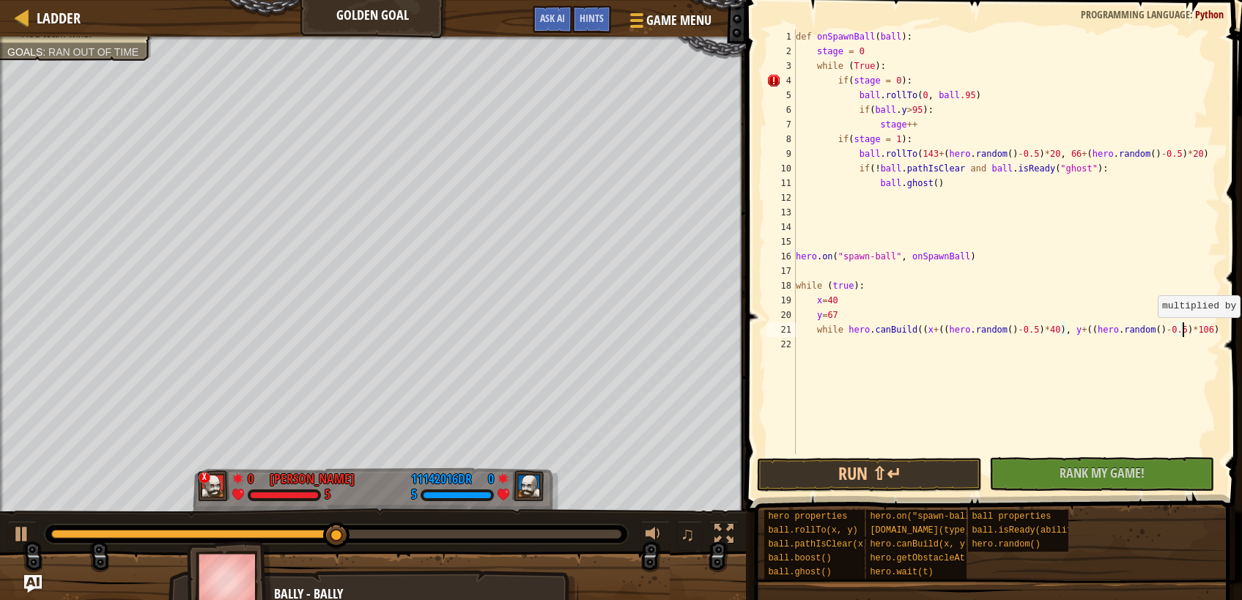
click at [1185, 332] on div "def onSpawnBall ( ball ) : stage = 0 while ( True ) : if ( stage = 0 ) : ball .…" at bounding box center [1006, 256] width 427 height 454
click at [1200, 335] on div "def onSpawnBall ( ball ) : stage = 0 while ( True ) : if ( stage = 0 ) : ball .…" at bounding box center [1006, 256] width 427 height 454
type textarea "while hero.canBuild((x+((hero.random()-0.5)*40), y+((hero.random()-0.5)*106)):"
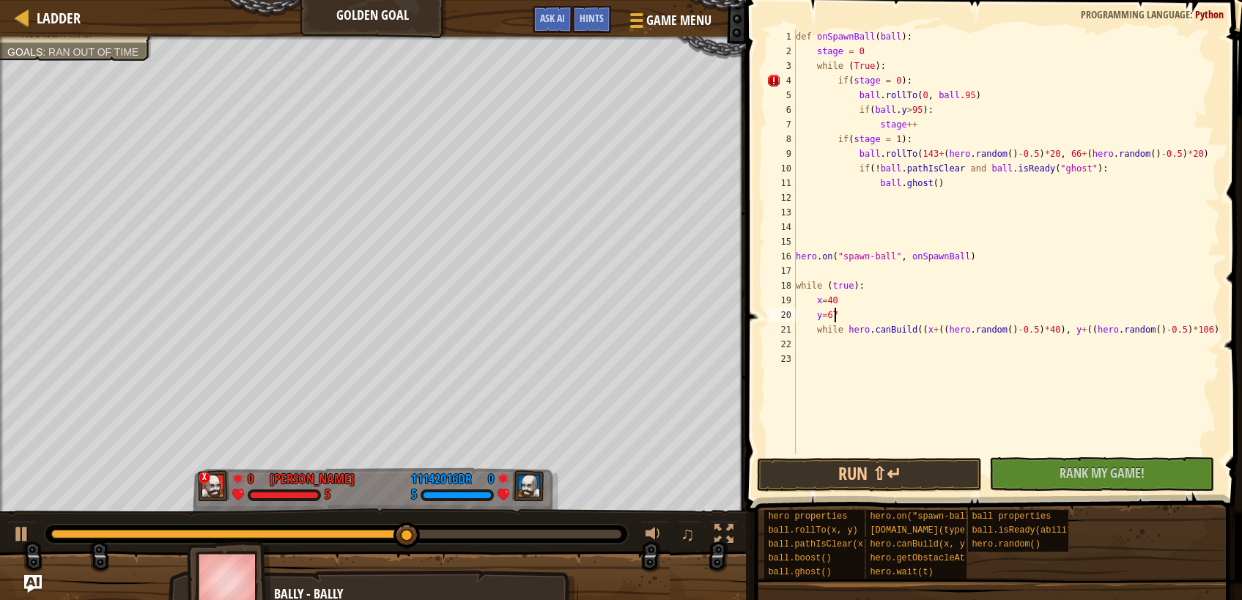
click at [933, 319] on div "def onSpawnBall ( ball ) : stage = 0 while ( True ) : if ( stage = 0 ) : ball .…" at bounding box center [1006, 256] width 427 height 454
type textarea "y=67"
click at [926, 342] on div "def onSpawnBall ( ball ) : stage = 0 while ( True ) : if ( stage = 0 ) : ball .…" at bounding box center [1006, 256] width 427 height 454
click at [879, 311] on div "def onSpawnBall ( ball ) : stage = 0 while ( True ) : if ( stage = 0 ) : ball .…" at bounding box center [1006, 256] width 427 height 454
type textarea "y=67"
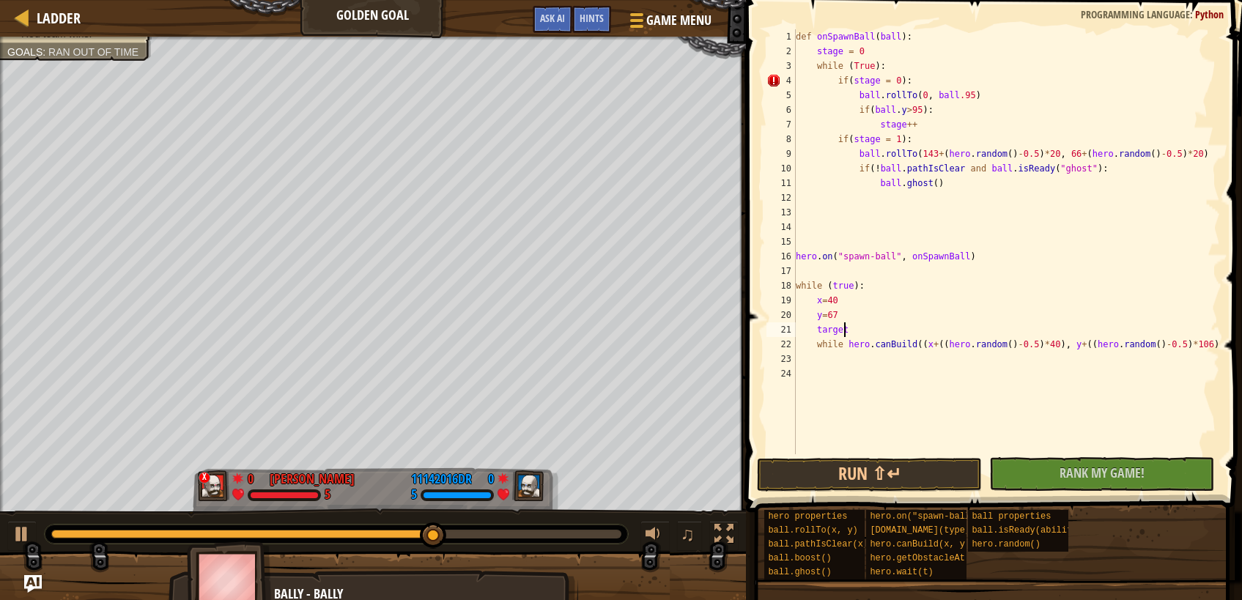
scroll to position [7, 4]
drag, startPoint x: 912, startPoint y: 349, endPoint x: 1042, endPoint y: 346, distance: 130.5
click at [1042, 346] on div "def onSpawnBall ( ball ) : stage = 0 while ( True ) : if ( stage = 0 ) : ball .…" at bounding box center [1006, 256] width 427 height 454
click at [891, 333] on div "def onSpawnBall ( ball ) : stage = 0 while ( True ) : if ( stage = 0 ) : ball .…" at bounding box center [1006, 256] width 427 height 454
paste textarea "(x+((hero.random()-0.5)*40)"
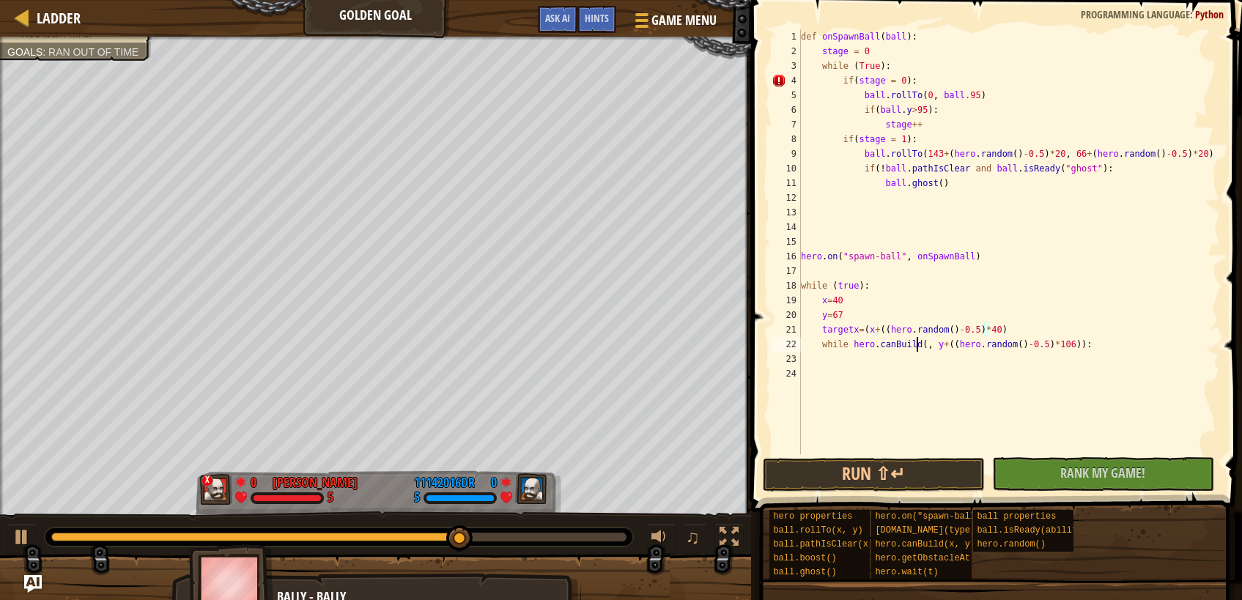
click at [917, 348] on div "def onSpawnBall ( ball ) : stage = 0 while ( True ) : if ( stage = 0 ) : ball .…" at bounding box center [1011, 256] width 427 height 454
drag, startPoint x: 961, startPoint y: 346, endPoint x: 1091, endPoint y: 350, distance: 129.8
click at [1091, 350] on div "def onSpawnBall ( ball ) : stage = 0 while ( True ) : if ( stage = 0 ) : ball .…" at bounding box center [1009, 256] width 422 height 454
click at [1046, 333] on div "def onSpawnBall ( ball ) : stage = 0 while ( True ) : if ( stage = 0 ) : ball .…" at bounding box center [1009, 256] width 422 height 454
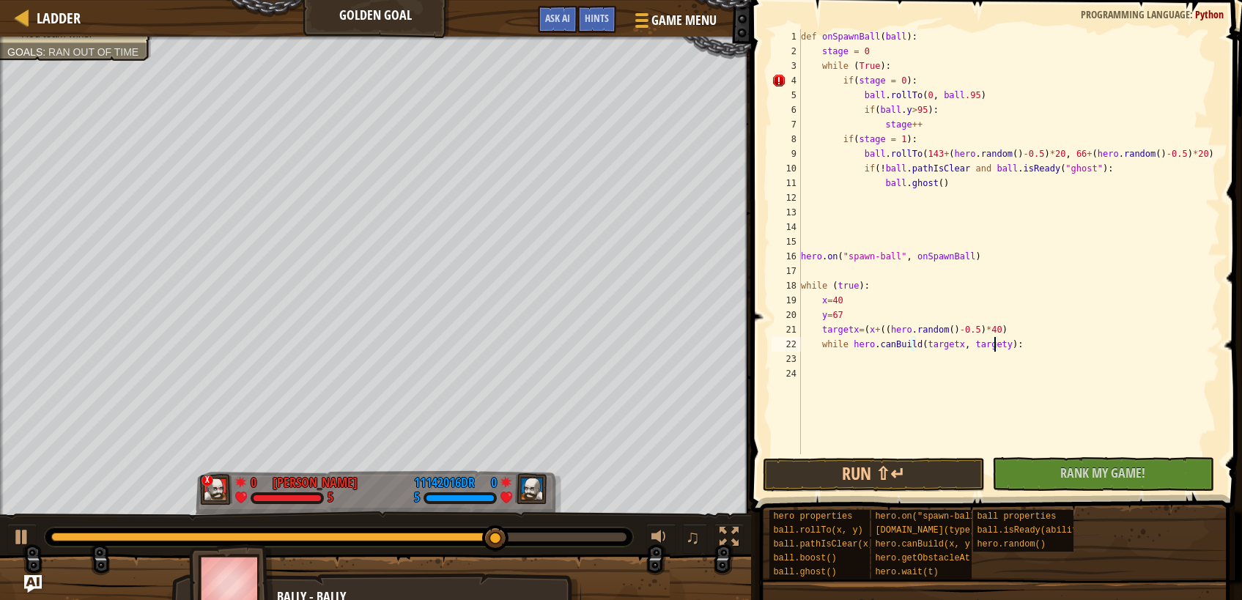
type textarea "targetx=(x+((hero.random()-0.5)*40)"
paste textarea "y+((hero.random()-0.5)*106)"
click at [864, 331] on div "def onSpawnBall ( ball ) : stage = 0 while ( True ) : if ( stage = 0 ) : ball .…" at bounding box center [1009, 256] width 422 height 454
click at [995, 331] on div "def onSpawnBall ( ball ) : stage = 0 while ( True ) : if ( stage = 0 ) : ball .…" at bounding box center [1009, 256] width 422 height 454
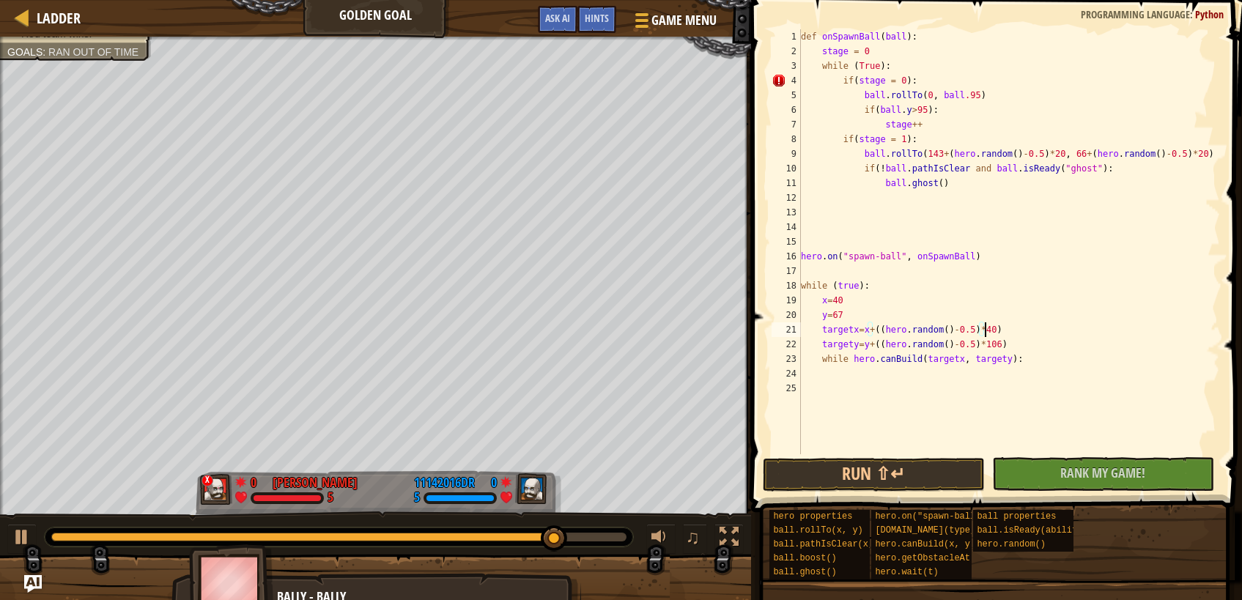
click at [1009, 362] on div "def onSpawnBall ( ball ) : stage = 0 while ( True ) : if ( stage = 0 ) : ball .…" at bounding box center [1009, 256] width 422 height 454
type textarea "while hero.canBuild(targetx, targety):"
drag, startPoint x: 1001, startPoint y: 361, endPoint x: 821, endPoint y: 360, distance: 180.3
click at [821, 360] on div "def onSpawnBall ( ball ) : stage = 0 while ( True ) : if ( stage = 0 ) : ball .…" at bounding box center [1009, 256] width 422 height 454
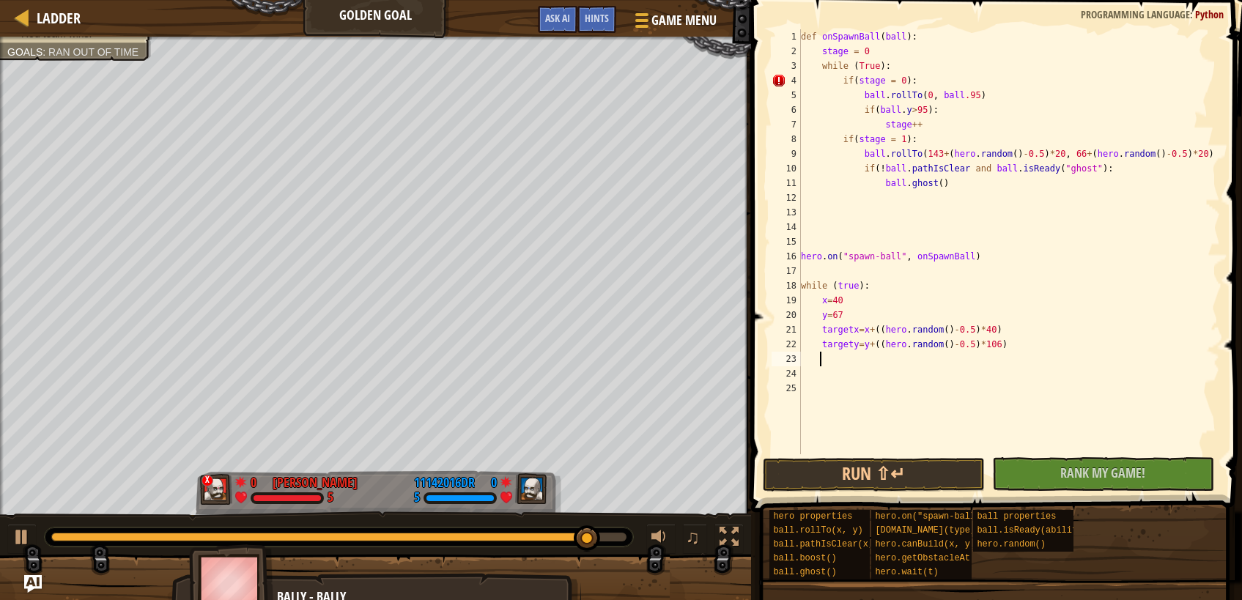
click at [882, 322] on div "def onSpawnBall ( ball ) : stage = 0 while ( True ) : if ( stage = 0 ) : ball .…" at bounding box center [1009, 256] width 422 height 454
click at [860, 317] on div "def onSpawnBall ( ball ) : stage = 0 while ( True ) : if ( stage = 0 ) : ball .…" at bounding box center [1009, 256] width 422 height 454
paste textarea "while hero.canBuild(targetx, targety):"
click at [821, 344] on div "def onSpawnBall ( ball ) : stage = 0 while ( True ) : if ( stage = 0 ) : ball .…" at bounding box center [1009, 256] width 422 height 454
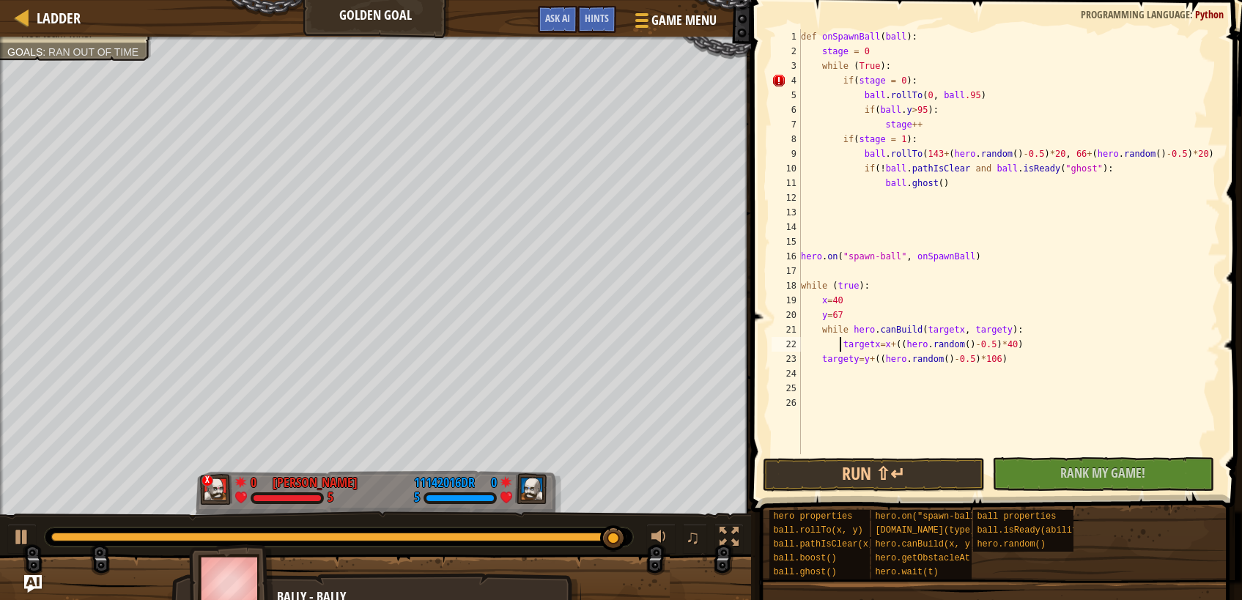
click at [821, 359] on div "def onSpawnBall ( ball ) : stage = 0 while ( True ) : if ( stage = 0 ) : ball .…" at bounding box center [1009, 256] width 422 height 454
click at [880, 331] on div "def onSpawnBall ( ball ) : stage = 0 while ( True ) : if ( stage = 0 ) : ball .…" at bounding box center [1009, 256] width 422 height 454
click at [877, 320] on div "def onSpawnBall ( ball ) : stage = 0 while ( True ) : if ( stage = 0 ) : ball .…" at bounding box center [1009, 256] width 422 height 454
type textarea "y=67"
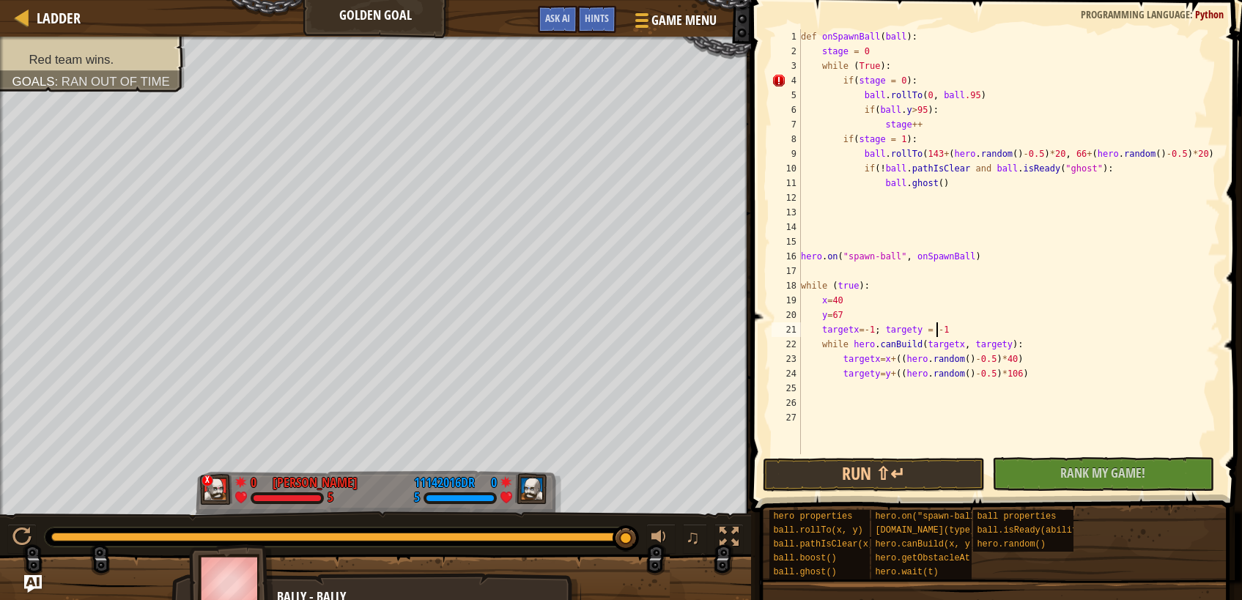
scroll to position [7, 11]
click at [1024, 346] on div "def onSpawnBall ( ball ) : stage = 0 while ( True ) : if ( stage = 0 ) : ball .…" at bounding box center [1009, 256] width 422 height 454
click at [852, 347] on div "def onSpawnBall ( ball ) : stage = 0 while ( True ) : if ( stage = 0 ) : ball .…" at bounding box center [1009, 256] width 422 height 454
click at [1057, 372] on div "def onSpawnBall ( ball ) : stage = 0 while ( True ) : if ( stage = 0 ) : ball .…" at bounding box center [1009, 256] width 422 height 454
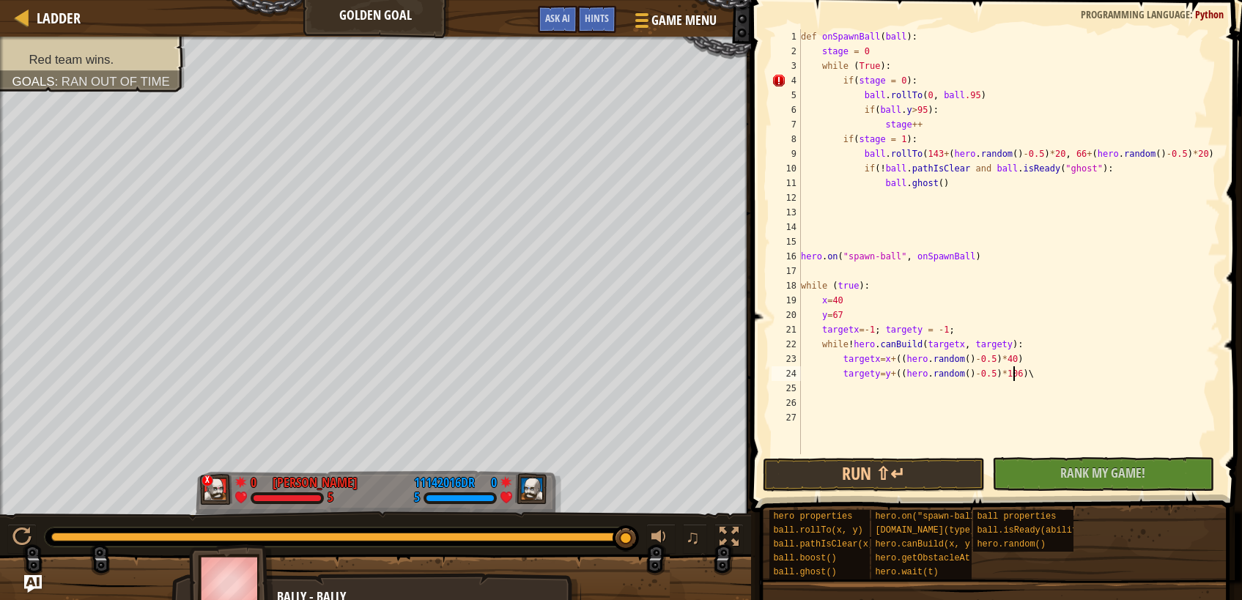
type textarea "targety=y+((hero.random()-0.5)*106)"
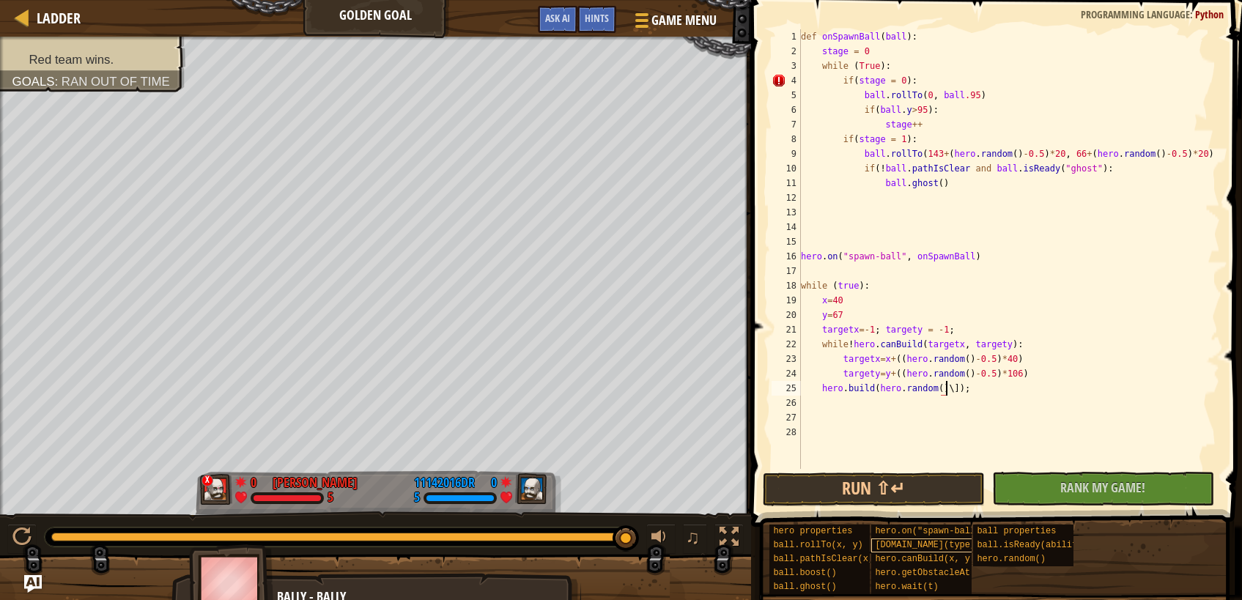
scroll to position [7, 12]
click at [874, 391] on div "def onSpawnBall ( ball ) : stage = 0 while ( True ) : if ( stage = 0 ) : ball .…" at bounding box center [1009, 263] width 422 height 469
click at [943, 383] on div "def onSpawnBall ( ball ) : stage = 0 while ( True ) : if ( stage = 0 ) : ball .…" at bounding box center [1009, 263] width 422 height 469
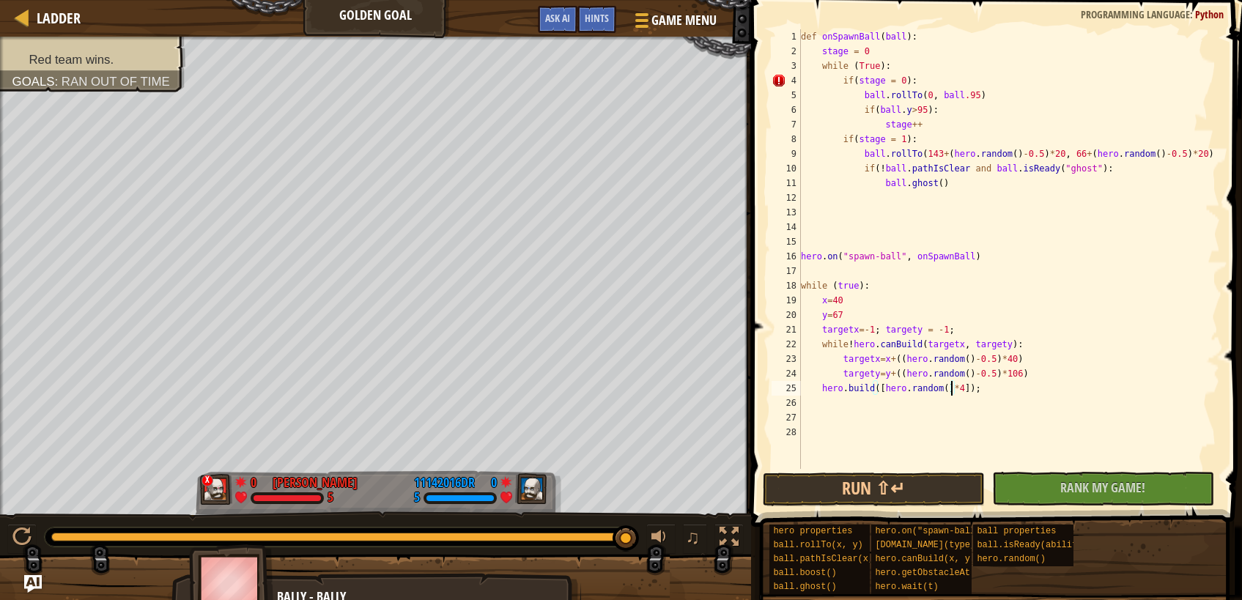
click at [875, 388] on div "def onSpawnBall ( ball ) : stage = 0 while ( True ) : if ( stage = 0 ) : ball .…" at bounding box center [1009, 263] width 422 height 469
click at [893, 317] on div "def onSpawnBall ( ball ) : stage = 0 while ( True ) : if ( stage = 0 ) : ball .…" at bounding box center [1009, 263] width 422 height 469
type textarea "y=67"
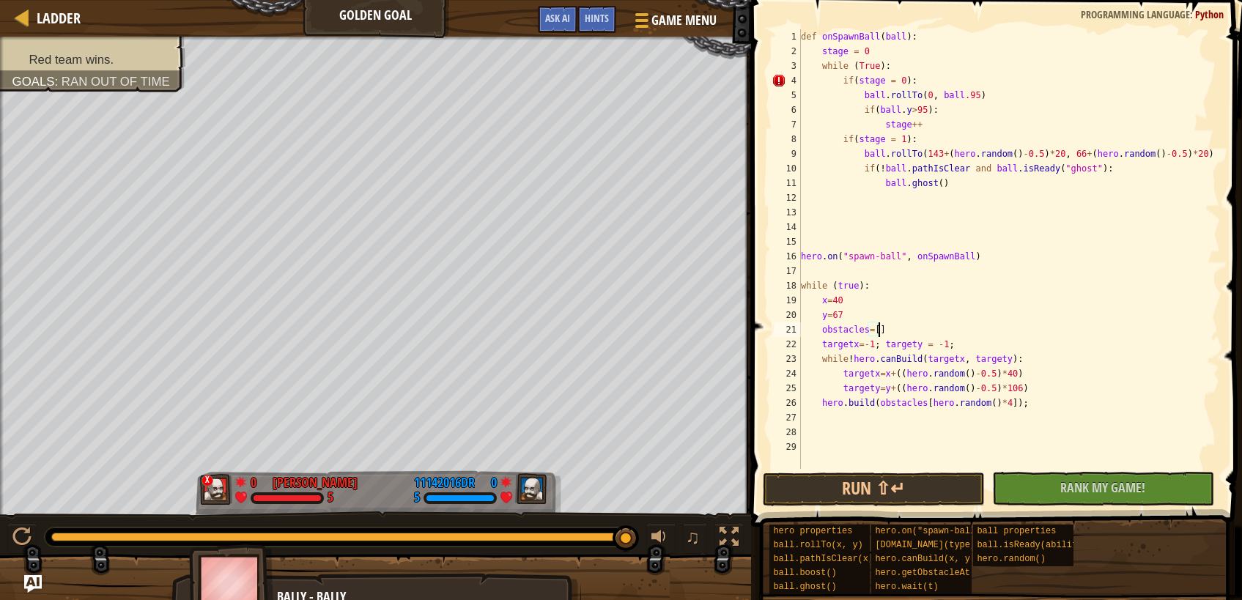
scroll to position [7, 6]
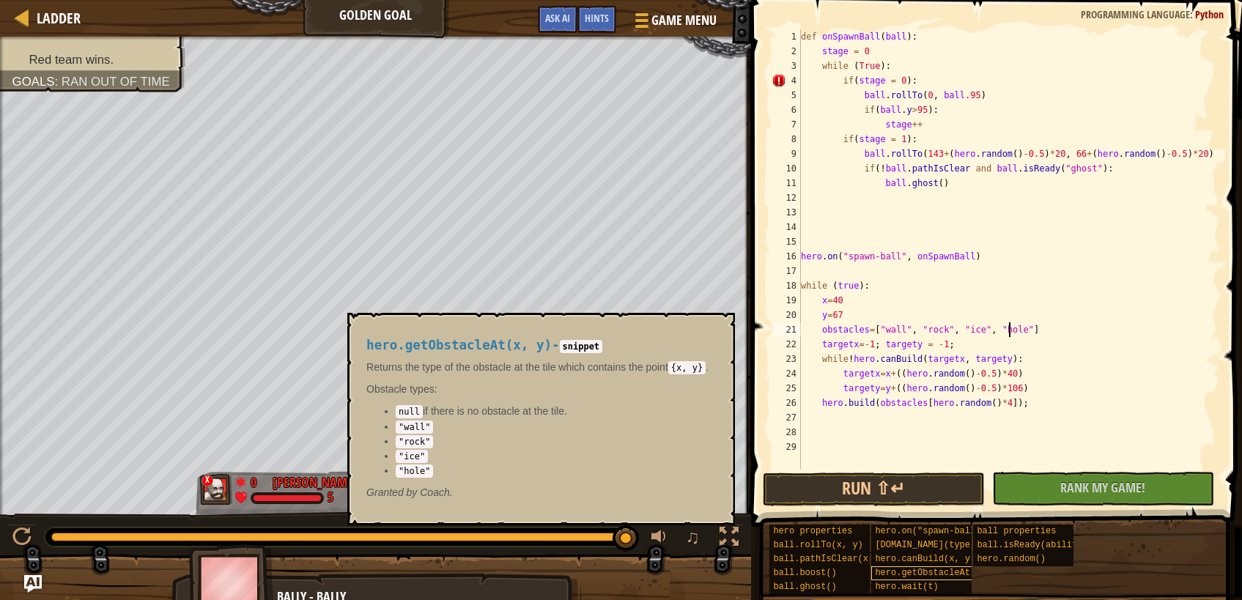
type textarea "obstacles=["wall", "rock", "ice", "hole"]"
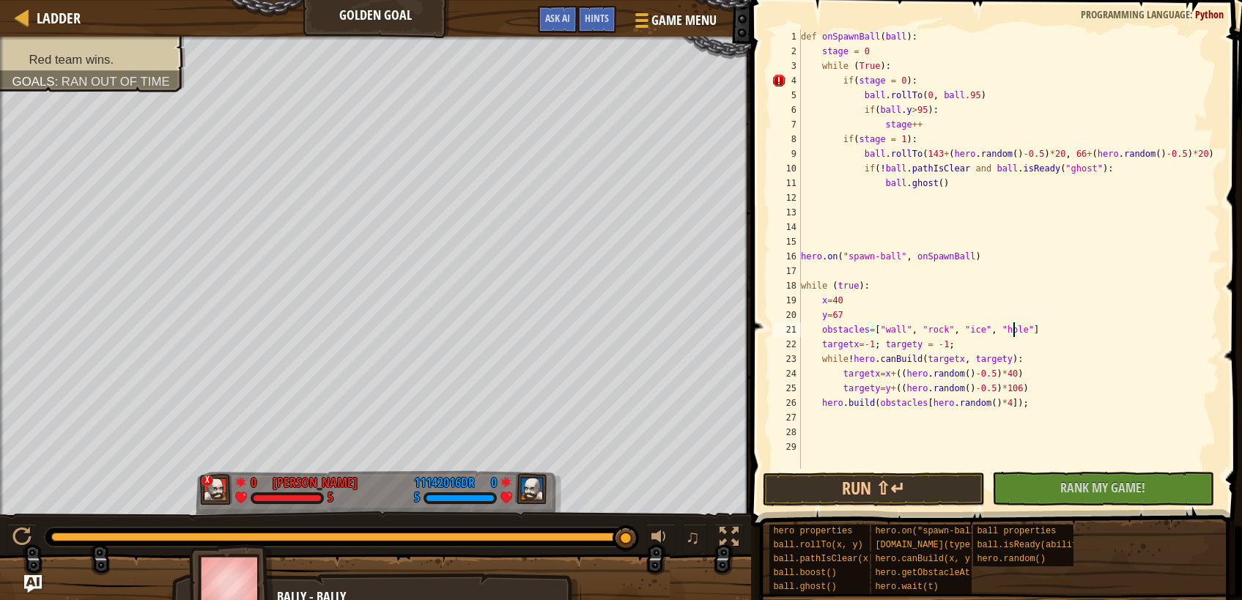
click at [937, 431] on div "def onSpawnBall ( ball ) : stage = 0 while ( True ) : if ( stage = 0 ) : ball .…" at bounding box center [1009, 263] width 422 height 469
click at [920, 482] on button "Run ⇧↵" at bounding box center [874, 490] width 222 height 34
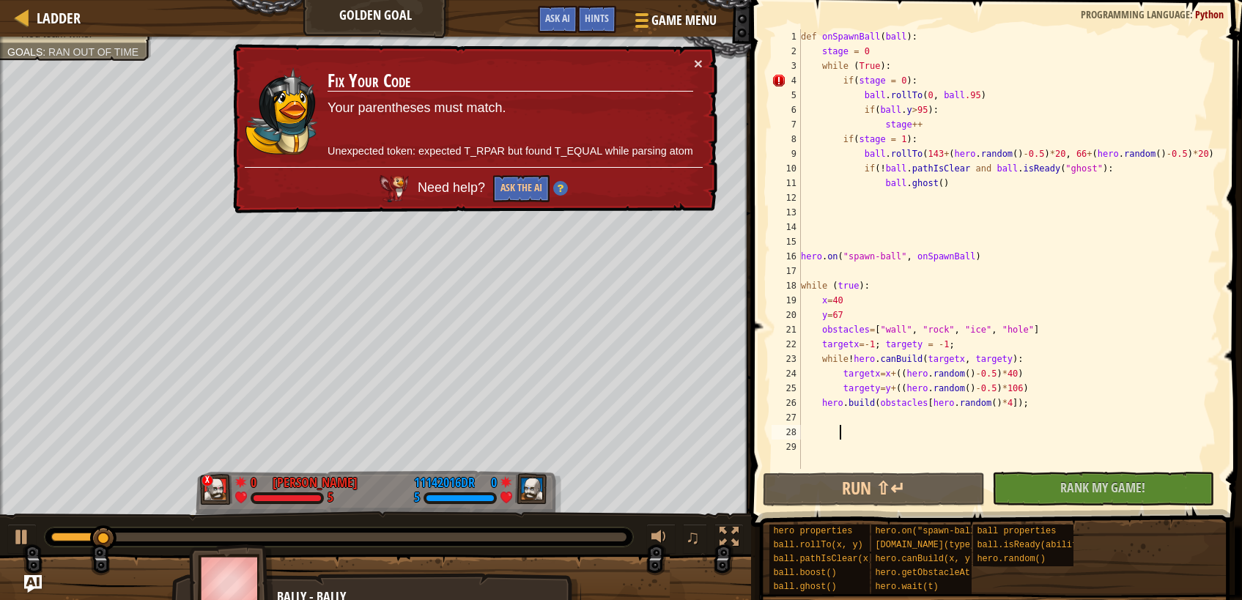
click at [914, 84] on div "def onSpawnBall ( ball ) : stage = 0 while ( True ) : if ( stage = 0 ) : ball .…" at bounding box center [1009, 263] width 422 height 469
click at [849, 81] on div "def onSpawnBall ( ball ) : stage = 0 while ( True ) : if ( stage = 0 ) : ball .…" at bounding box center [1009, 263] width 422 height 469
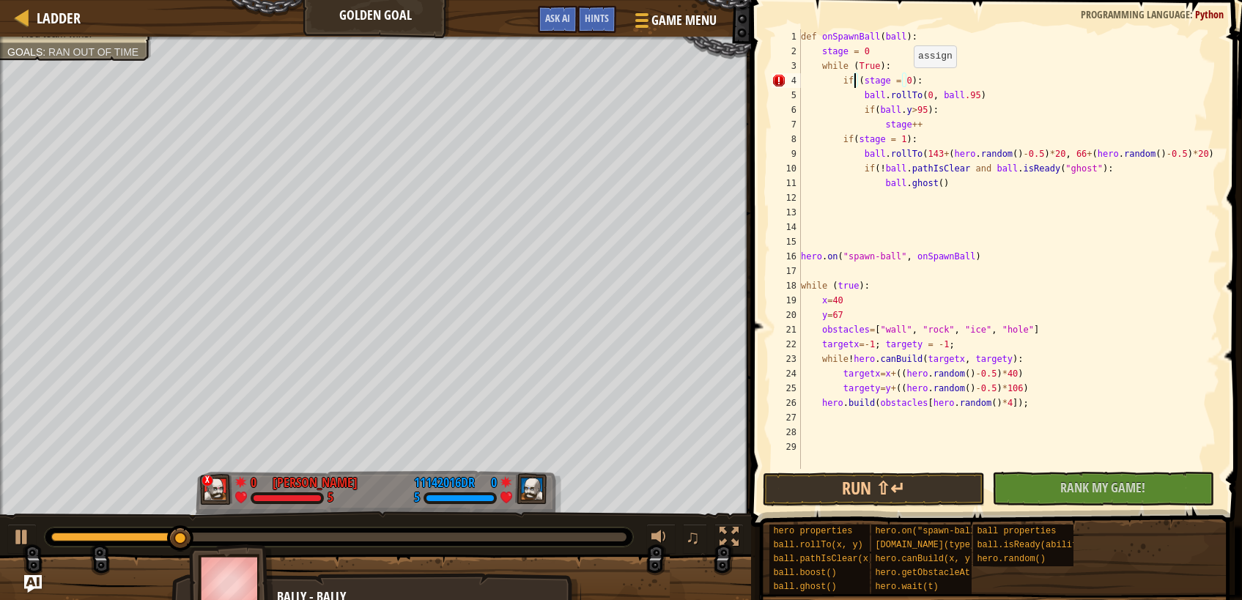
click at [907, 81] on div "def onSpawnBall ( ball ) : stage = 0 while ( True ) : if ( stage = 0 ) : ball .…" at bounding box center [1009, 263] width 422 height 469
click at [893, 490] on button "Run ⇧↵" at bounding box center [874, 490] width 222 height 34
click at [956, 124] on div "def onSpawnBall ( ball ) : stage = 0 while ( True ) : if ( stage = 0 ) : ball .…" at bounding box center [1009, 263] width 422 height 469
click at [939, 81] on div "def onSpawnBall ( ball ) : stage = 0 while ( True ) : if ( stage = 0 ) : ball .…" at bounding box center [1009, 263] width 422 height 469
click at [917, 483] on button "Run ⇧↵" at bounding box center [874, 490] width 222 height 34
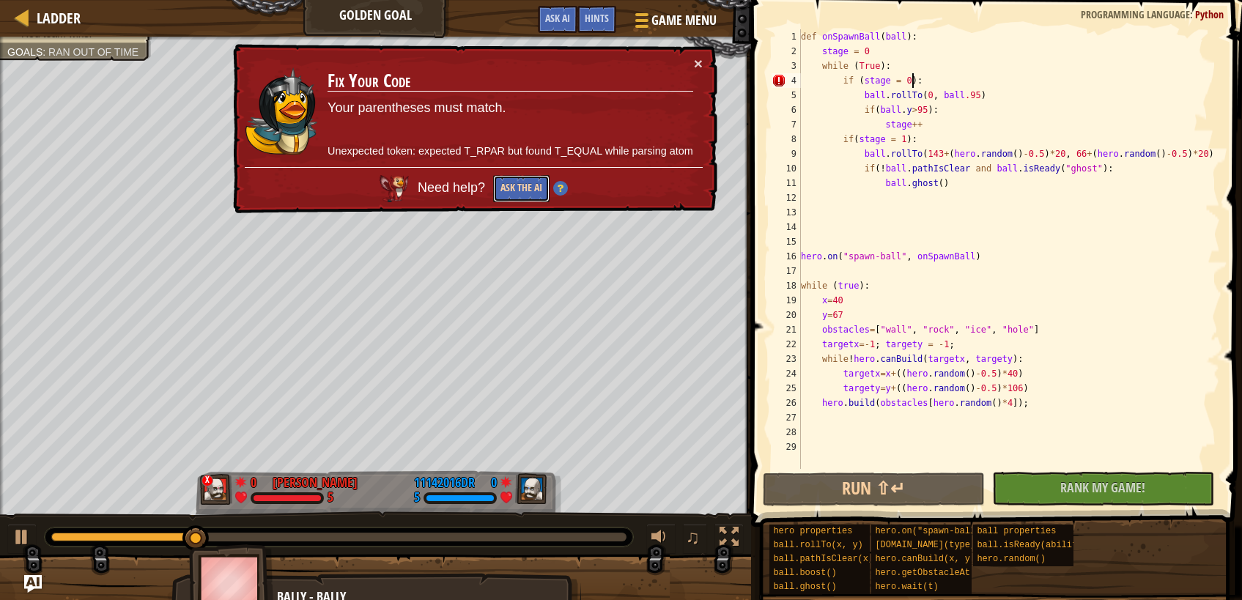
click at [542, 188] on button "Ask the AI" at bounding box center [521, 188] width 56 height 27
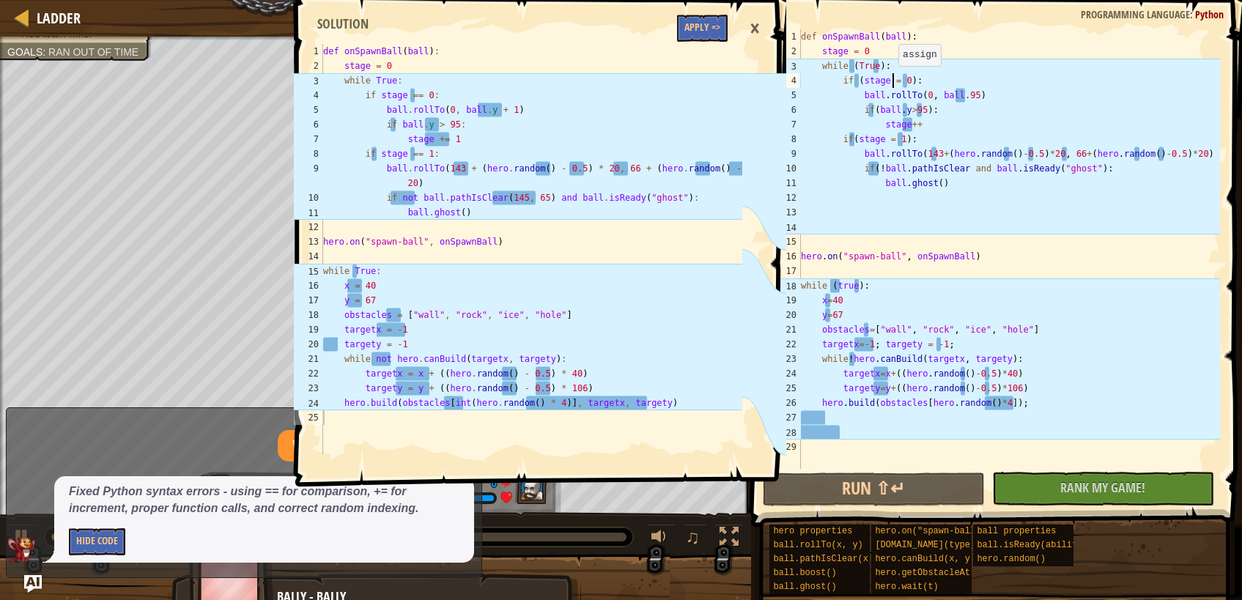
click at [891, 81] on div "def onSpawnBall ( ball ) : stage = 0 while ( True ) : if ( stage = 0 ) : ball .…" at bounding box center [1009, 263] width 422 height 469
click at [885, 139] on div "def onSpawnBall ( ball ) : stage = 0 while ( True ) : if ( stage == 0 ) : ball …" at bounding box center [1009, 263] width 422 height 469
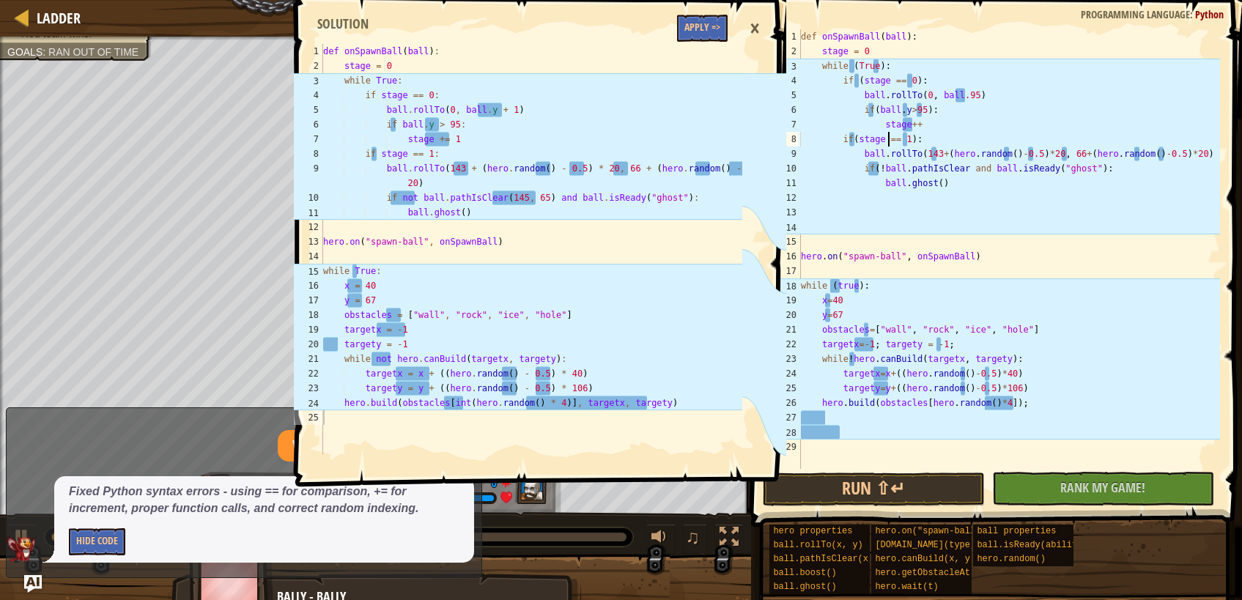
scroll to position [7, 7]
click at [923, 128] on div "def onSpawnBall ( ball ) : stage = 0 while ( True ) : if ( stage == 0 ) : ball …" at bounding box center [1009, 263] width 422 height 469
click at [963, 97] on div "def onSpawnBall ( ball ) : stage = 0 while ( True ) : if ( stage == 0 ) : ball …" at bounding box center [1009, 263] width 422 height 469
click at [874, 112] on div "def onSpawnBall ( ball ) : stage = 0 while ( True ) : if ( stage == 0 ) : ball …" at bounding box center [1009, 263] width 422 height 469
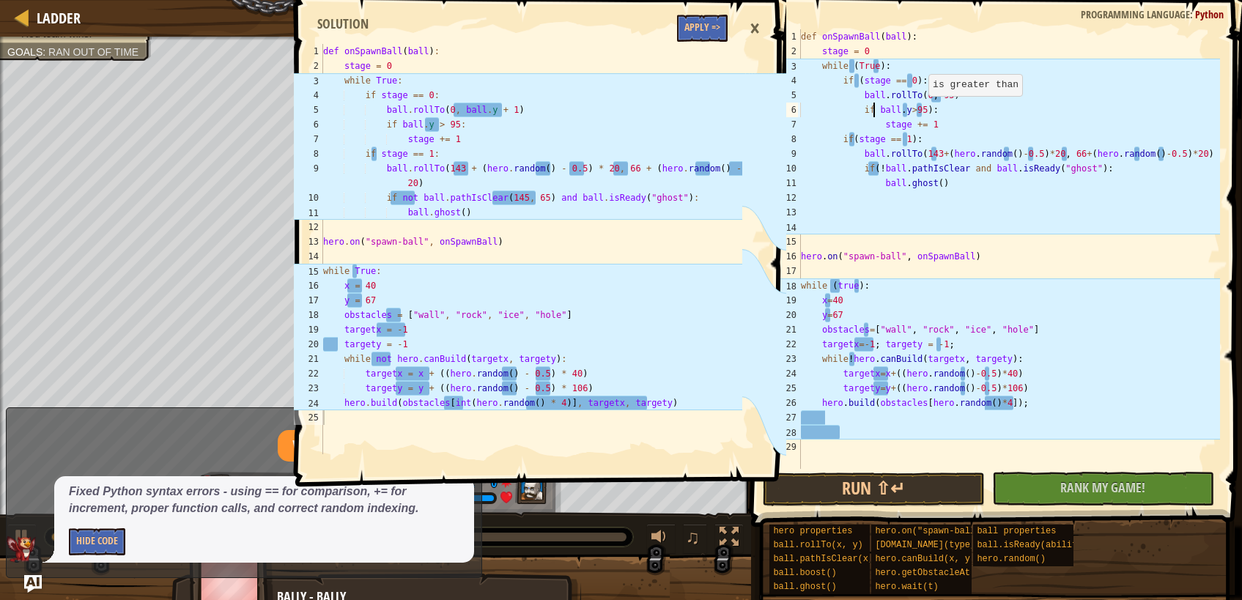
click at [922, 111] on div "def onSpawnBall ( ball ) : stage = 0 while ( True ) : if ( stage == 0 ) : ball …" at bounding box center [1009, 263] width 422 height 469
click at [877, 169] on div "def onSpawnBall ( ball ) : stage = 0 while ( True ) : if ( stage == 0 ) : ball …" at bounding box center [1009, 263] width 422 height 469
click at [969, 168] on div "def onSpawnBall ( ball ) : stage = 0 while ( True ) : if ( stage == 0 ) : ball …" at bounding box center [1009, 263] width 422 height 469
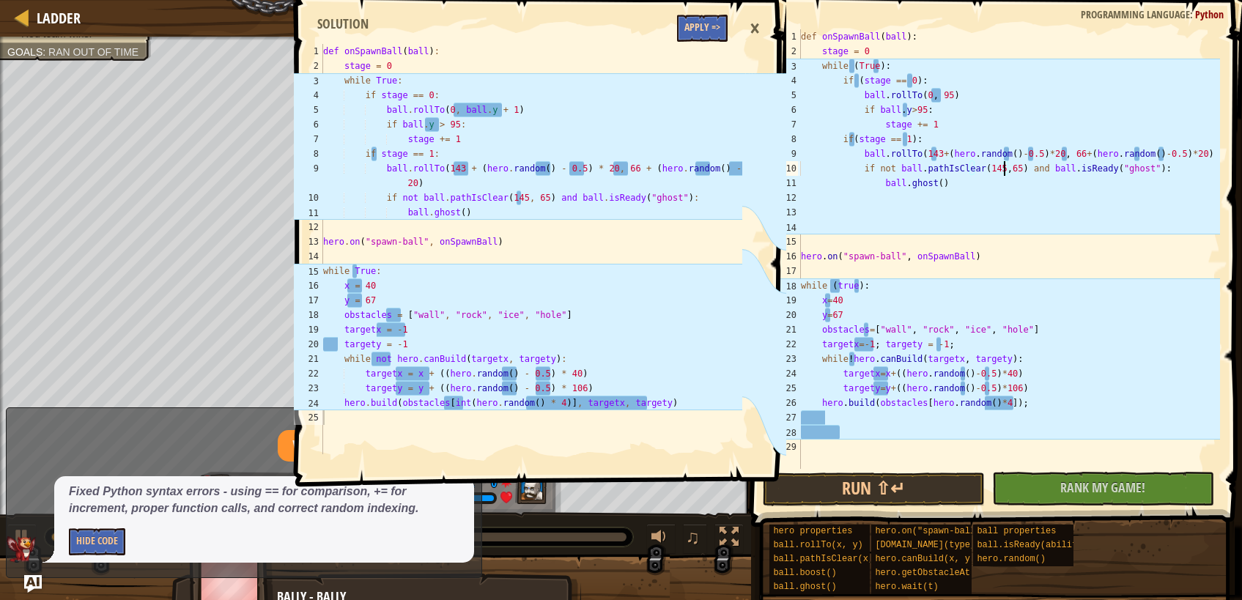
type textarea "if not ball.pathIsClear(145,65) and ball.isReady("ghost"):"
click at [710, 35] on button "Apply =>" at bounding box center [702, 28] width 51 height 27
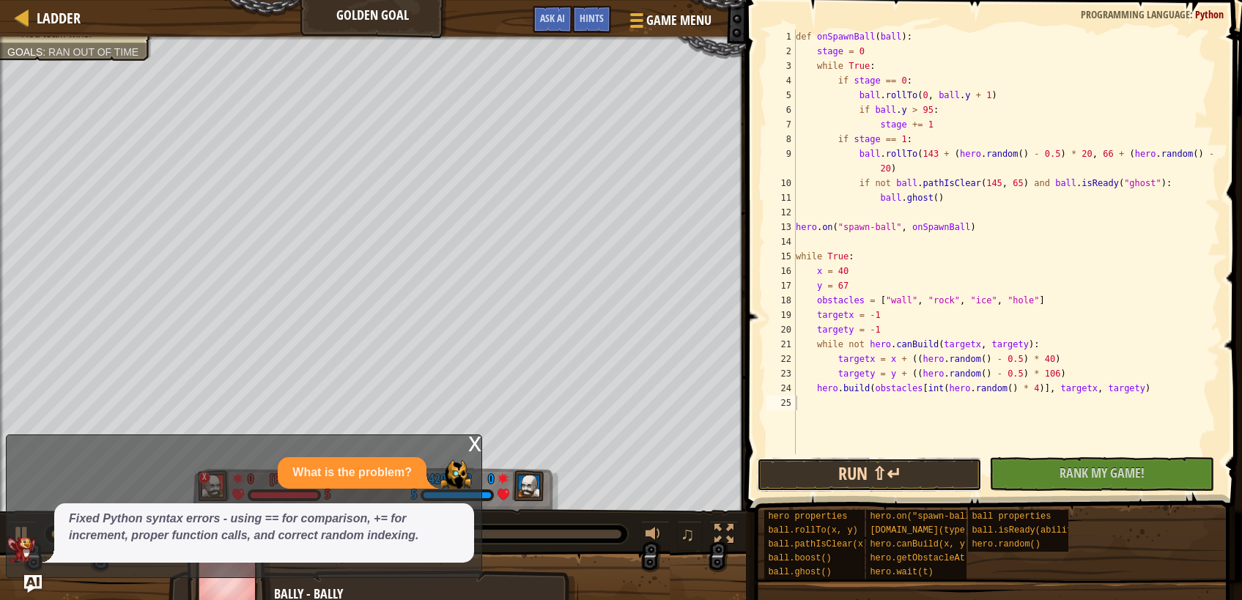
click at [921, 477] on button "Run ⇧↵" at bounding box center [869, 475] width 225 height 34
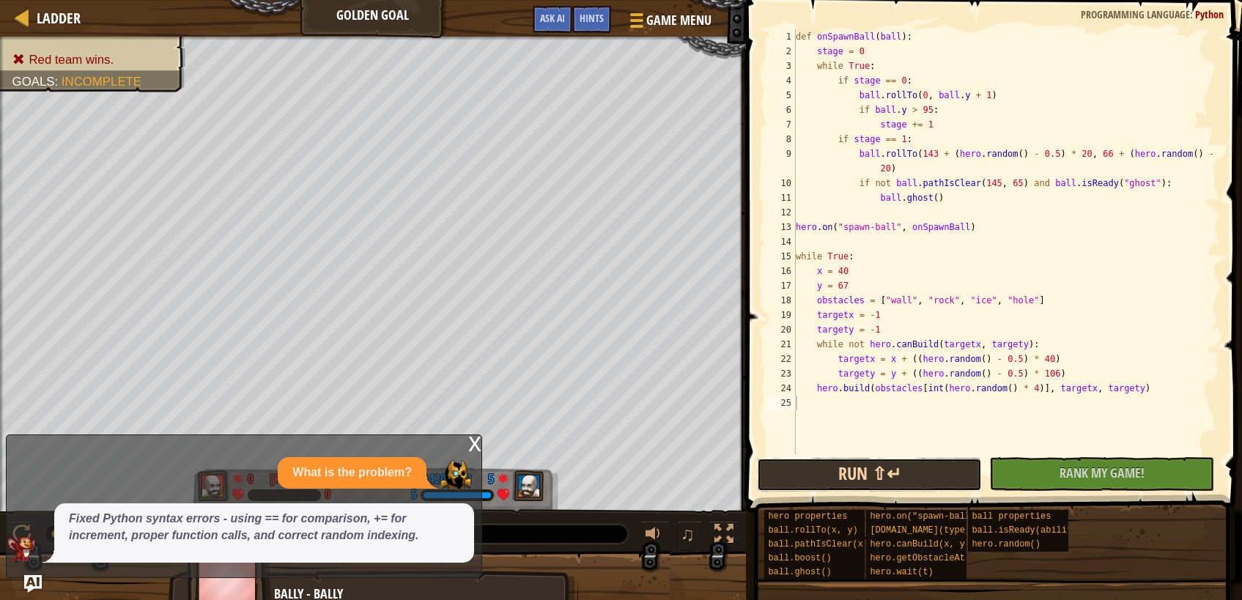
click at [904, 478] on button "Run ⇧↵" at bounding box center [869, 475] width 225 height 34
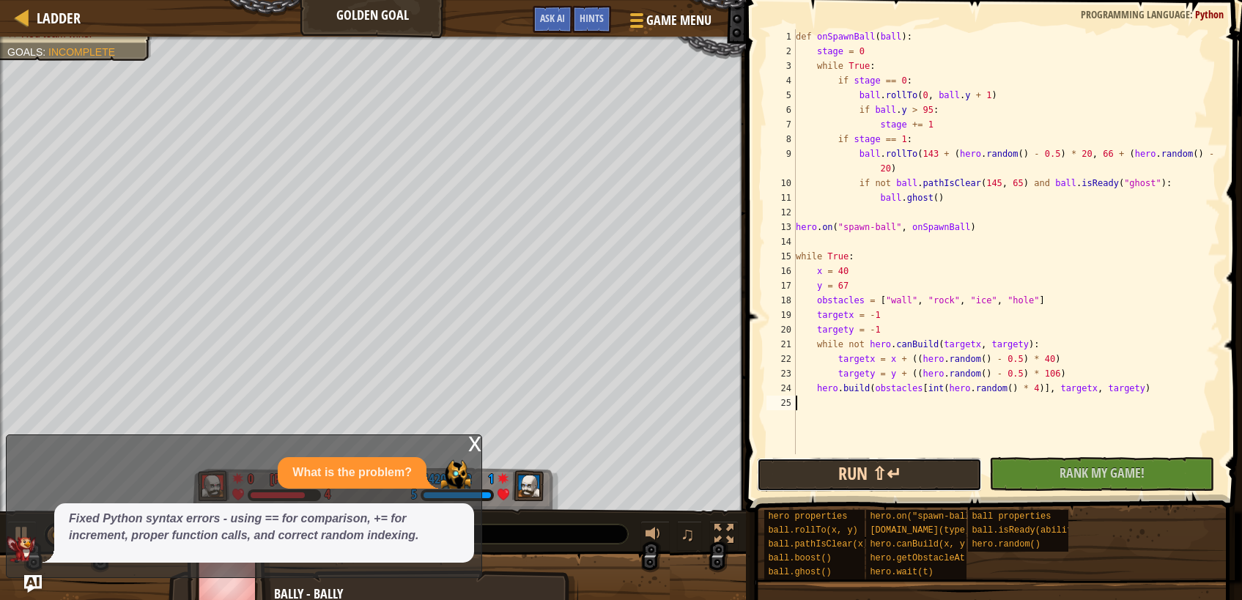
click at [896, 480] on button "Run ⇧↵" at bounding box center [869, 475] width 225 height 34
click at [921, 97] on div "def onSpawnBall ( ball ) : stage = 0 while True : if stage == 0 : ball . rollTo…" at bounding box center [1006, 256] width 427 height 454
click at [917, 97] on div "def onSpawnBall ( ball ) : stage = 0 while True : if stage == 0 : ball . rollTo…" at bounding box center [1006, 256] width 427 height 454
click at [890, 487] on button "Run ⇧↵" at bounding box center [869, 475] width 225 height 34
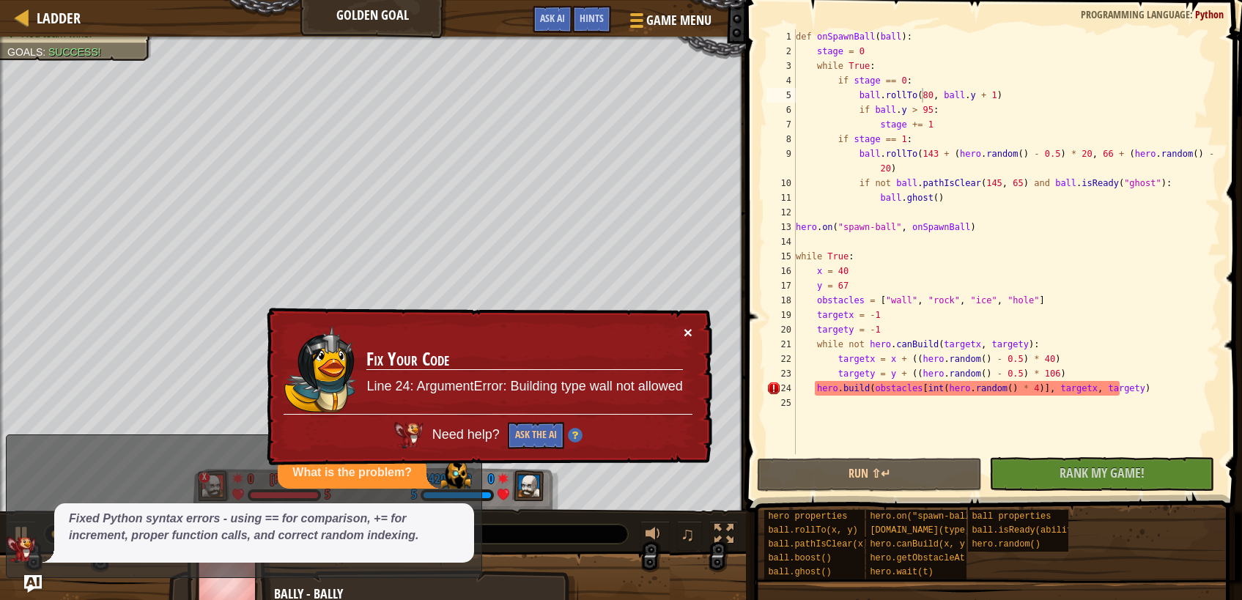
click at [688, 331] on button "×" at bounding box center [688, 332] width 9 height 15
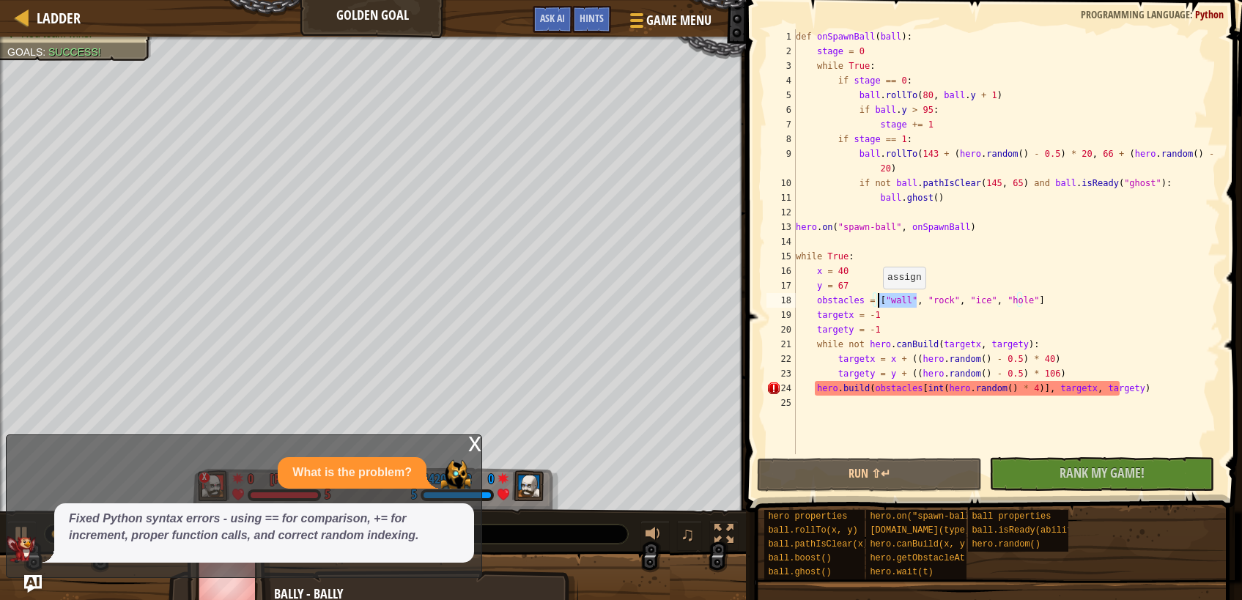
drag, startPoint x: 915, startPoint y: 300, endPoint x: 877, endPoint y: 303, distance: 37.6
click at [877, 303] on div "def onSpawnBall ( ball ) : stage = 0 while True : if stage == 0 : ball . rollTo…" at bounding box center [1006, 256] width 427 height 454
click at [882, 303] on div "def onSpawnBall ( ball ) : stage = 0 while True : if stage == 0 : ball . rollTo…" at bounding box center [1006, 241] width 427 height 425
click at [882, 303] on div "def onSpawnBall ( ball ) : stage = 0 while True : if stage == 0 : ball . rollTo…" at bounding box center [1006, 256] width 427 height 454
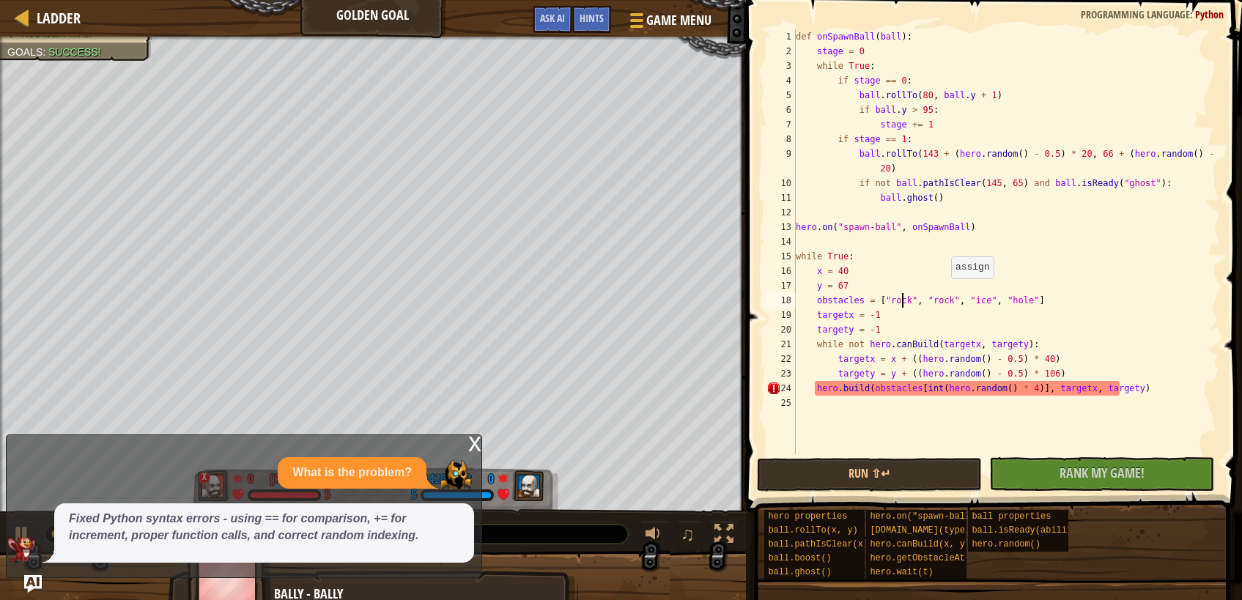
click at [951, 281] on div "def onSpawnBall ( ball ) : stage = 0 while True : if stage == 0 : ball . rollTo…" at bounding box center [1006, 256] width 427 height 454
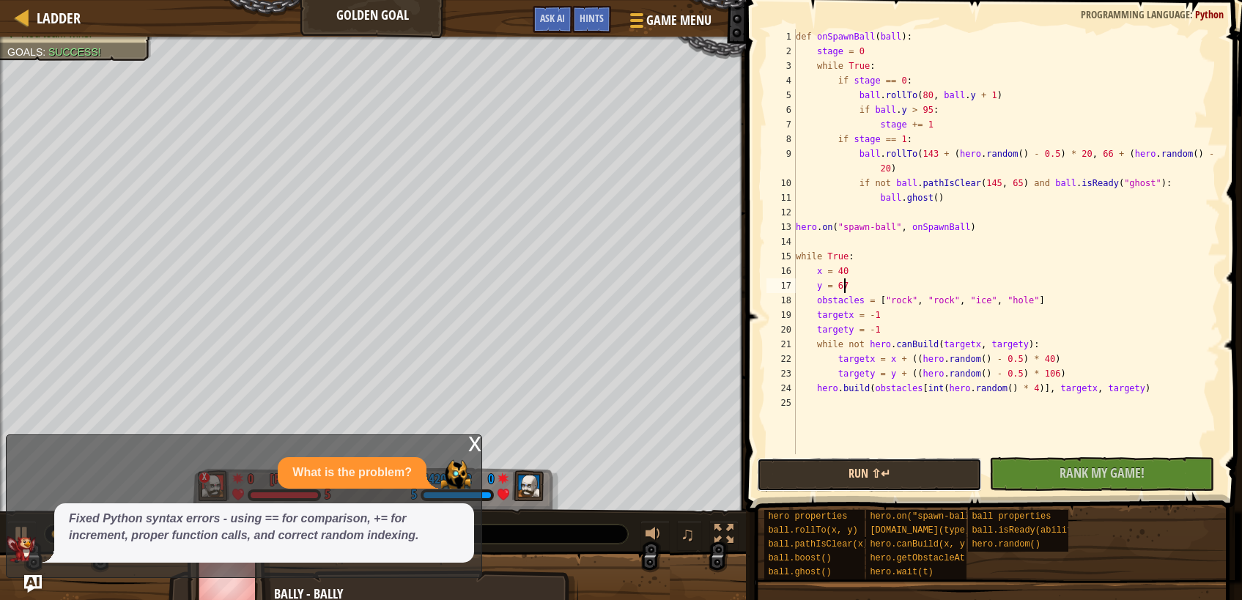
click at [908, 468] on button "Run ⇧↵" at bounding box center [869, 475] width 225 height 34
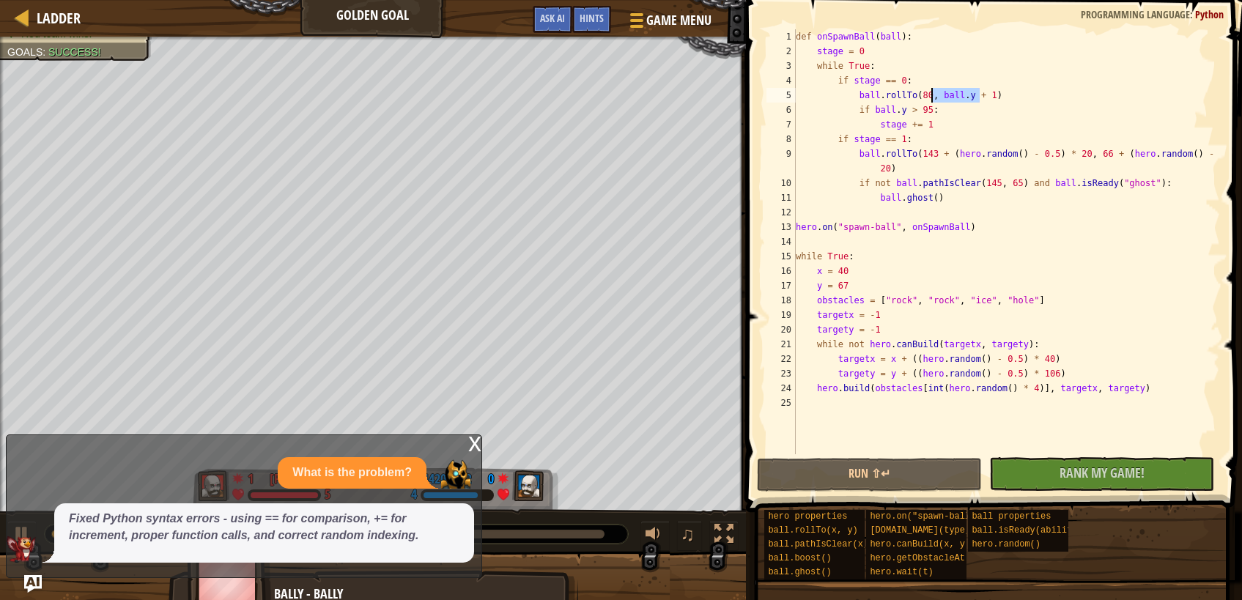
drag, startPoint x: 981, startPoint y: 95, endPoint x: 932, endPoint y: 98, distance: 48.5
click at [932, 98] on div "def onSpawnBall ( ball ) : stage = 0 while True : if stage == 0 : ball . rollTo…" at bounding box center [1006, 256] width 427 height 454
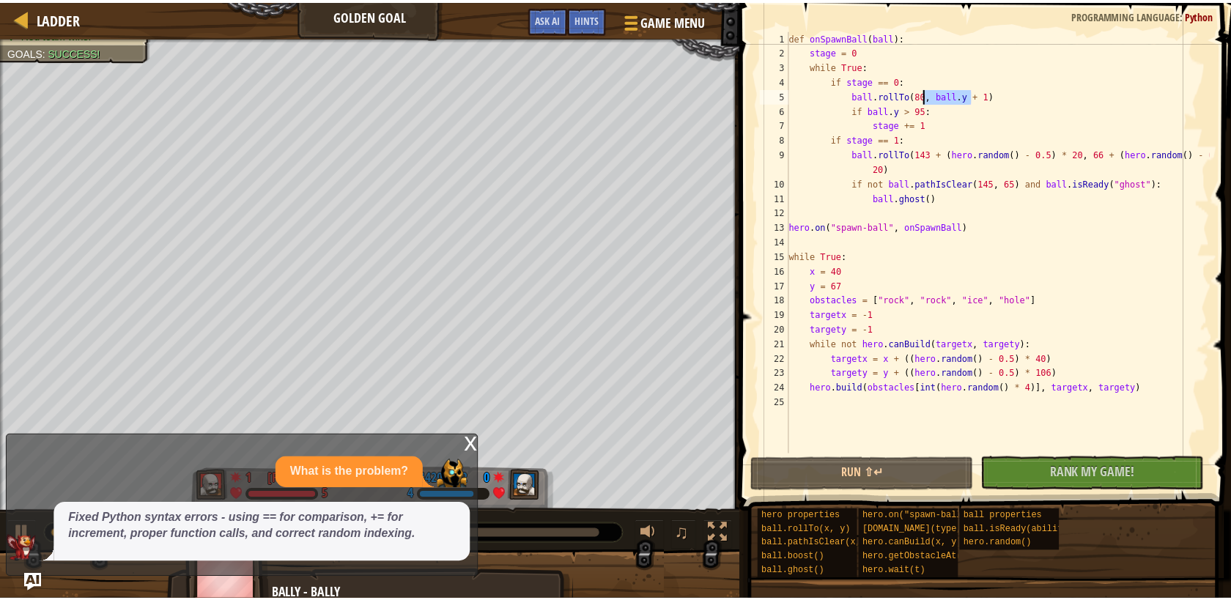
scroll to position [7, 12]
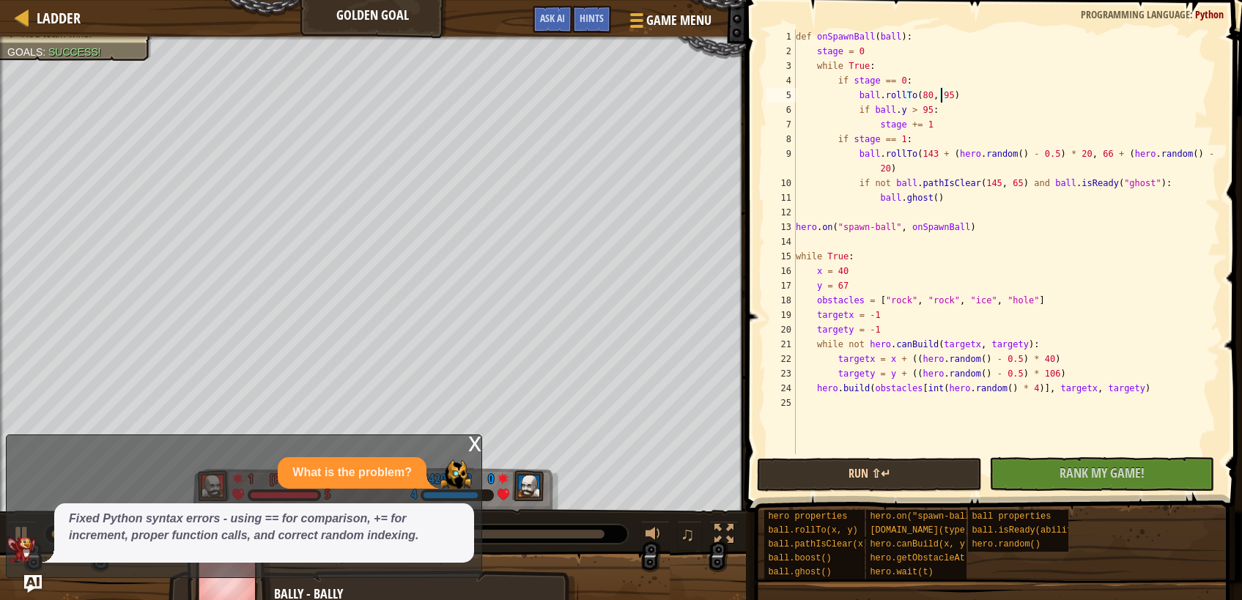
type textarea "ball.rollTo(80, 95)"
click at [917, 472] on button "Run ⇧↵" at bounding box center [869, 475] width 225 height 34
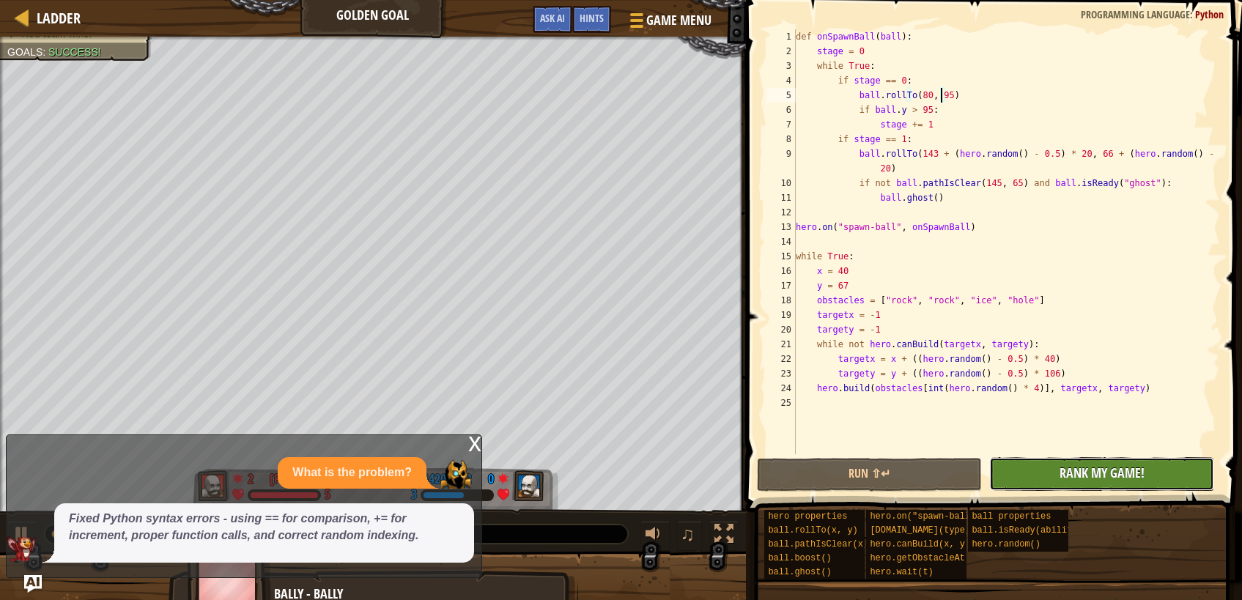
click at [1098, 473] on span "Rank My Game!" at bounding box center [1102, 473] width 85 height 18
click at [474, 450] on div "x" at bounding box center [474, 442] width 13 height 15
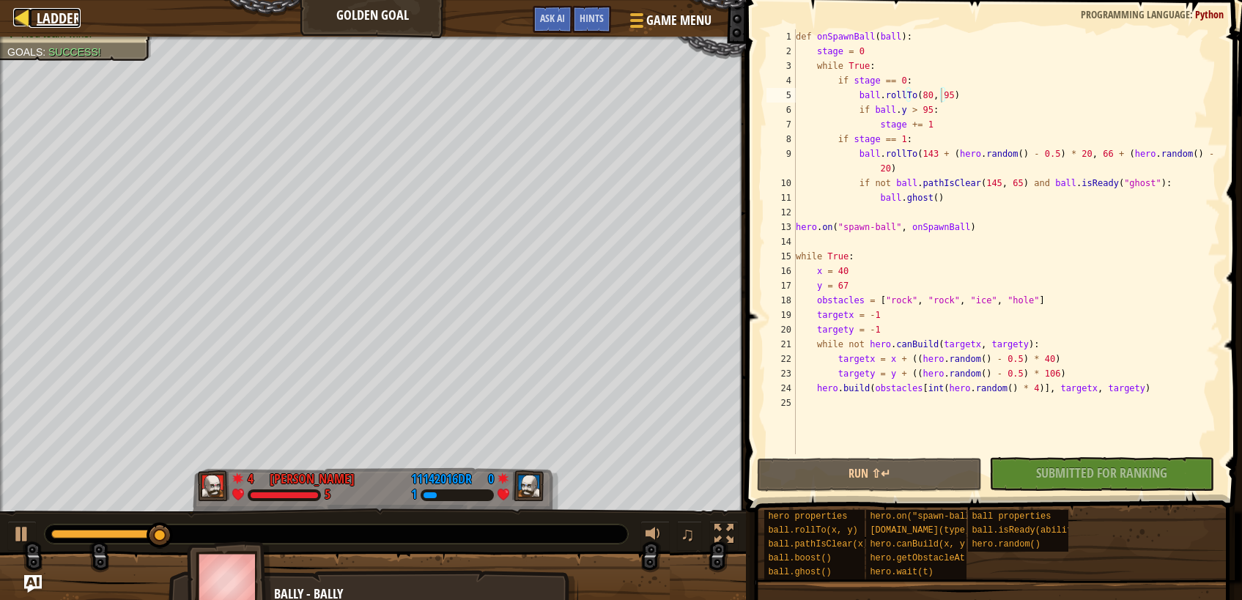
click at [77, 18] on span "Ladder" at bounding box center [59, 18] width 44 height 20
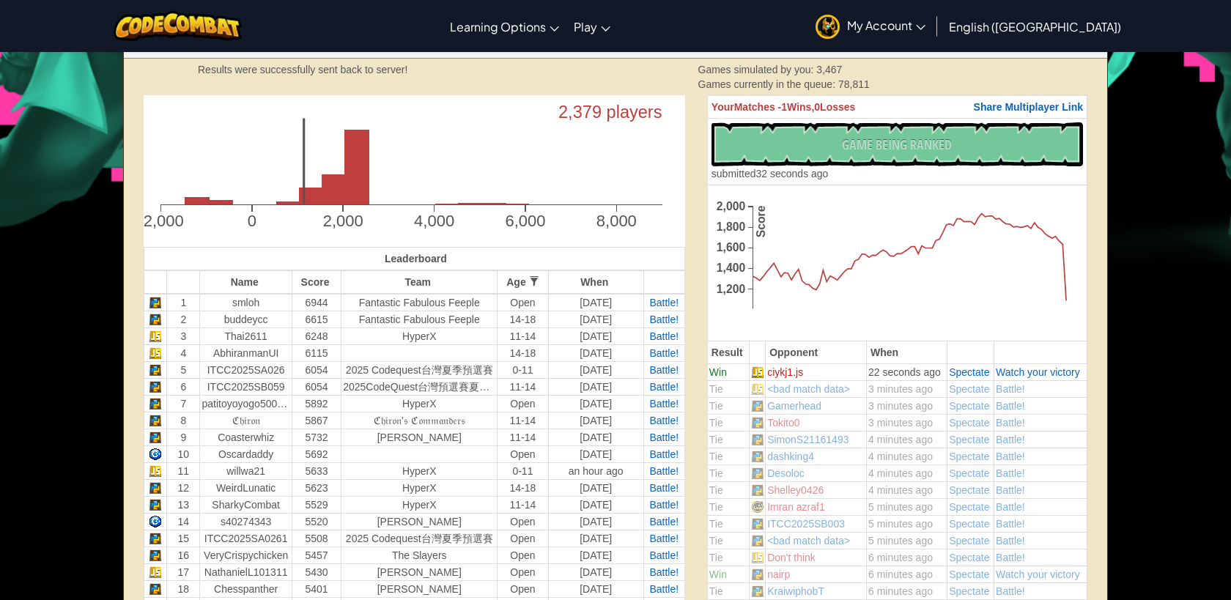
scroll to position [366, 0]
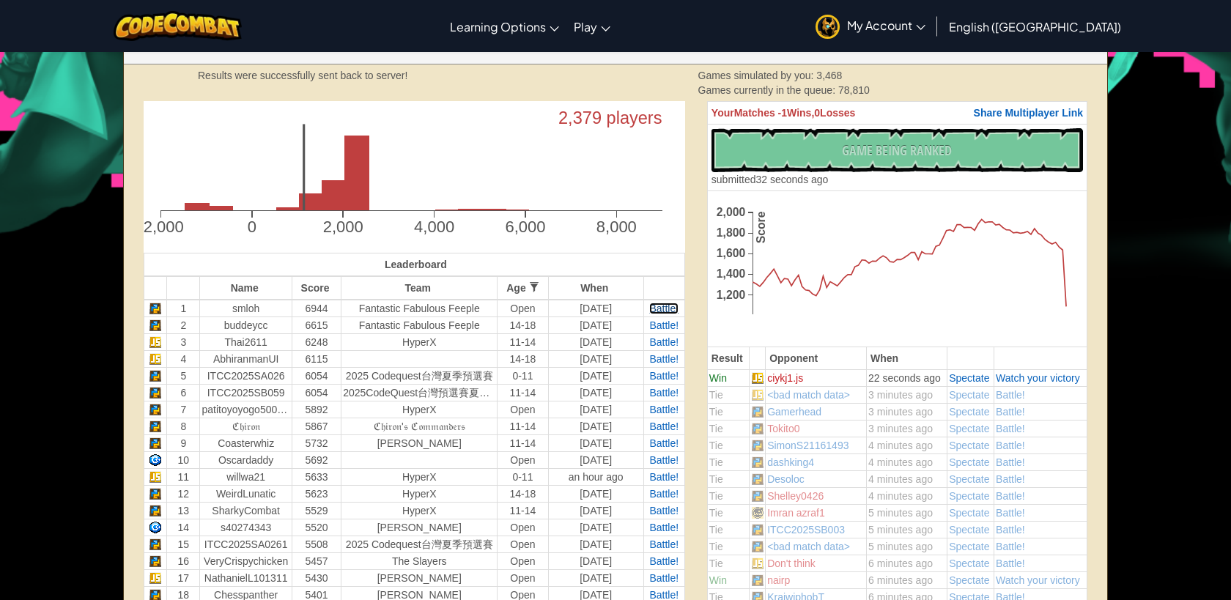
click at [657, 314] on span "Battle!" at bounding box center [663, 309] width 29 height 12
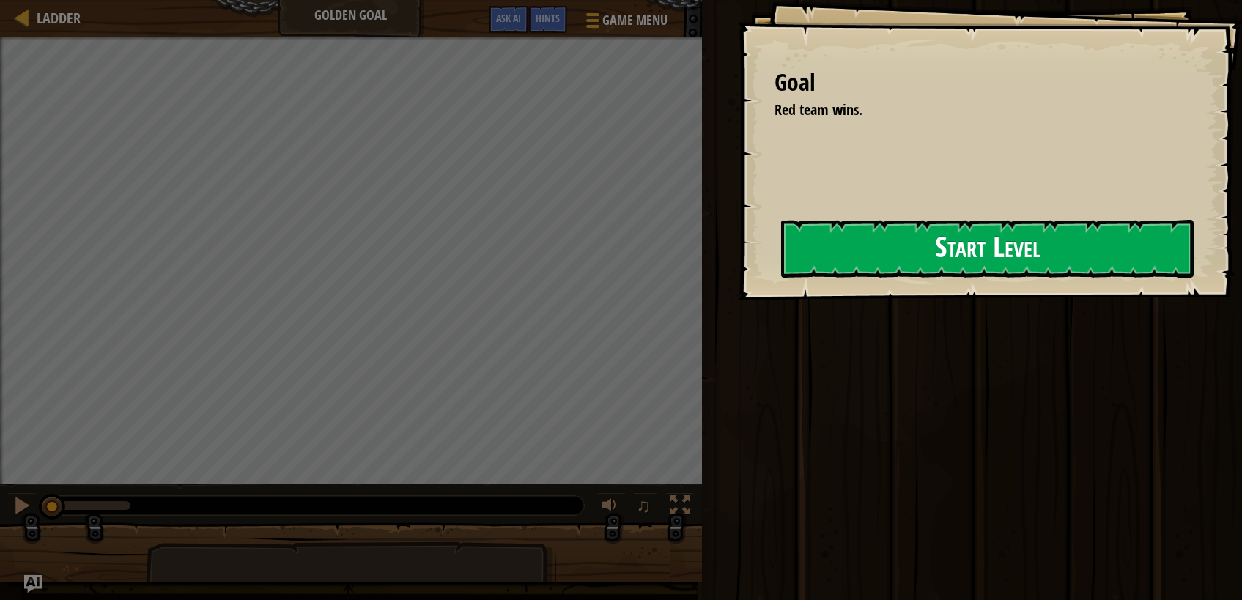
click at [863, 258] on button "Start Level" at bounding box center [987, 249] width 413 height 58
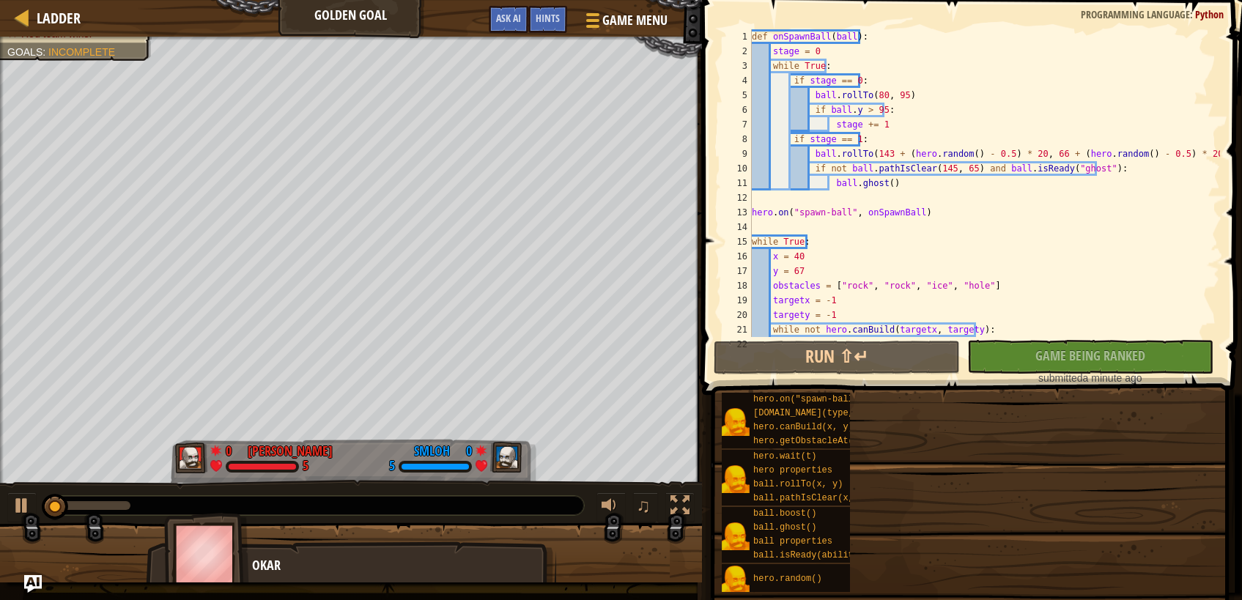
scroll to position [59, 0]
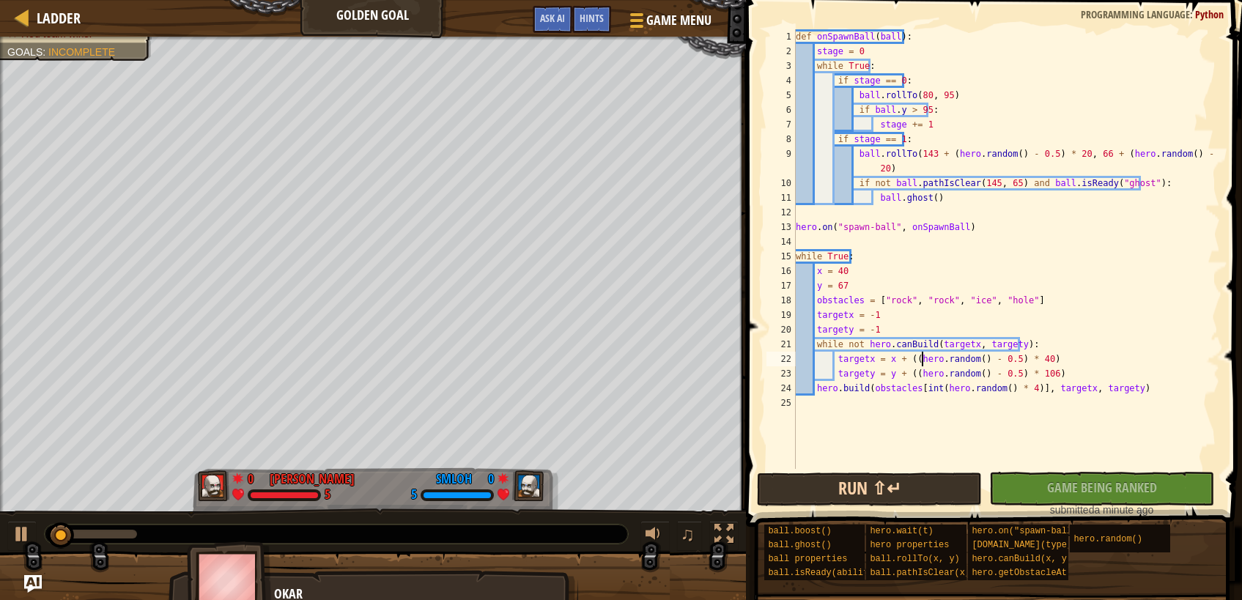
click at [921, 365] on div "def onSpawnBall ( ball ) : stage = 0 while True : if stage == 0 : ball . rollTo…" at bounding box center [1006, 263] width 427 height 469
type textarea "targetx = x + ((hero.random() - 0.5) * 40)"
click at [904, 401] on div "def onSpawnBall ( ball ) : stage = 0 while True : if stage == 0 : ball . rollTo…" at bounding box center [1006, 263] width 427 height 469
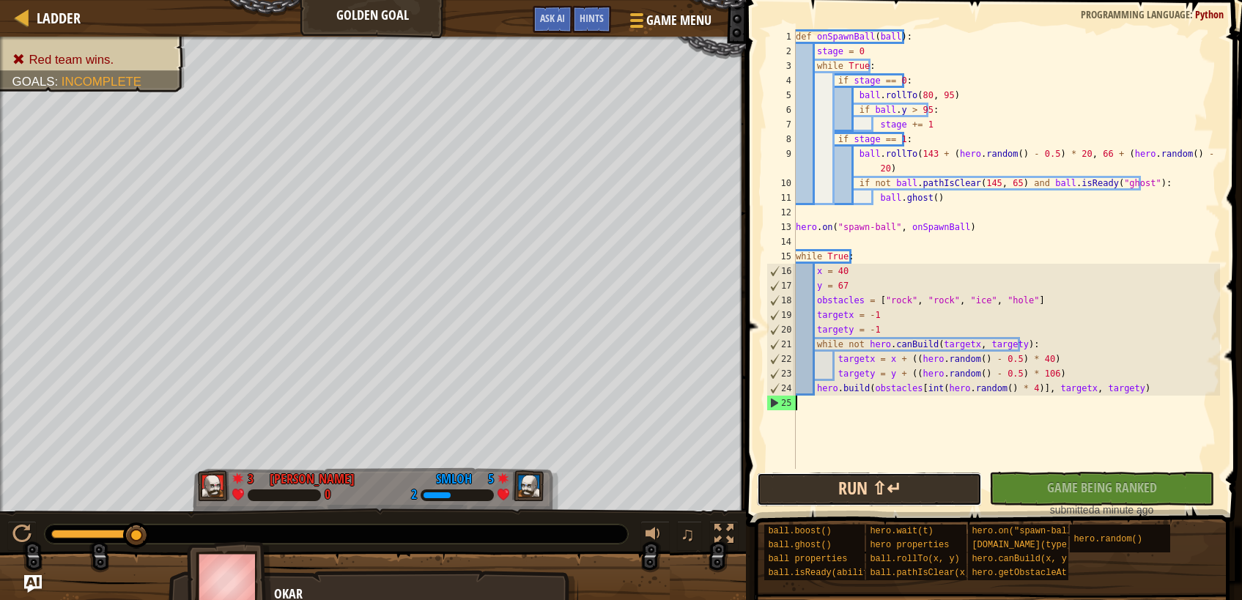
click at [858, 479] on button "Run ⇧↵" at bounding box center [869, 490] width 225 height 34
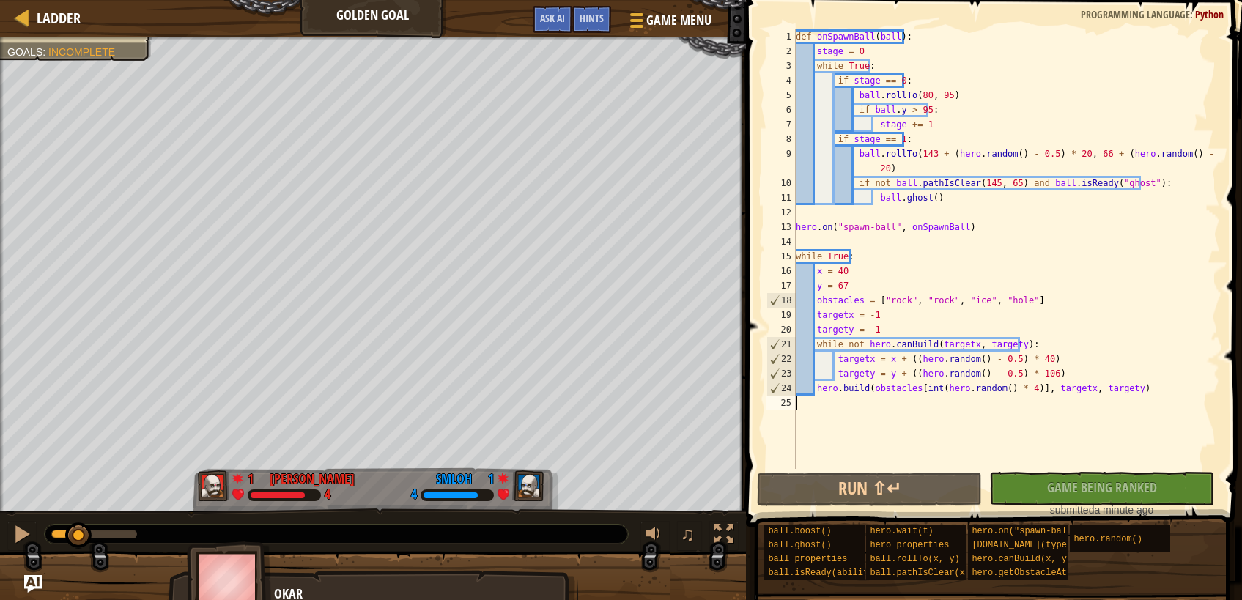
drag, startPoint x: 79, startPoint y: 534, endPoint x: 66, endPoint y: 537, distance: 13.5
click at [67, 537] on div at bounding box center [65, 534] width 28 height 9
click at [23, 532] on div at bounding box center [21, 534] width 19 height 19
click at [939, 93] on div "def onSpawnBall ( ball ) : stage = 0 while True : if stage == 0 : ball . rollTo…" at bounding box center [1006, 263] width 427 height 469
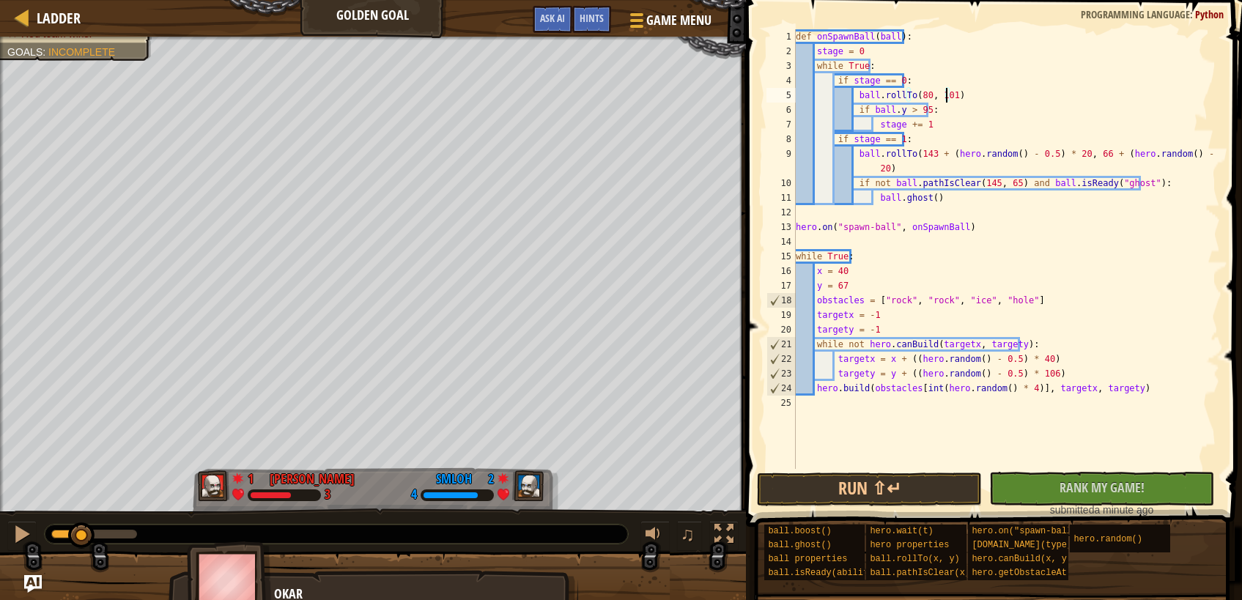
scroll to position [7, 12]
click at [871, 477] on button "Run ⇧↵" at bounding box center [869, 490] width 225 height 34
click at [872, 482] on button "Run ⇧↵" at bounding box center [869, 490] width 225 height 34
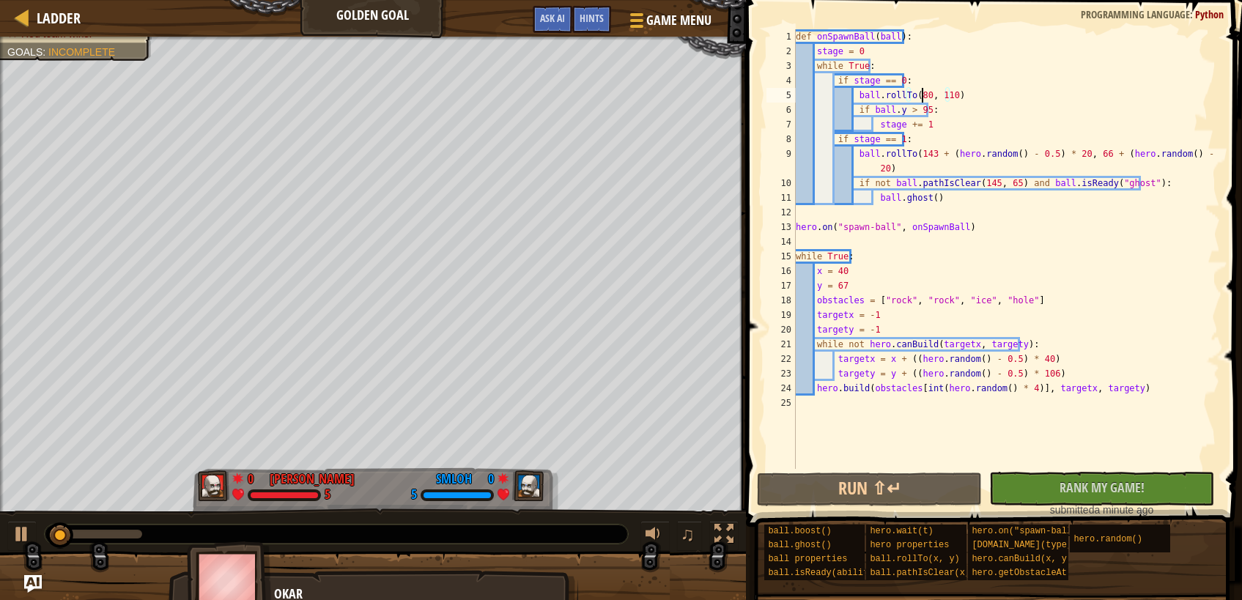
click at [923, 95] on div "def onSpawnBall ( ball ) : stage = 0 while True : if stage == 0 : ball . rollTo…" at bounding box center [1006, 263] width 427 height 469
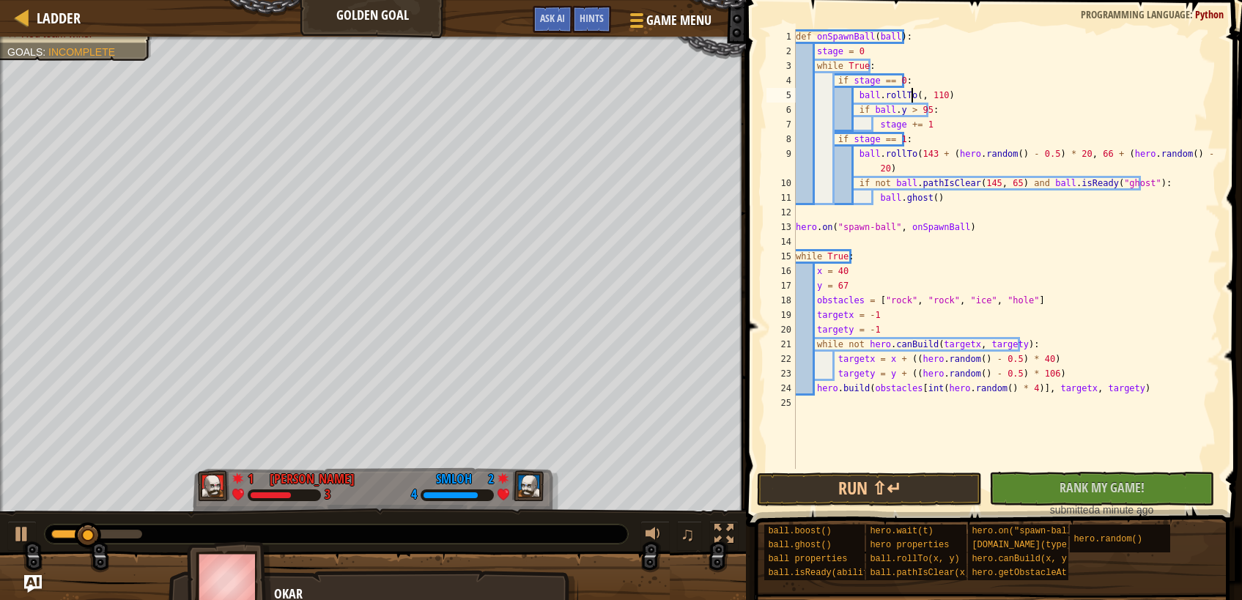
scroll to position [7, 10]
click at [937, 95] on div "def onSpawnBall ( ball ) : stage = 0 while True : if stage == 0 : ball . rollTo…" at bounding box center [1006, 263] width 427 height 469
click at [873, 498] on button "Run ⇧↵" at bounding box center [869, 490] width 225 height 34
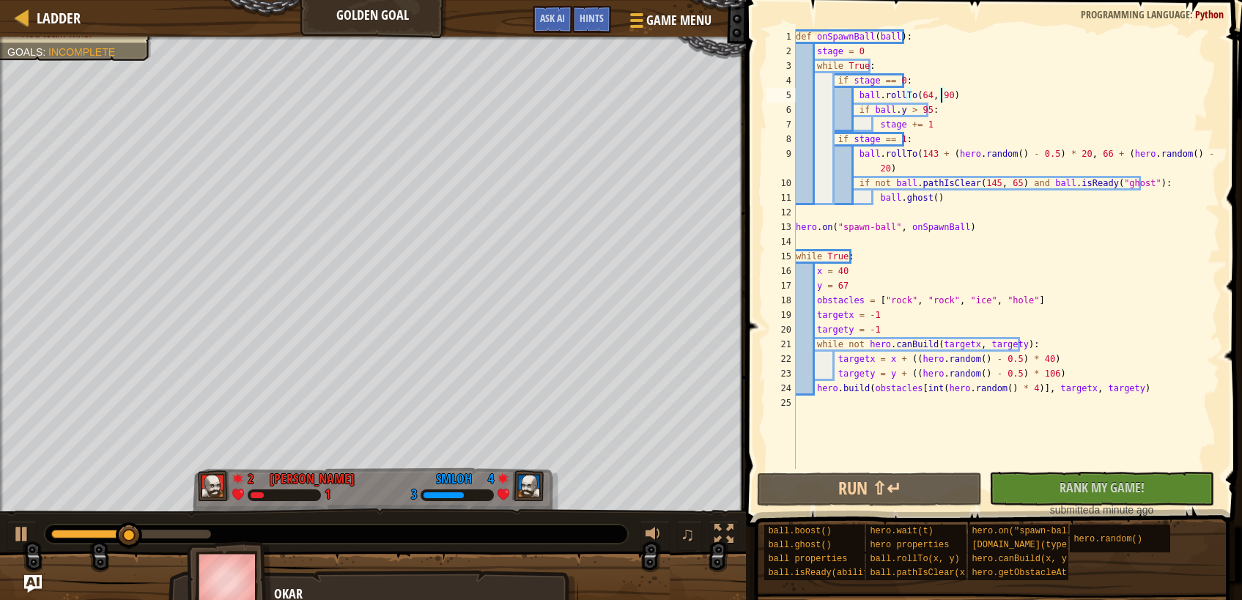
click at [1130, 191] on div "def onSpawnBall ( ball ) : stage = 0 while True : if stage == 0 : ball . rollTo…" at bounding box center [1006, 263] width 427 height 469
type textarea "ball.ghost()"
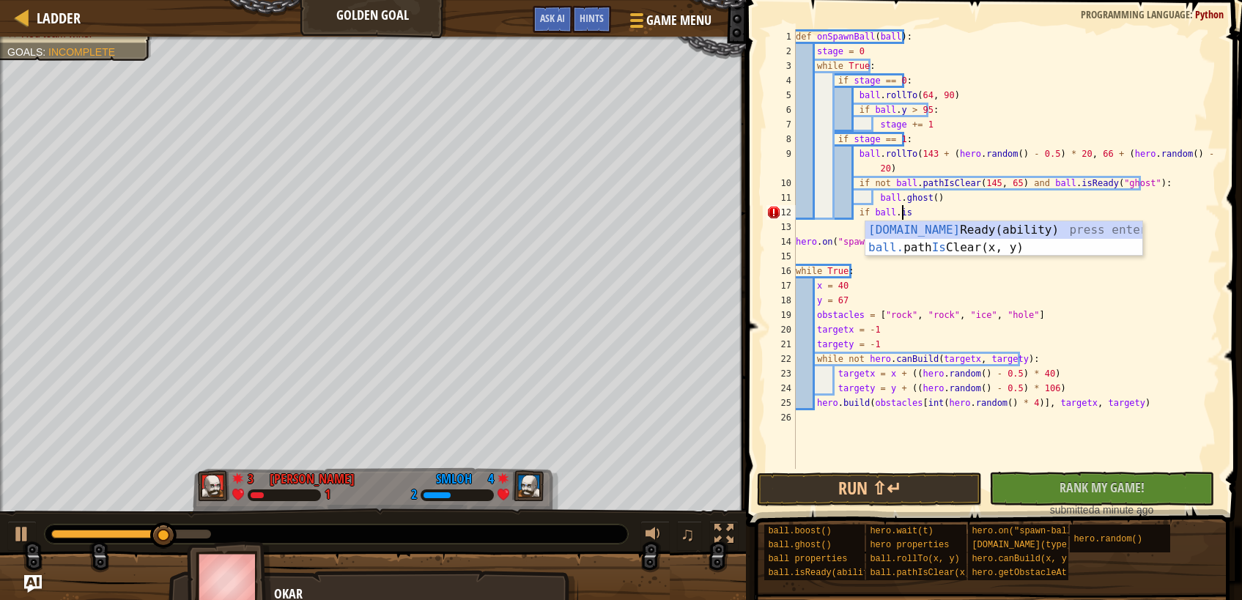
scroll to position [7, 8]
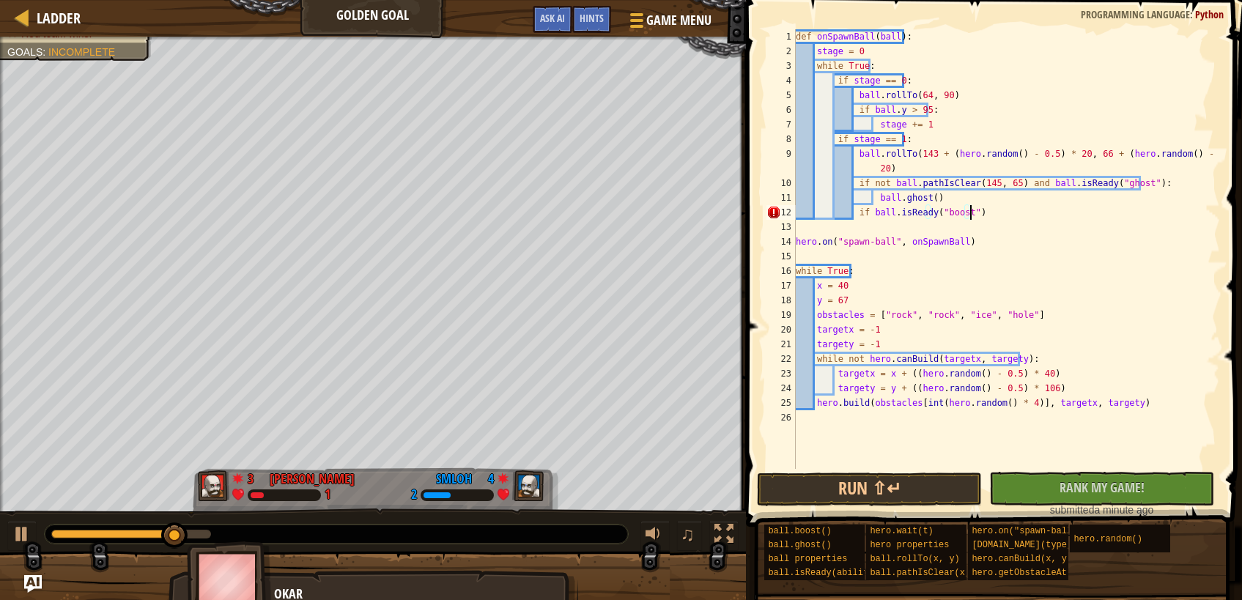
type textarea "if ball.isReady("boost"):"
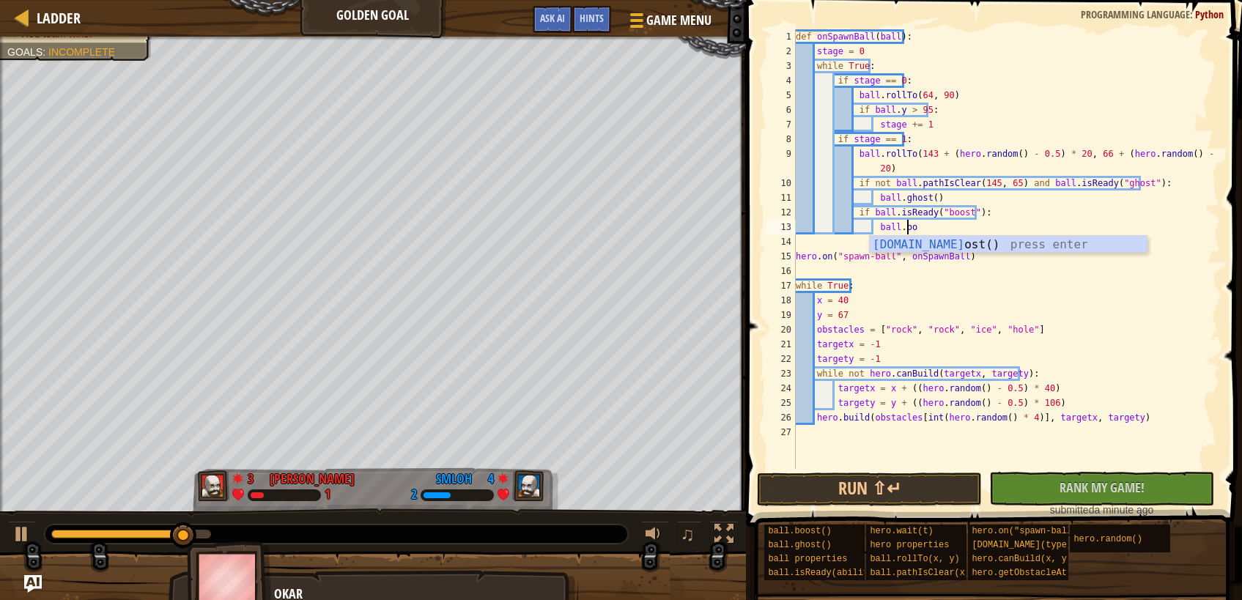
type textarea "ball.boost"
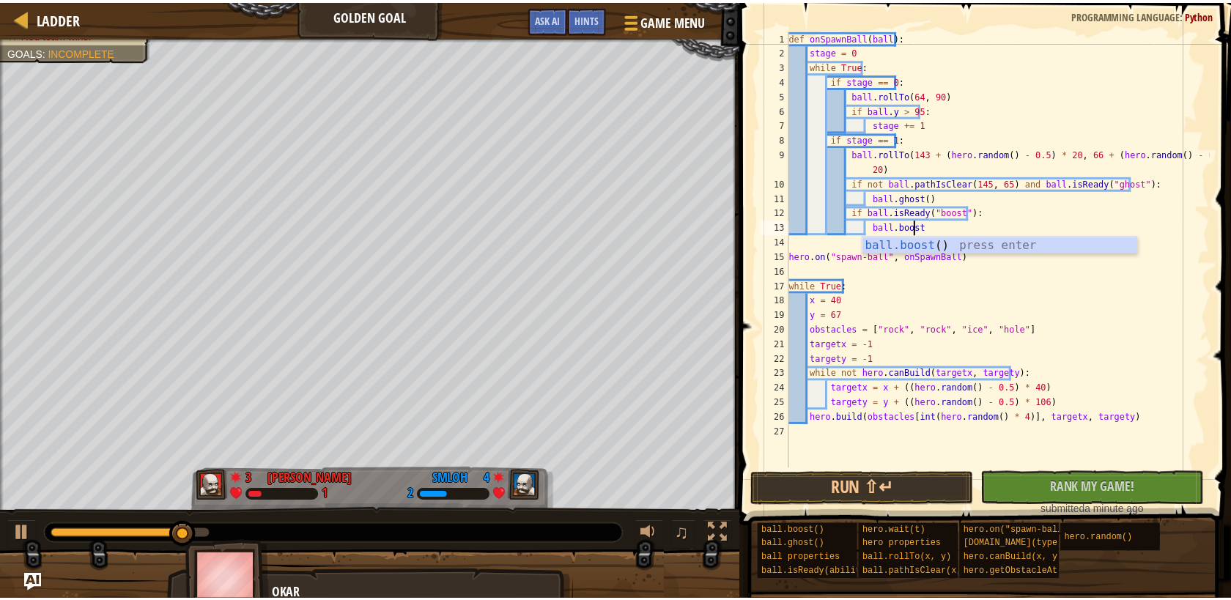
scroll to position [7, 6]
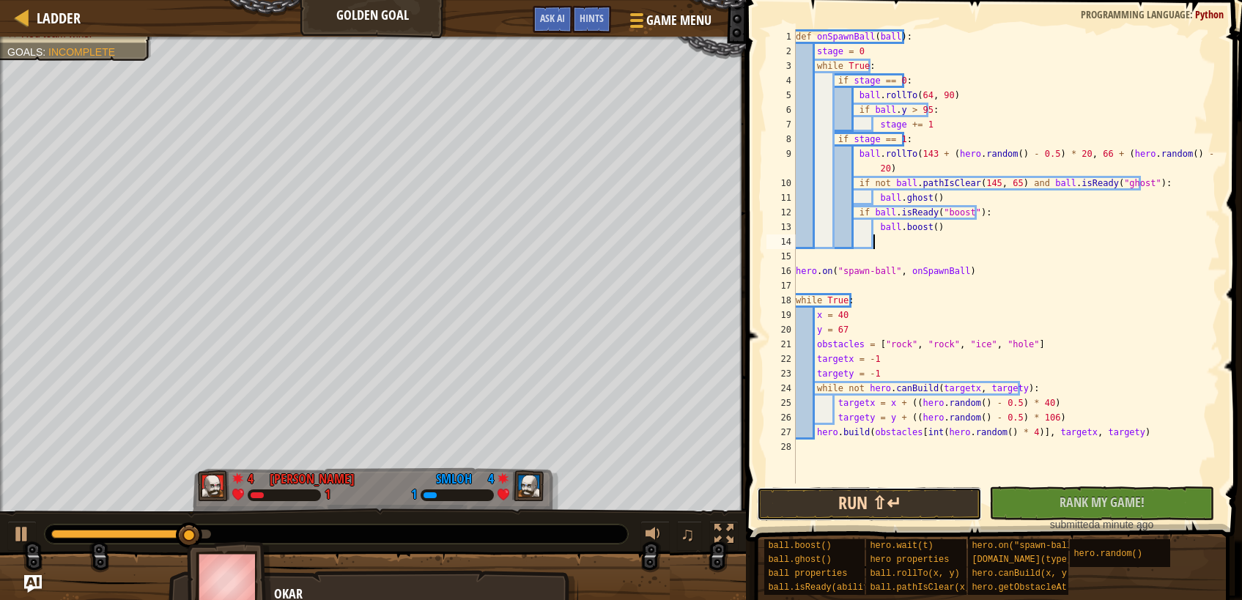
click at [936, 492] on button "Run ⇧↵" at bounding box center [869, 504] width 225 height 34
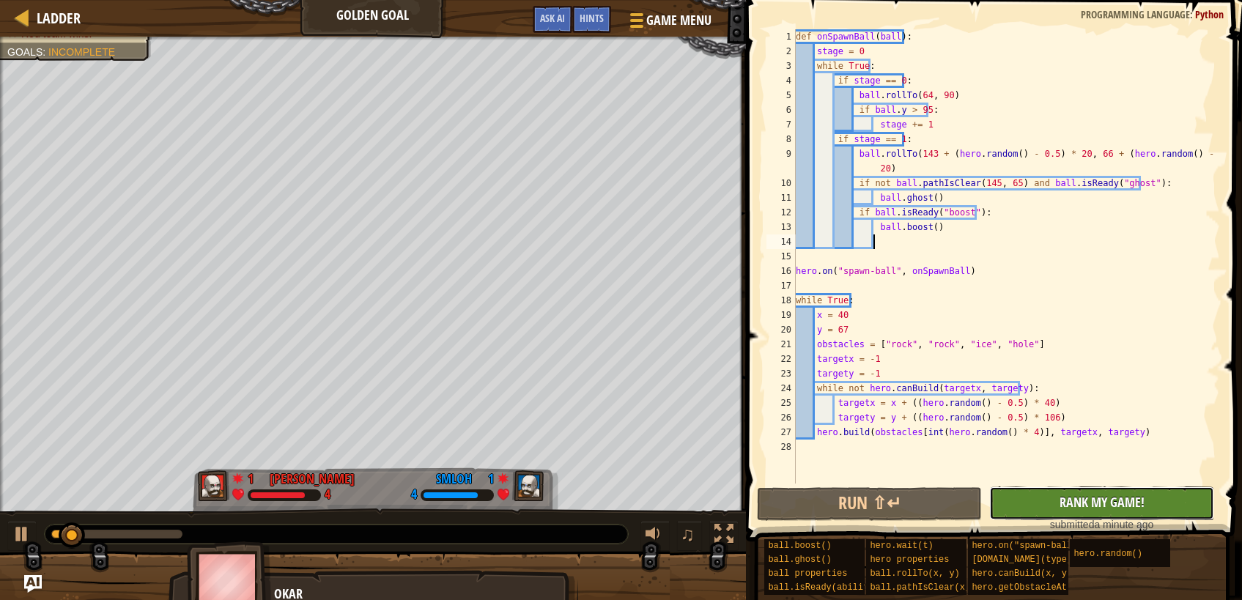
click at [1011, 496] on button "No New Code to Rank Rank My Game! Submitting... Submitted for Ranking Failed to…" at bounding box center [1101, 504] width 225 height 34
click at [44, 12] on span "Ladder" at bounding box center [59, 18] width 44 height 20
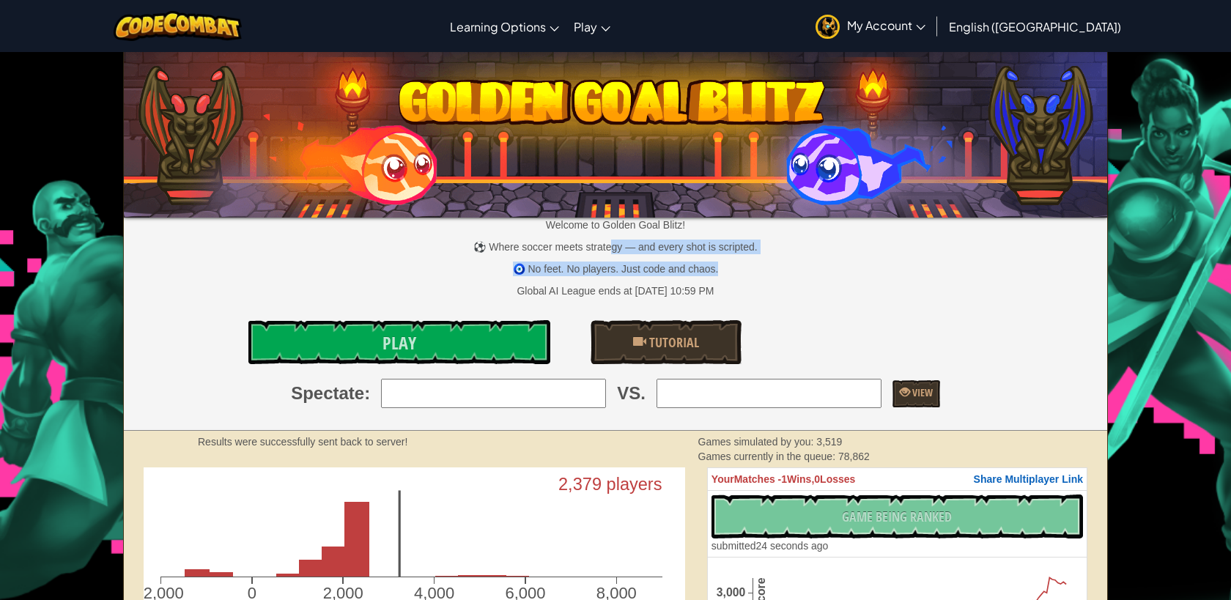
drag, startPoint x: 666, startPoint y: 246, endPoint x: 783, endPoint y: 277, distance: 120.5
click at [783, 276] on div "Welcome to Golden Goal Blitz! ⚽ Where soccer meets strategy — and every shot is…" at bounding box center [615, 247] width 983 height 59
click at [783, 276] on p "🧿 No feet. No players. Just code and chaos." at bounding box center [615, 269] width 983 height 15
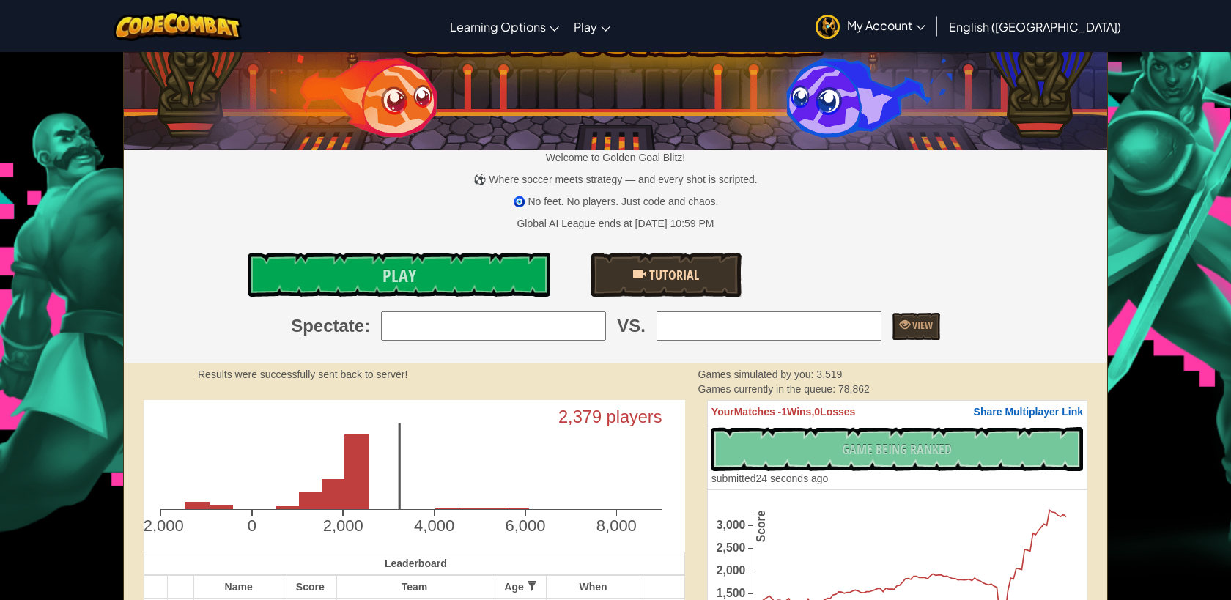
scroll to position [73, 0]
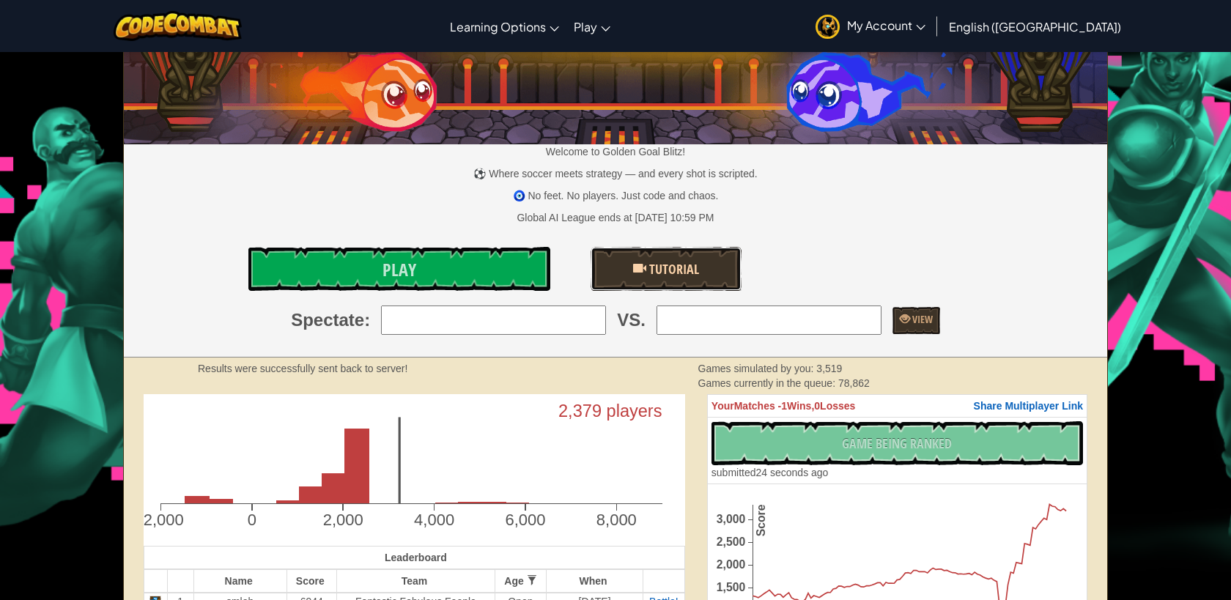
click at [657, 281] on link "Tutorial" at bounding box center [666, 269] width 151 height 44
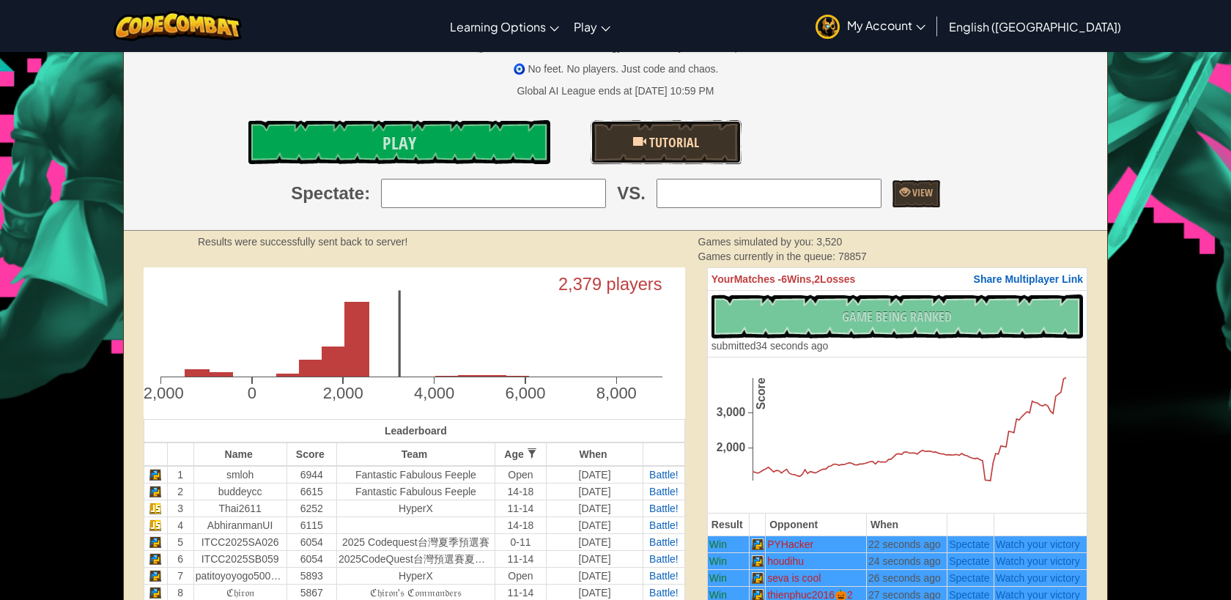
scroll to position [220, 0]
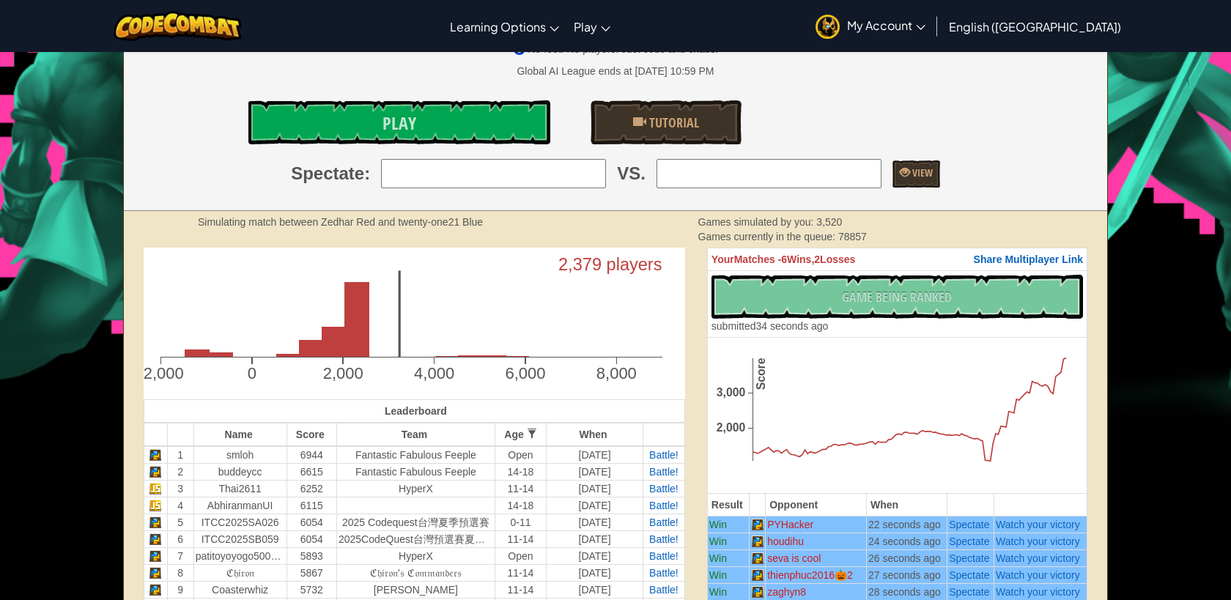
click at [369, 330] on icon "2,379 players -2,000 0 2,000 4,000 6,000 8,000" at bounding box center [415, 320] width 542 height 144
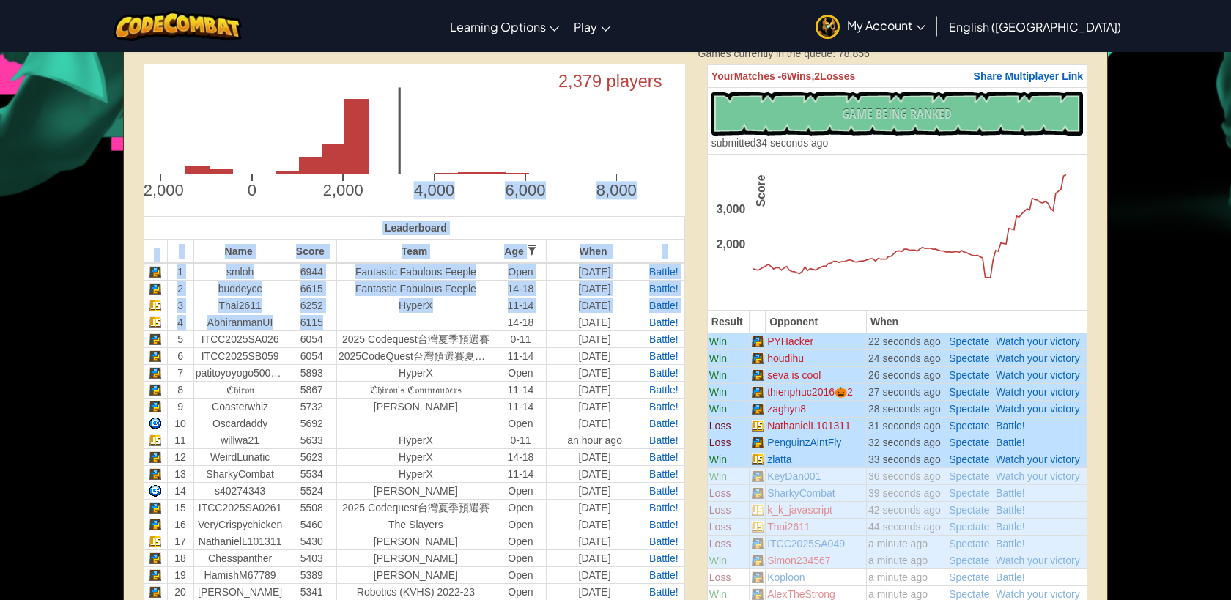
drag, startPoint x: 400, startPoint y: 320, endPoint x: 410, endPoint y: 331, distance: 14.0
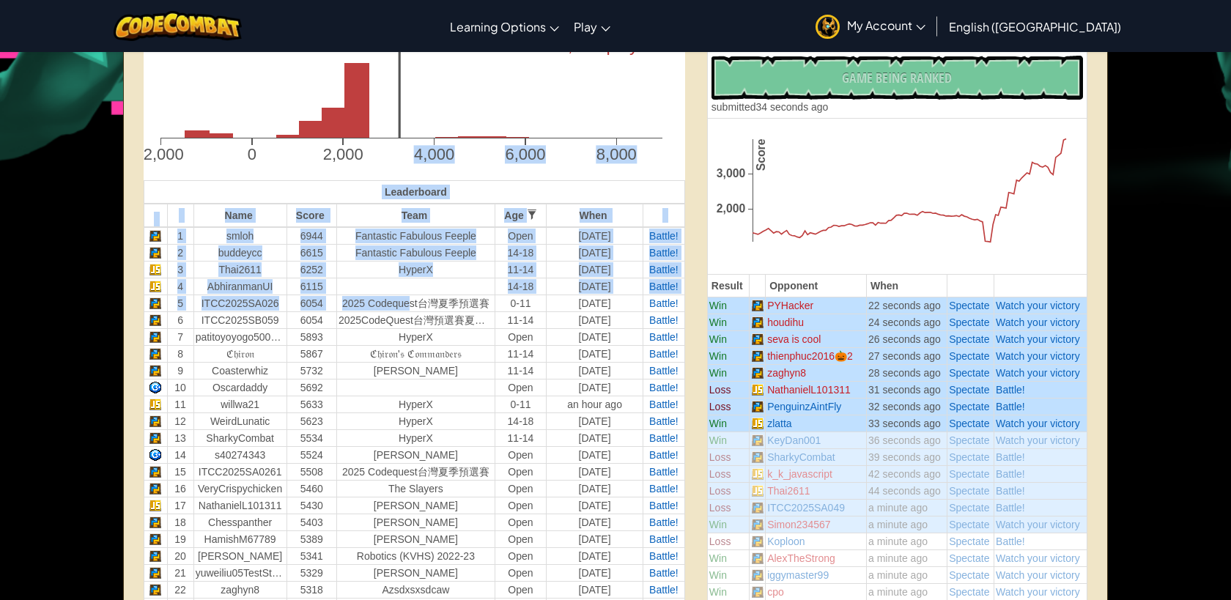
scroll to position [440, 0]
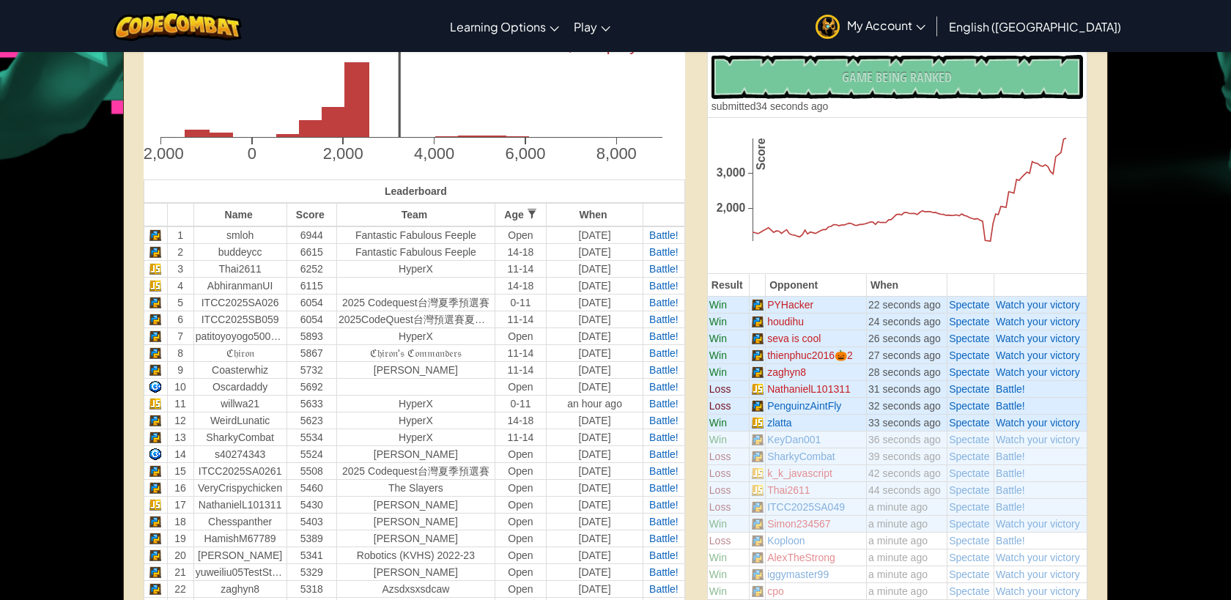
click at [410, 331] on td "HyperX" at bounding box center [415, 336] width 158 height 17
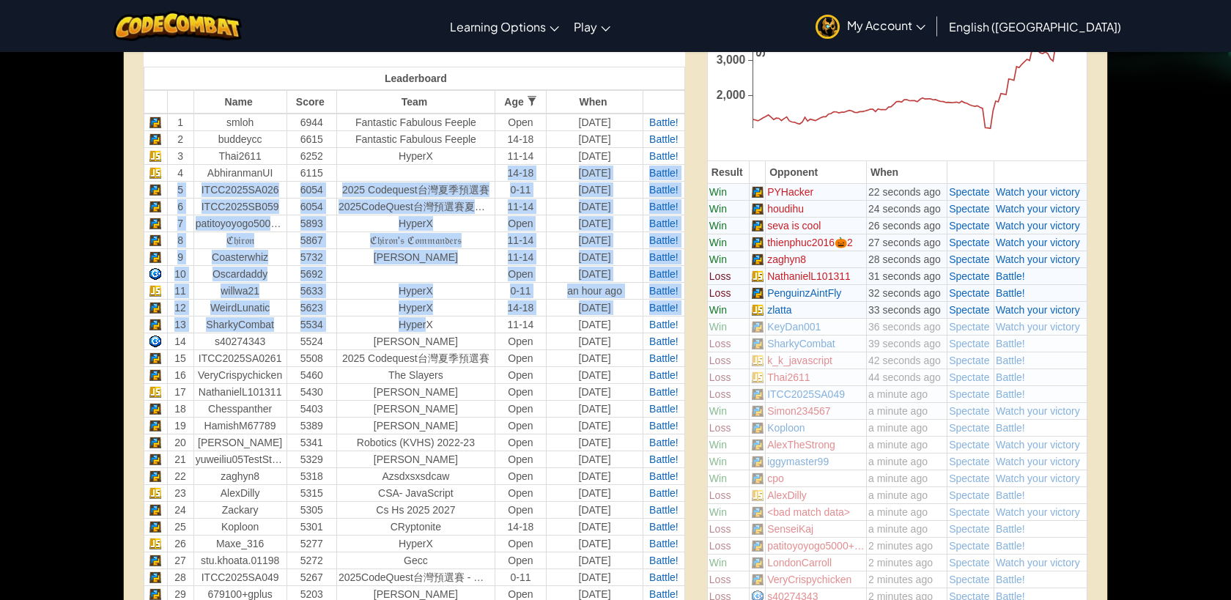
drag, startPoint x: 418, startPoint y: 297, endPoint x: 423, endPoint y: 323, distance: 26.9
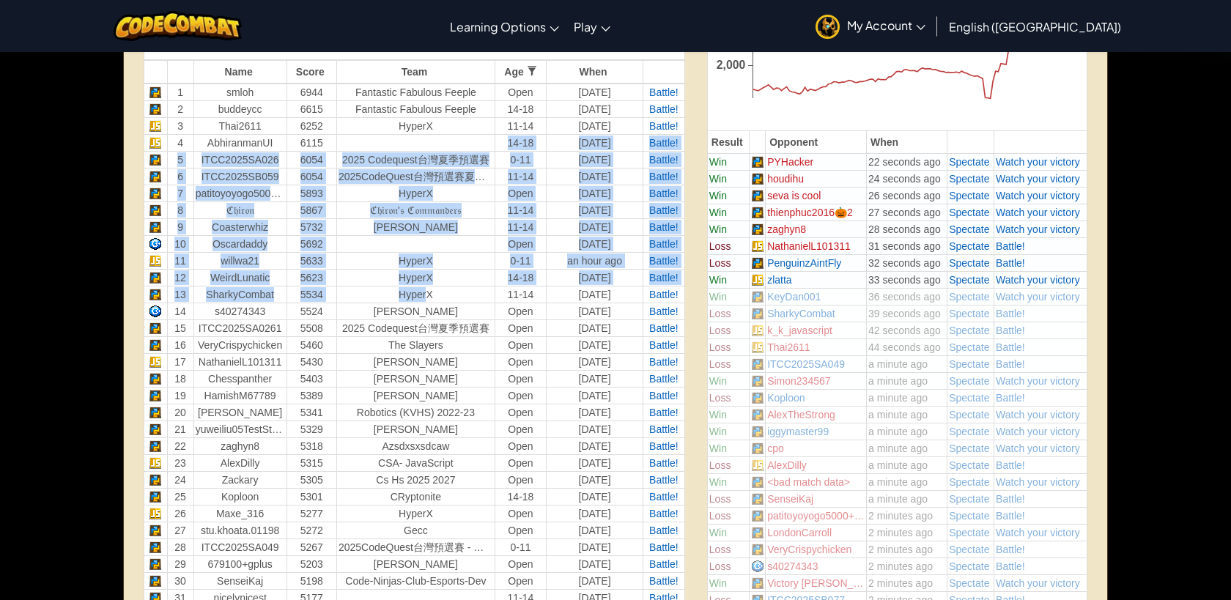
scroll to position [586, 0]
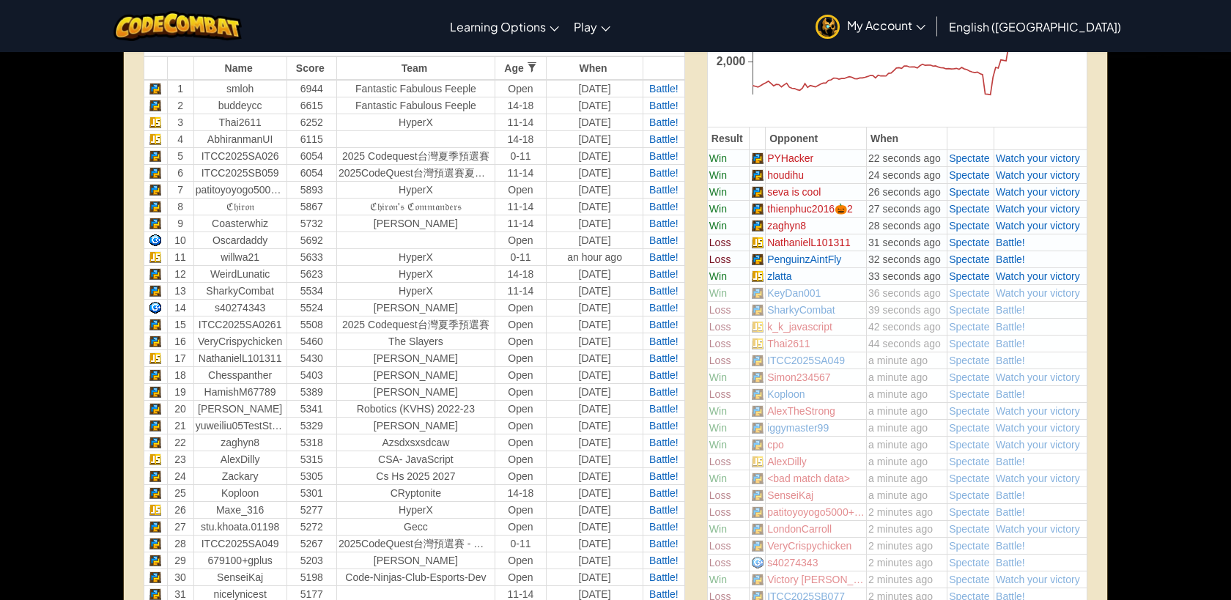
click at [423, 323] on td "2025 Codequest台灣夏季預選賽" at bounding box center [415, 325] width 158 height 17
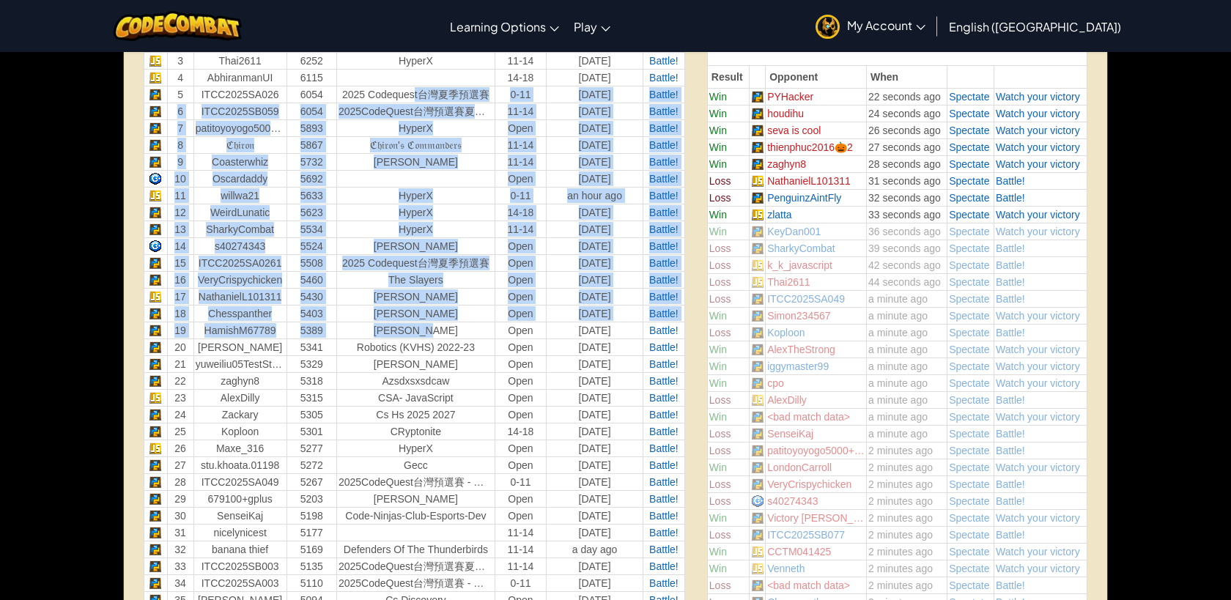
drag, startPoint x: 413, startPoint y: 317, endPoint x: 418, endPoint y: 332, distance: 16.2
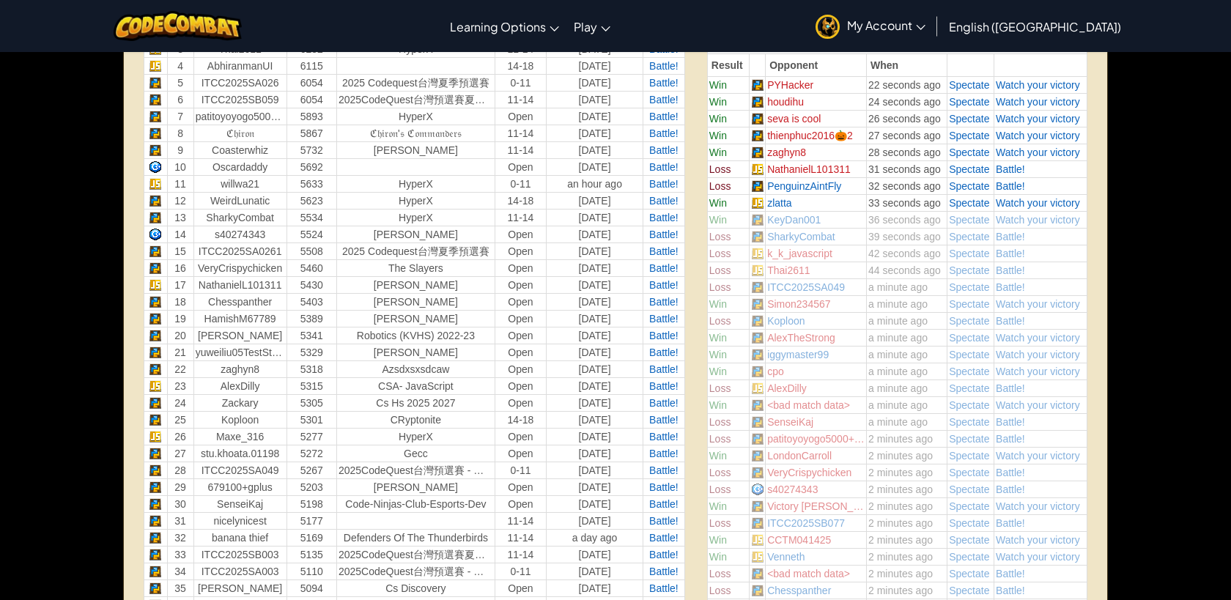
click at [418, 332] on td "Robotics (KVHS) 2022-23" at bounding box center [415, 336] width 158 height 17
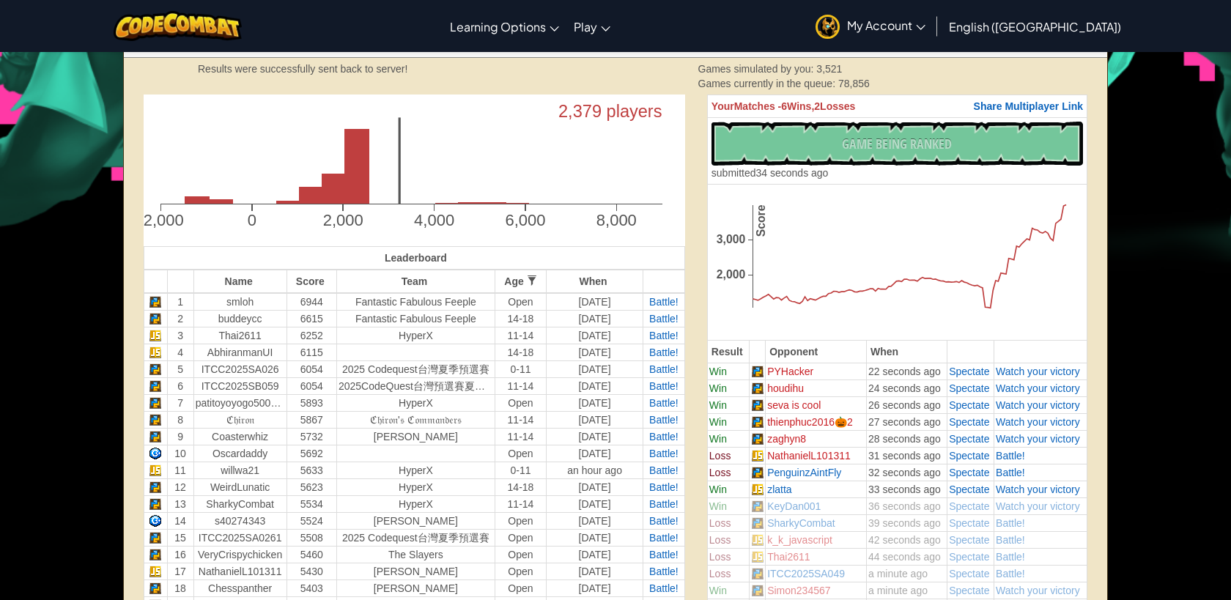
scroll to position [366, 0]
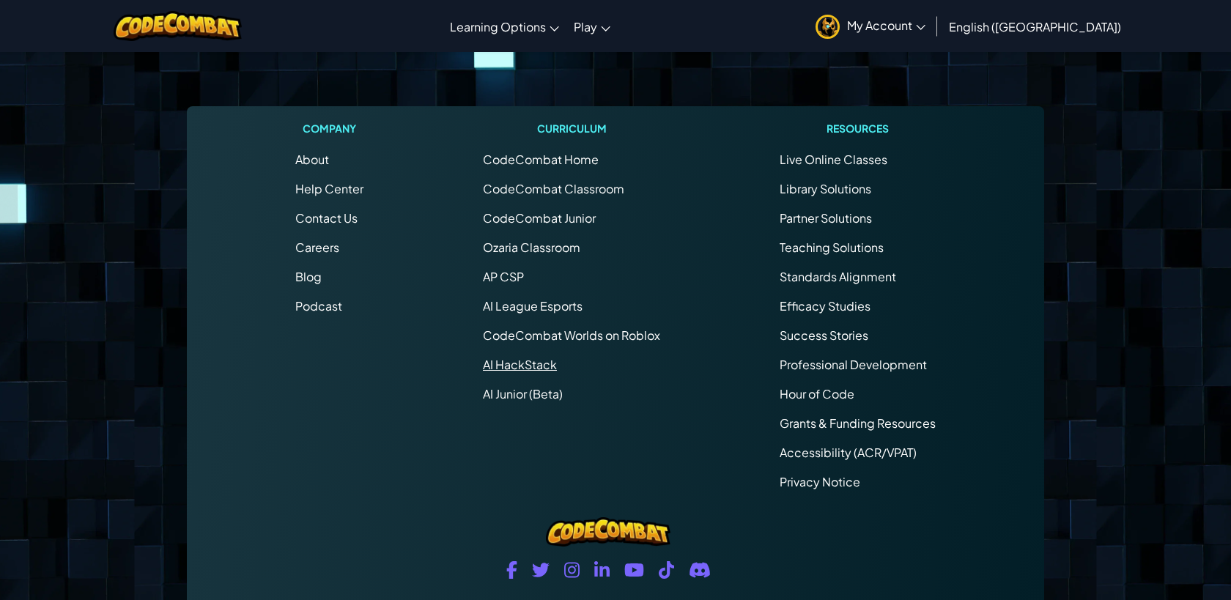
scroll to position [366, 0]
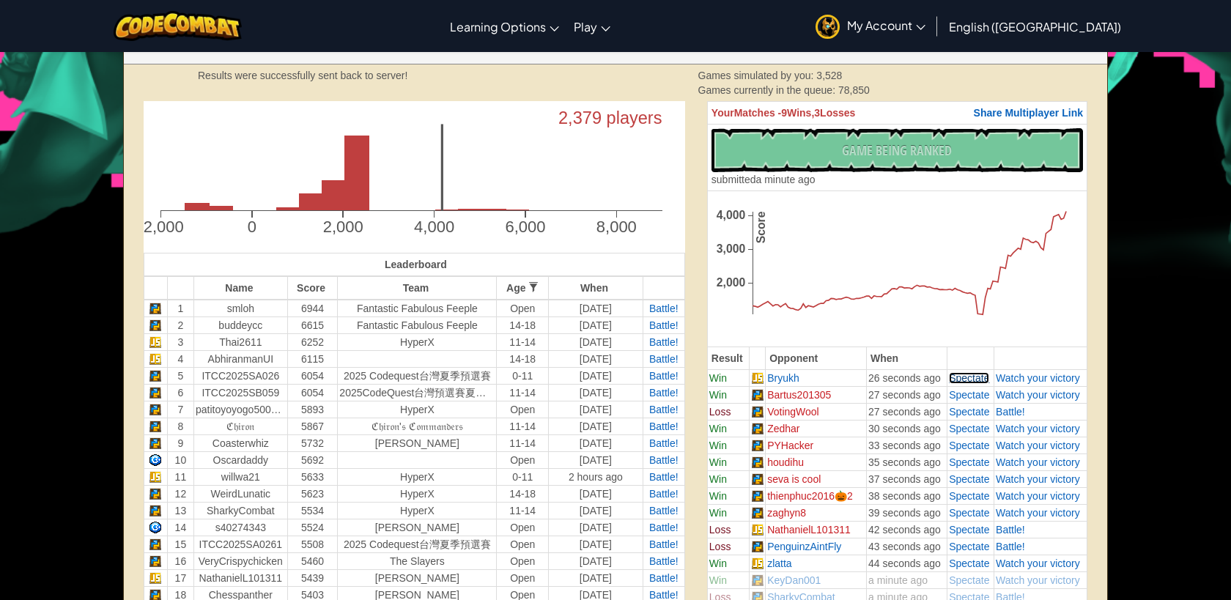
click at [959, 379] on span "Spectate" at bounding box center [969, 378] width 40 height 12
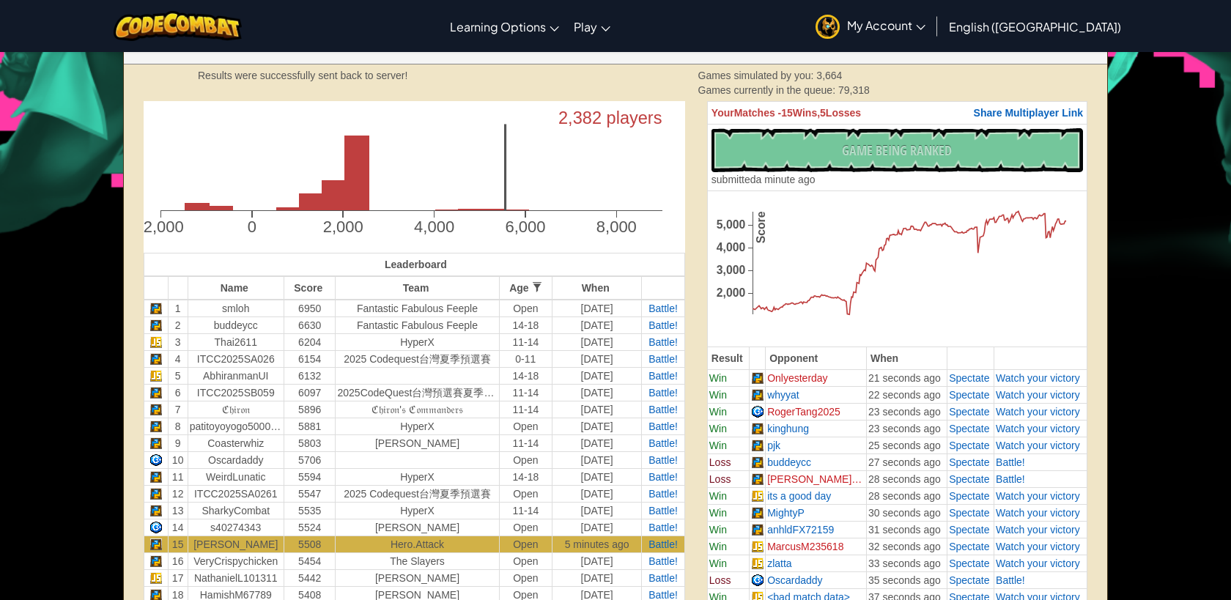
scroll to position [366, 0]
